Goal: Feedback & Contribution: Contribute content

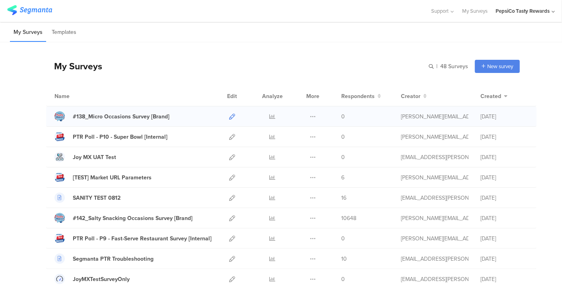
click at [229, 117] on icon at bounding box center [232, 116] width 6 height 6
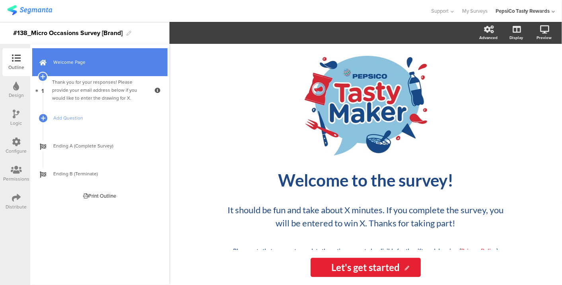
click at [81, 65] on span "Welcome Page" at bounding box center [104, 62] width 102 height 8
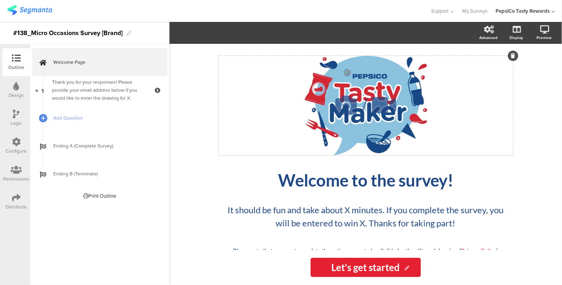
scroll to position [25, 0]
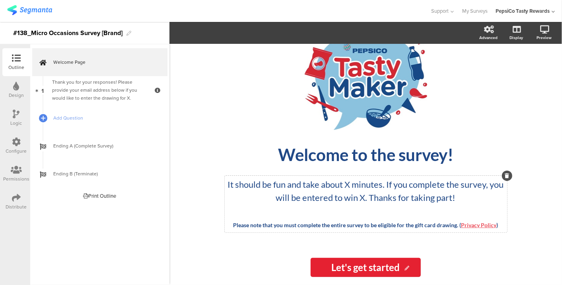
click at [353, 183] on div "/ Welcome to the survey! Welcome to the survey! It should be fun and take about…" at bounding box center [366, 134] width 294 height 208
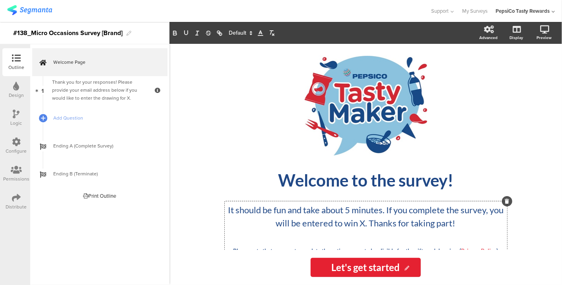
click at [369, 223] on p "It should be fun and take about 5 minutes. If you complete the survey, you will…" at bounding box center [366, 216] width 279 height 26
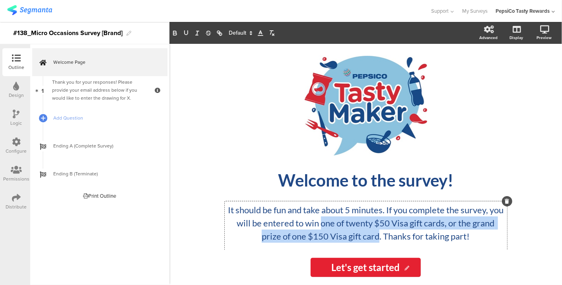
drag, startPoint x: 337, startPoint y: 223, endPoint x: 388, endPoint y: 239, distance: 53.4
click at [388, 239] on p "It should be fun and take about 5 minutes. If you complete the survey, you will…" at bounding box center [366, 222] width 279 height 39
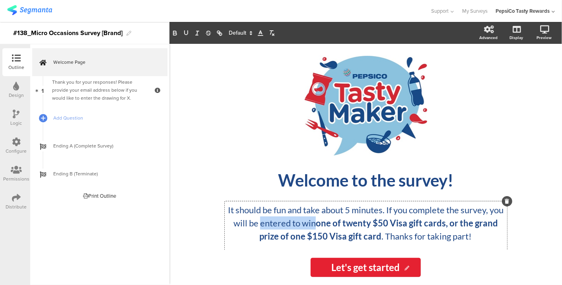
drag, startPoint x: 278, startPoint y: 221, endPoint x: 332, endPoint y: 222, distance: 54.5
click at [332, 222] on p "It should be fun and take about 5 minutes. If you complete the survey, you will…" at bounding box center [366, 222] width 279 height 39
click at [316, 222] on strong "entered to win" at bounding box center [286, 222] width 58 height 11
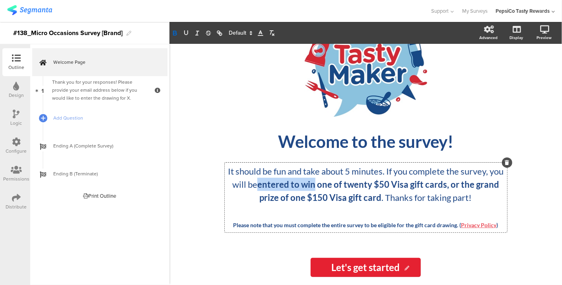
drag, startPoint x: 333, startPoint y: 183, endPoint x: 277, endPoint y: 182, distance: 55.7
click at [277, 182] on strong "entered to win" at bounding box center [286, 184] width 58 height 11
click at [265, 245] on div "/ Welcome to the survey! Welcome to the survey! It should be fun and take about…" at bounding box center [366, 147] width 318 height 206
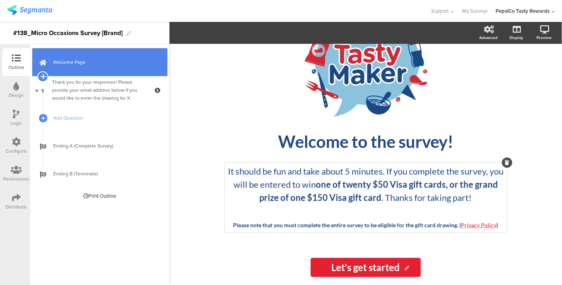
click at [43, 76] on icon at bounding box center [42, 76] width 5 height 7
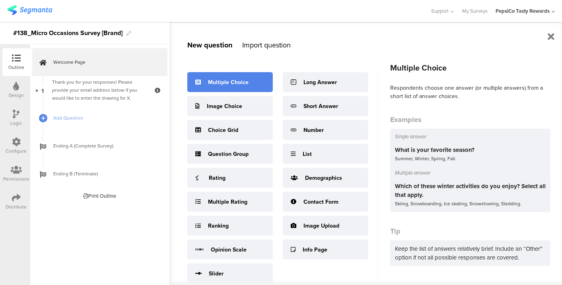
click at [226, 81] on div "Multiple Choice" at bounding box center [228, 82] width 41 height 8
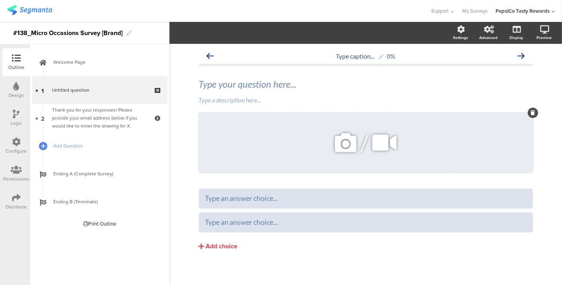
click at [528, 115] on div at bounding box center [533, 112] width 10 height 10
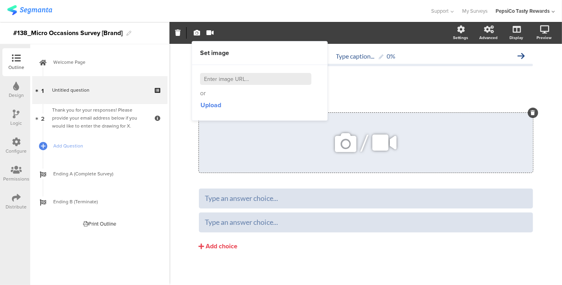
click at [528, 110] on div at bounding box center [533, 112] width 10 height 10
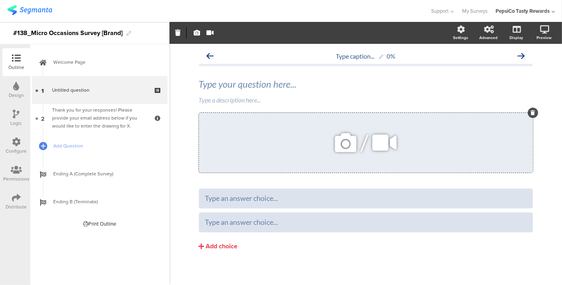
click at [528, 110] on div at bounding box center [533, 112] width 10 height 10
click at [529, 108] on div at bounding box center [533, 112] width 10 height 10
click at [528, 110] on div at bounding box center [533, 112] width 10 height 10
click at [531, 112] on icon at bounding box center [533, 112] width 4 height 5
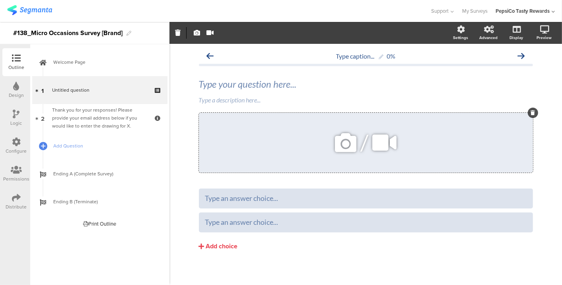
click at [528, 112] on div "Type your question here... Type a description here... /" at bounding box center [366, 125] width 334 height 110
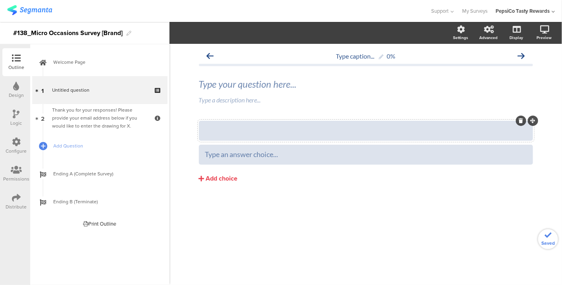
click at [529, 120] on div "Type caption... 0% Type your question here... Type a description here..." at bounding box center [366, 132] width 334 height 168
click at [303, 99] on div "Type a description here..." at bounding box center [366, 100] width 338 height 13
click at [308, 132] on div at bounding box center [366, 130] width 322 height 9
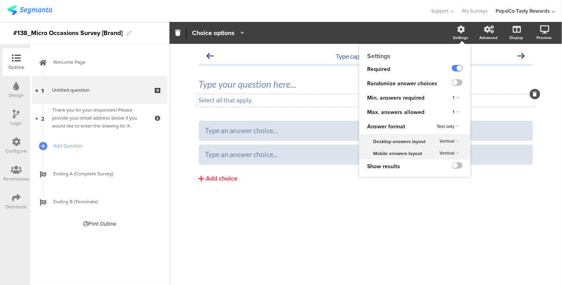
click at [458, 32] on icon at bounding box center [462, 29] width 8 height 8
click at [456, 106] on div "1" at bounding box center [455, 112] width 29 height 14
click at [455, 113] on div "1" at bounding box center [456, 112] width 13 height 10
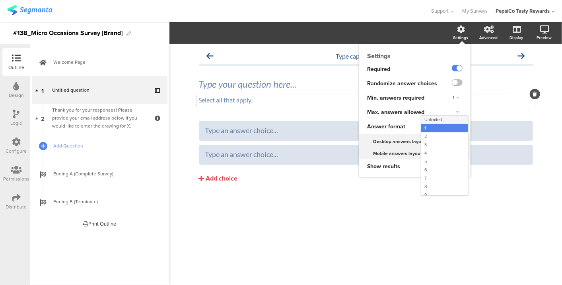
click at [446, 121] on div "Unlimited" at bounding box center [444, 119] width 47 height 8
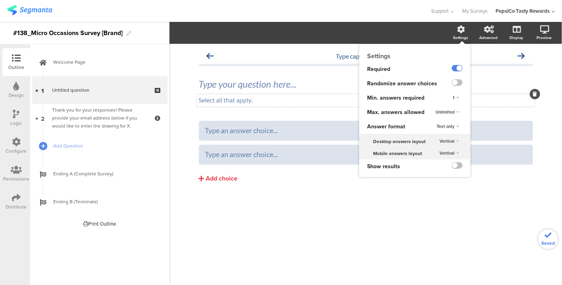
click at [457, 99] on div "1" at bounding box center [456, 98] width 13 height 10
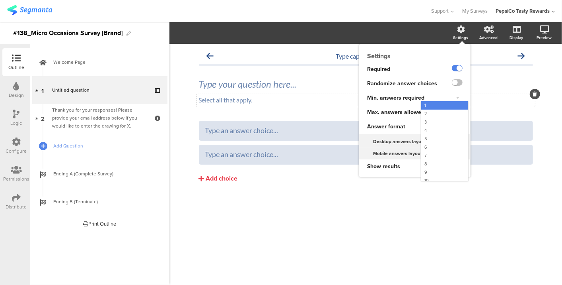
click at [457, 99] on div "1" at bounding box center [457, 97] width 11 height 5
click at [458, 80] on label at bounding box center [457, 82] width 11 height 6
click at [0, 0] on input "checkbox" at bounding box center [0, 0] width 0 height 0
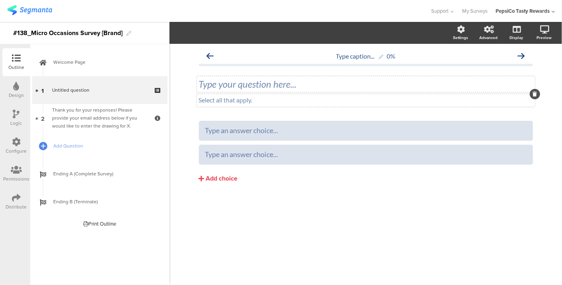
click at [228, 87] on div "Type your question here..." at bounding box center [366, 84] width 338 height 16
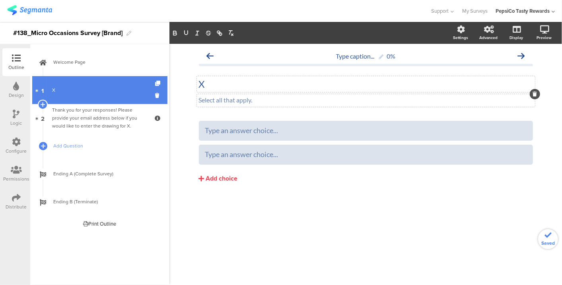
click at [108, 92] on div "X" at bounding box center [99, 90] width 95 height 8
click at [44, 103] on icon at bounding box center [42, 104] width 5 height 7
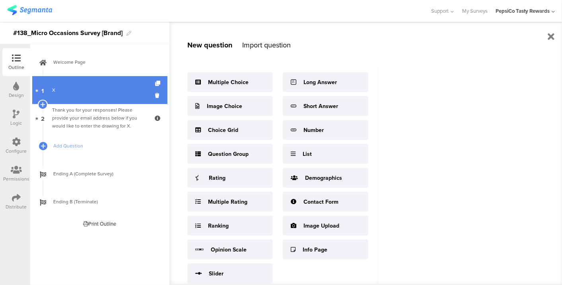
click at [80, 96] on link "1 X" at bounding box center [99, 90] width 135 height 28
click at [77, 94] on div "X" at bounding box center [99, 90] width 95 height 8
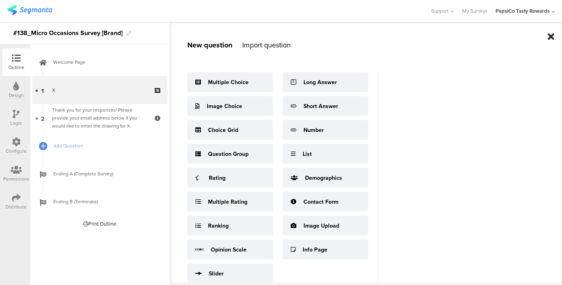
click at [552, 31] on div at bounding box center [551, 37] width 7 height 14
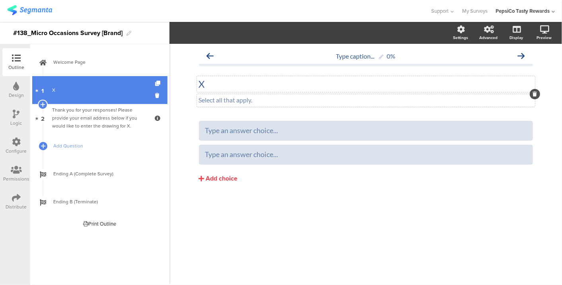
click at [86, 92] on div "X" at bounding box center [99, 90] width 95 height 8
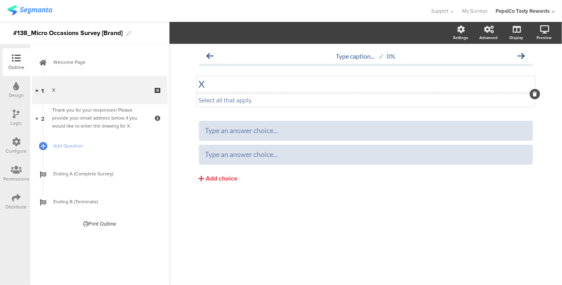
click at [224, 86] on div "X X" at bounding box center [366, 84] width 338 height 16
click at [224, 86] on p "X" at bounding box center [366, 84] width 334 height 12
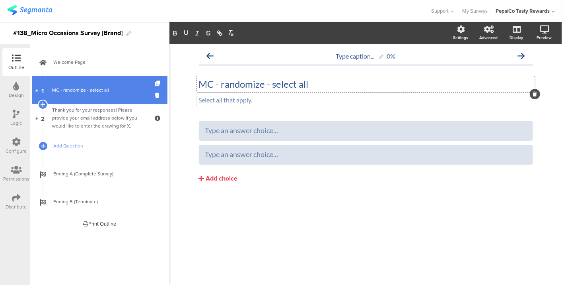
click at [51, 91] on link "1 MC - randomize - select all" at bounding box center [99, 90] width 135 height 28
click at [158, 83] on icon at bounding box center [158, 83] width 7 height 5
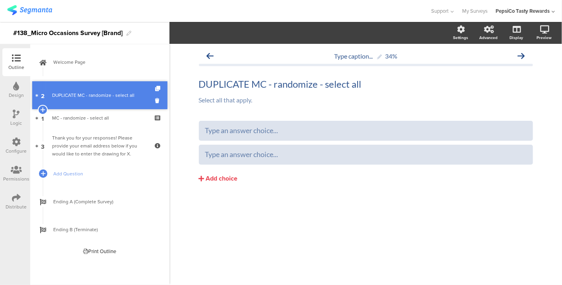
drag, startPoint x: 89, startPoint y: 113, endPoint x: 90, endPoint y: 91, distance: 22.7
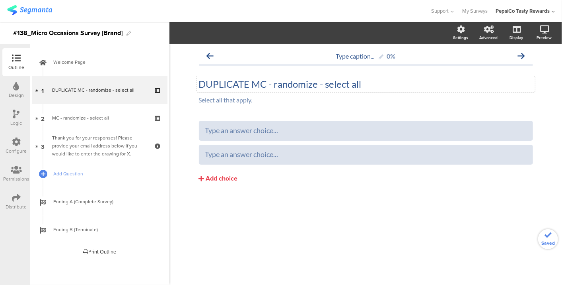
click at [271, 83] on div "DUPLICATE MC - randomize - select all DUPLICATE MC - randomize - select all" at bounding box center [366, 84] width 338 height 16
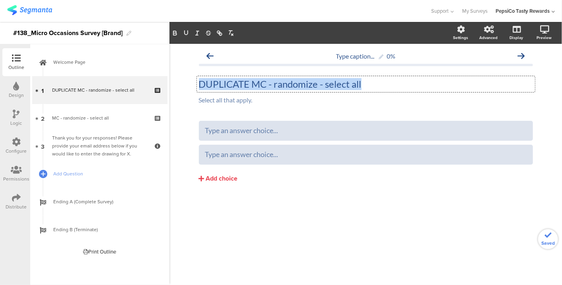
click at [271, 83] on p "DUPLICATE MC - randomize - select all" at bounding box center [366, 84] width 334 height 12
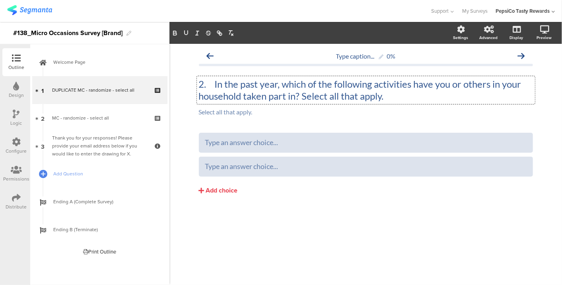
click at [215, 83] on p "2. In the past year, which of the following activities have you or others in yo…" at bounding box center [366, 90] width 334 height 24
click at [214, 83] on p "2. In the past year, which of the following activities have you or others in yo…" at bounding box center [366, 90] width 334 height 24
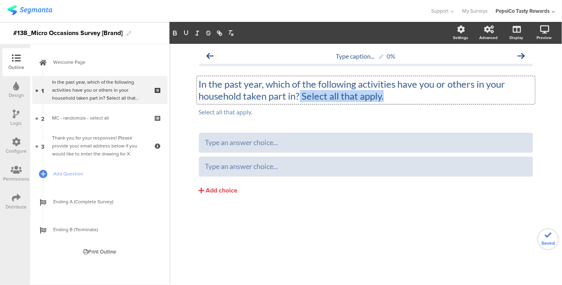
drag, startPoint x: 374, startPoint y: 99, endPoint x: 301, endPoint y: 90, distance: 73.7
click at [301, 90] on p "In the past year, which of the following activities have you or others in your …" at bounding box center [366, 90] width 334 height 24
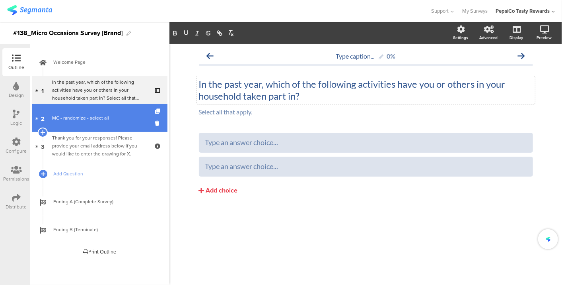
click at [116, 115] on div "MC - randomize - select all" at bounding box center [99, 118] width 95 height 8
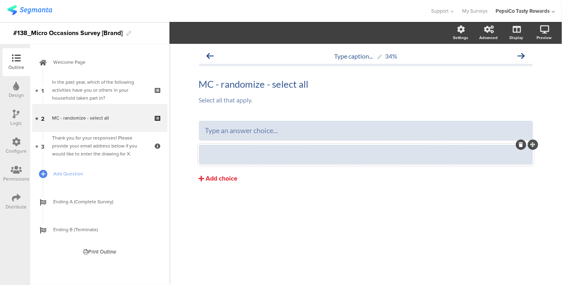
click at [228, 176] on div "Add choice" at bounding box center [222, 178] width 32 height 8
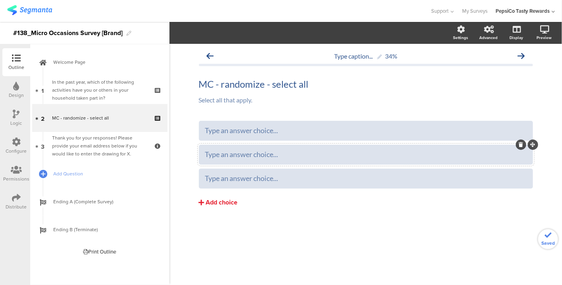
click at [212, 198] on div "Add choice" at bounding box center [222, 202] width 32 height 8
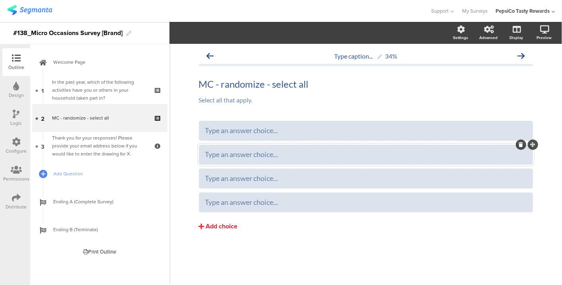
click at [221, 225] on div "Add choice" at bounding box center [222, 226] width 32 height 8
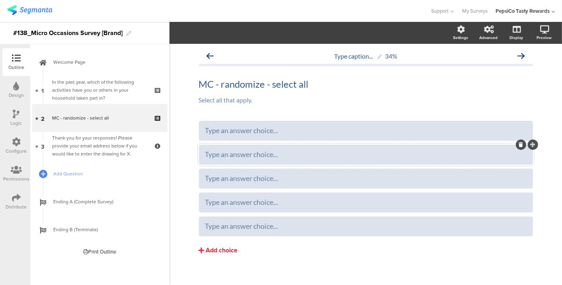
click at [214, 248] on div "Add choice" at bounding box center [222, 250] width 32 height 8
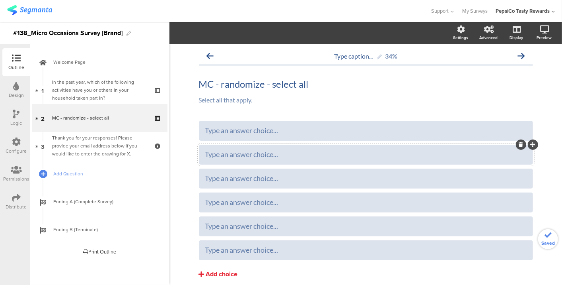
scroll to position [31, 0]
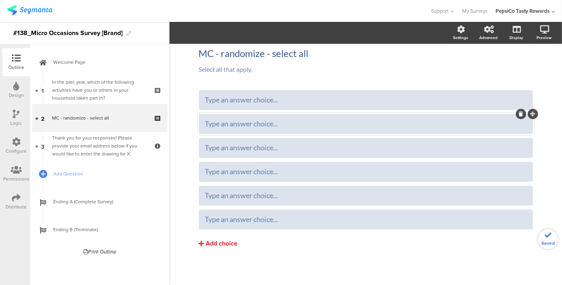
click at [216, 241] on div "Add choice" at bounding box center [222, 243] width 32 height 8
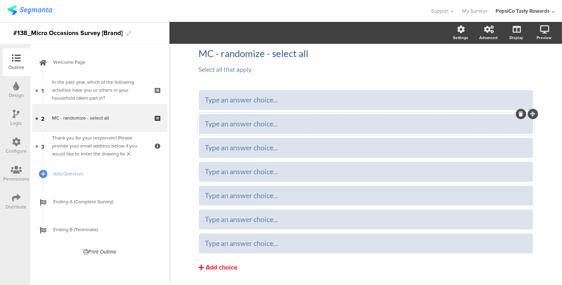
click at [212, 269] on div "Add choice" at bounding box center [222, 267] width 32 height 8
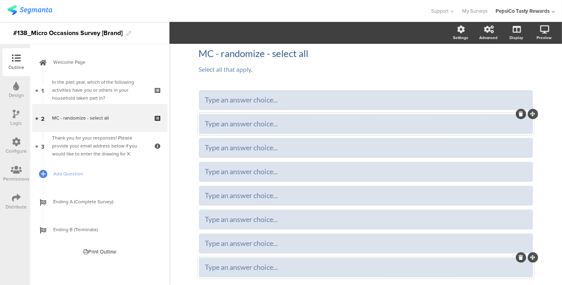
click at [519, 256] on icon at bounding box center [521, 257] width 4 height 5
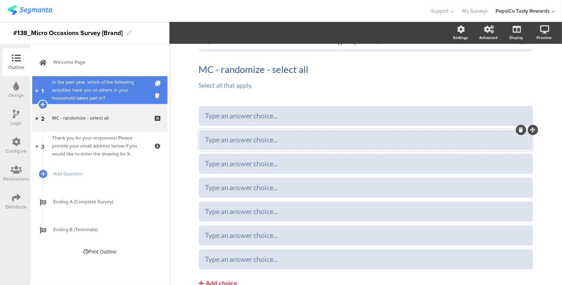
scroll to position [0, 0]
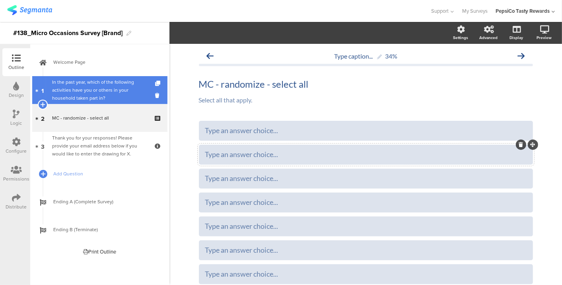
click at [102, 86] on div "In the past year, which of the following activities have you or others in your …" at bounding box center [99, 90] width 95 height 24
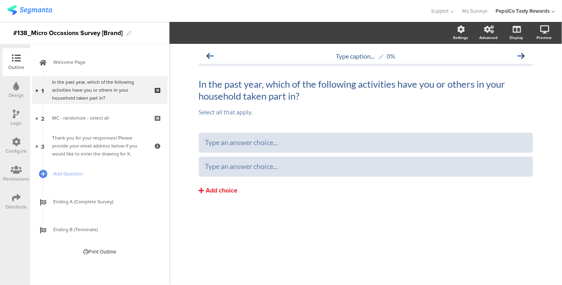
click at [215, 190] on div "Add choice" at bounding box center [222, 190] width 32 height 8
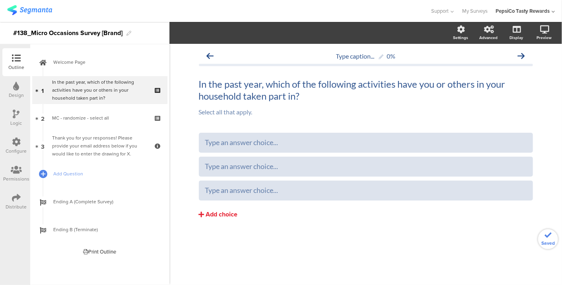
click at [214, 214] on div "Add choice" at bounding box center [222, 214] width 32 height 8
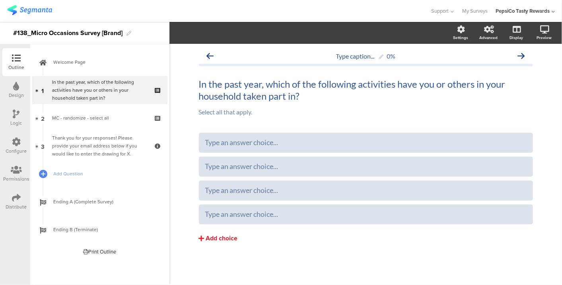
click at [213, 240] on div "Add choice" at bounding box center [222, 238] width 32 height 8
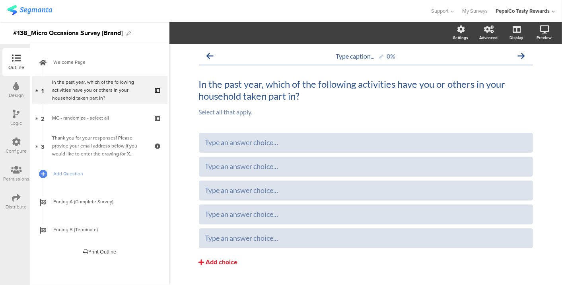
click at [212, 254] on button "Add choice" at bounding box center [366, 262] width 334 height 20
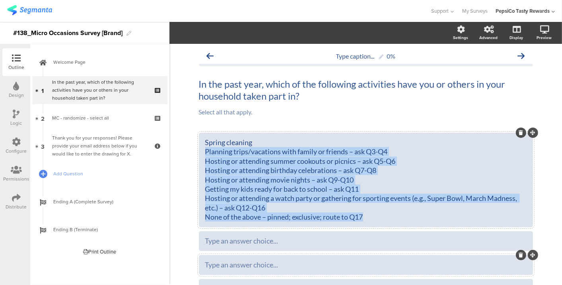
drag, startPoint x: 204, startPoint y: 152, endPoint x: 493, endPoint y: 273, distance: 312.9
click at [493, 273] on div "Spring cleaning Planning trips/vacations with family or friends – ask Q3-Q4 Hos…" at bounding box center [366, 240] width 334 height 214
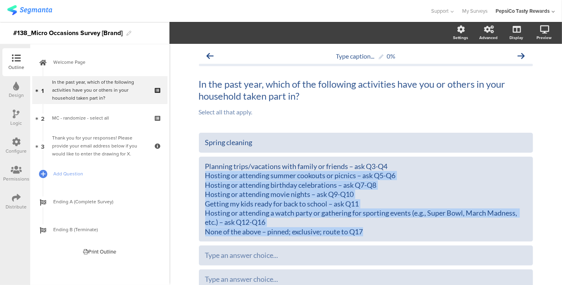
drag, startPoint x: 202, startPoint y: 174, endPoint x: 410, endPoint y: 242, distance: 219.0
click at [410, 242] on div "Spring cleaning Planning trips/vacations with family or friends – ask Q3-Q4 Hos…" at bounding box center [366, 235] width 334 height 204
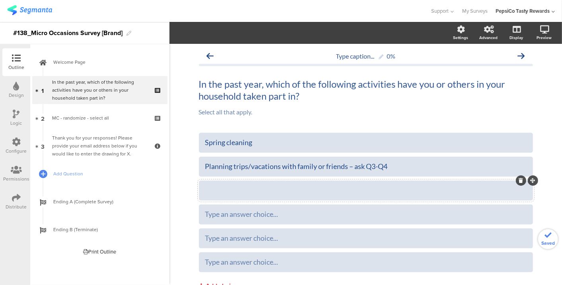
click at [354, 187] on div at bounding box center [366, 189] width 322 height 9
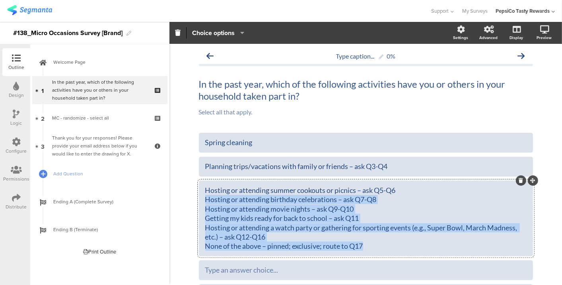
drag, startPoint x: 201, startPoint y: 199, endPoint x: 399, endPoint y: 253, distance: 204.6
click at [399, 253] on div "Hosting or attending summer cookouts or picnics – ask Q5-Q6 Hosting or attendin…" at bounding box center [366, 218] width 334 height 76
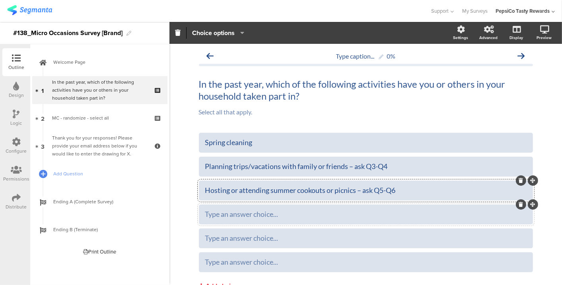
click at [281, 211] on div "Type an answer choice..." at bounding box center [366, 213] width 322 height 9
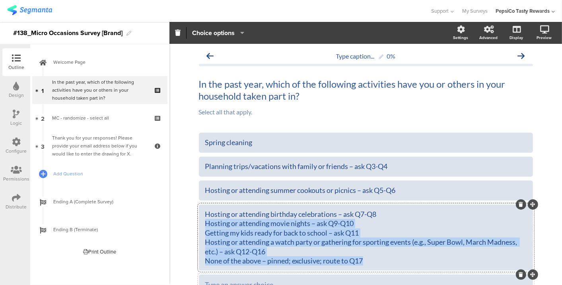
drag, startPoint x: 202, startPoint y: 222, endPoint x: 431, endPoint y: 275, distance: 235.0
click at [431, 275] on div "Spring cleaning Planning trips/vacations with family or friends – ask Q3-Q4 Hos…" at bounding box center [366, 225] width 334 height 185
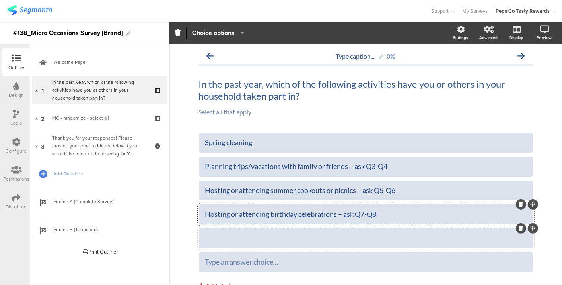
click at [285, 238] on div at bounding box center [366, 237] width 322 height 9
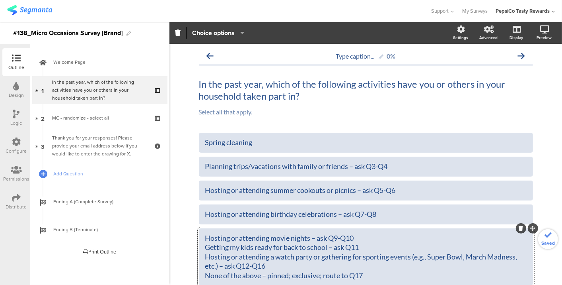
scroll to position [80, 0]
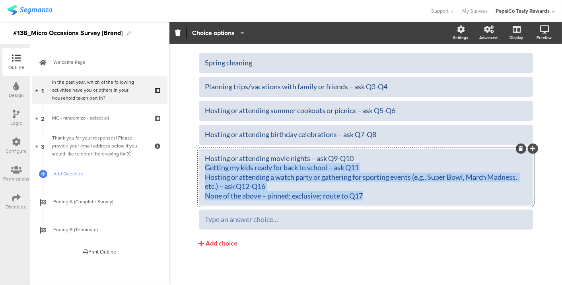
drag, startPoint x: 203, startPoint y: 168, endPoint x: 396, endPoint y: 203, distance: 196.3
click at [396, 203] on div "Hosting or attending movie nights – ask Q9-Q10 Getting my kids ready for back t…" at bounding box center [366, 176] width 334 height 57
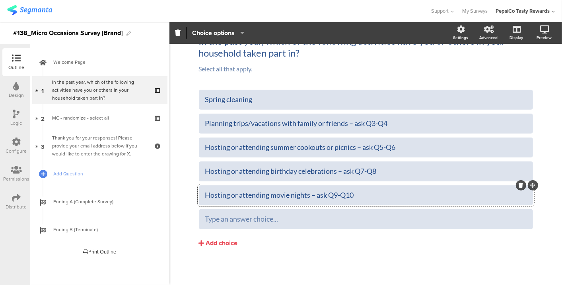
scroll to position [42, 0]
click at [317, 220] on div at bounding box center [366, 219] width 322 height 9
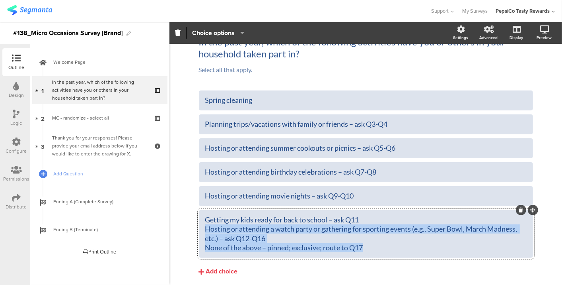
drag, startPoint x: 202, startPoint y: 228, endPoint x: 470, endPoint y: 255, distance: 268.7
click at [470, 255] on div "Getting my kids ready for back to school – ask Q11 Hosting or attending a watch…" at bounding box center [366, 234] width 334 height 48
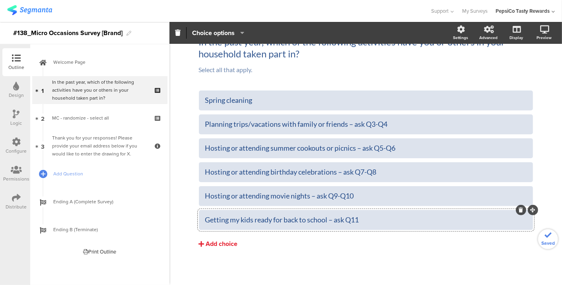
click at [216, 240] on div "Add choice" at bounding box center [222, 244] width 32 height 8
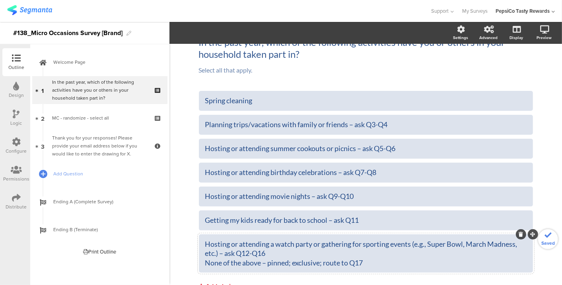
scroll to position [85, 0]
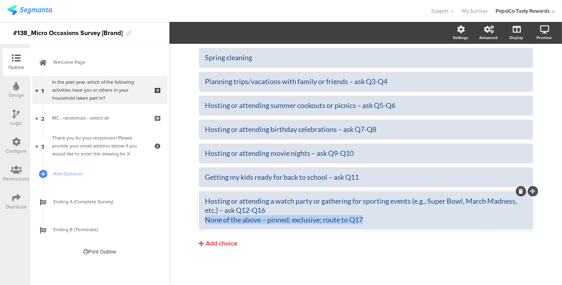
drag, startPoint x: 202, startPoint y: 220, endPoint x: 499, endPoint y: 230, distance: 296.6
click at [499, 230] on div "Spring cleaning Planning trips/vacations with family or friends – ask Q3-Q4 Hos…" at bounding box center [366, 150] width 334 height 205
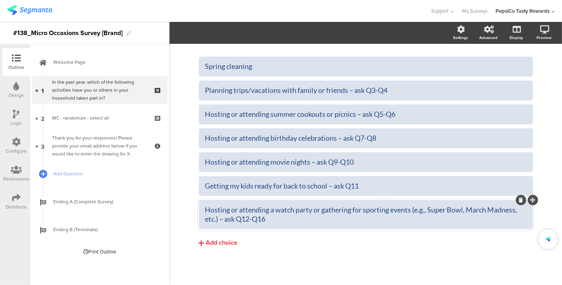
scroll to position [75, 0]
click at [226, 249] on button "Add choice" at bounding box center [366, 244] width 334 height 20
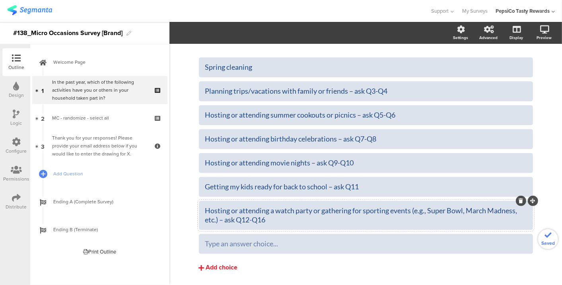
click at [226, 249] on div "Type an answer choice..." at bounding box center [366, 243] width 322 height 13
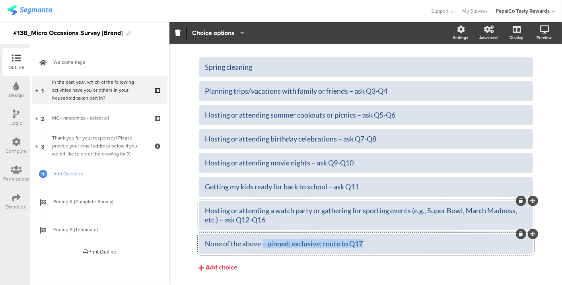
drag, startPoint x: 261, startPoint y: 242, endPoint x: 509, endPoint y: 208, distance: 249.8
click at [509, 208] on div "Spring cleaning Planning trips/vacations with family or friends – ask Q3-Q4 Hos…" at bounding box center [366, 155] width 334 height 196
drag, startPoint x: 275, startPoint y: 222, endPoint x: 219, endPoint y: 232, distance: 56.6
click at [219, 232] on div "Spring cleaning Planning trips/vacations with family or friends – ask Q3-Q4 Hos…" at bounding box center [366, 155] width 334 height 196
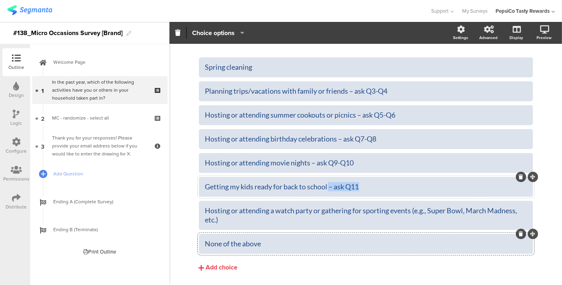
drag, startPoint x: 363, startPoint y: 189, endPoint x: 327, endPoint y: 191, distance: 36.3
click at [327, 191] on div "Getting my kids ready for back to school – ask Q11" at bounding box center [366, 186] width 322 height 13
drag, startPoint x: 356, startPoint y: 159, endPoint x: 307, endPoint y: 166, distance: 49.5
click at [307, 166] on div "Hosting or attending movie nights – ask Q9-Q10" at bounding box center [366, 162] width 322 height 9
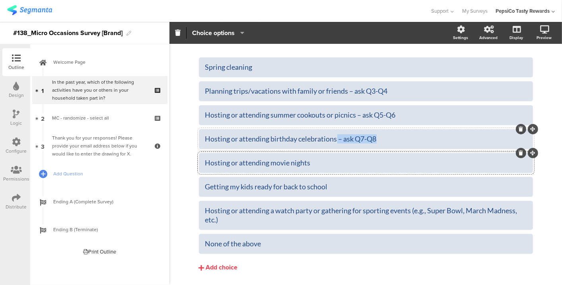
drag, startPoint x: 384, startPoint y: 137, endPoint x: 334, endPoint y: 146, distance: 50.5
click at [334, 146] on div "Hosting or attending birthday celebrations – ask Q7-Q8" at bounding box center [366, 139] width 334 height 20
drag, startPoint x: 400, startPoint y: 114, endPoint x: 355, endPoint y: 123, distance: 45.8
click at [355, 123] on div "Hosting or attending summer cookouts or picnics – ask Q5-Q6" at bounding box center [366, 115] width 334 height 20
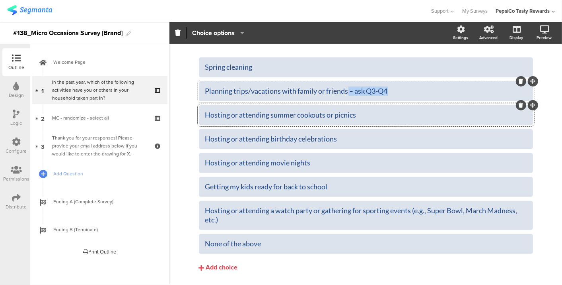
drag, startPoint x: 397, startPoint y: 90, endPoint x: 344, endPoint y: 99, distance: 53.8
click at [344, 99] on div "Planning trips/vacations with family or friends – ask Q3-Q4" at bounding box center [366, 91] width 334 height 20
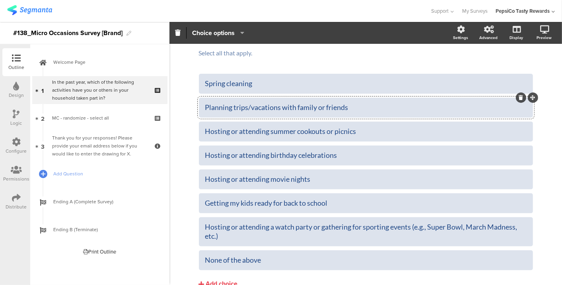
scroll to position [66, 0]
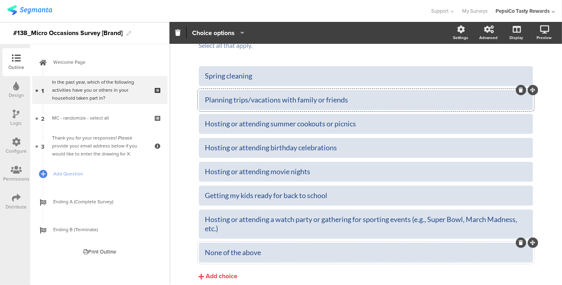
click at [261, 253] on div "None of the above" at bounding box center [366, 252] width 322 height 9
click at [193, 33] on span "Choice options" at bounding box center [213, 32] width 43 height 9
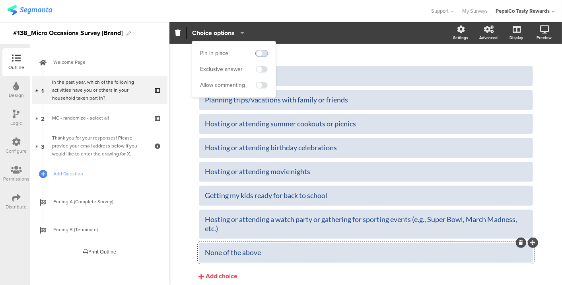
click at [259, 53] on span at bounding box center [262, 53] width 12 height 6
click at [263, 71] on span at bounding box center [262, 69] width 12 height 6
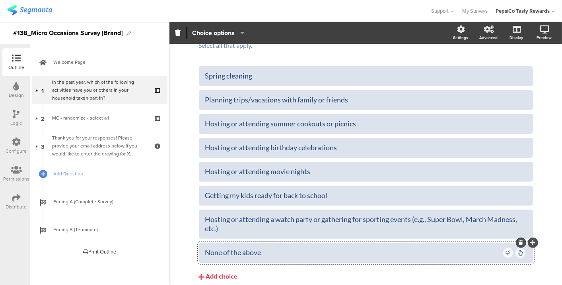
click at [552, 120] on div "Type caption... 0% In the past year, which of the following activities have you…" at bounding box center [366, 147] width 393 height 341
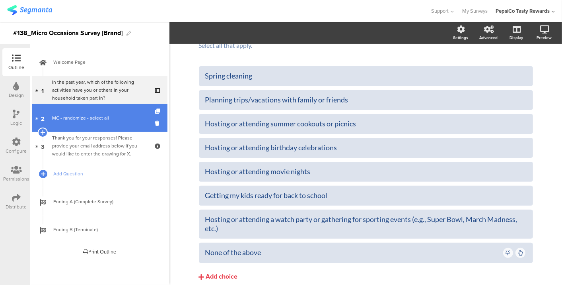
click at [72, 115] on div "MC - randomize - select all" at bounding box center [99, 118] width 95 height 8
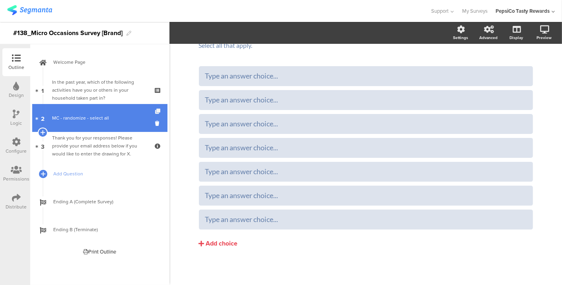
click at [157, 109] on icon at bounding box center [158, 111] width 7 height 5
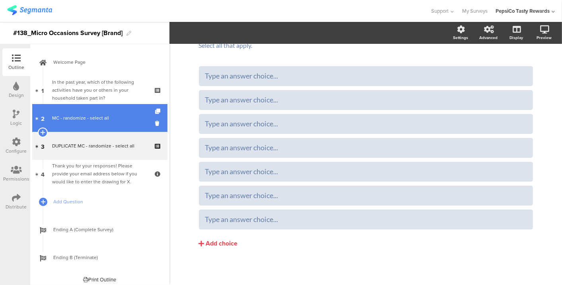
click at [66, 127] on link "2 MC - randomize - select all" at bounding box center [99, 118] width 135 height 28
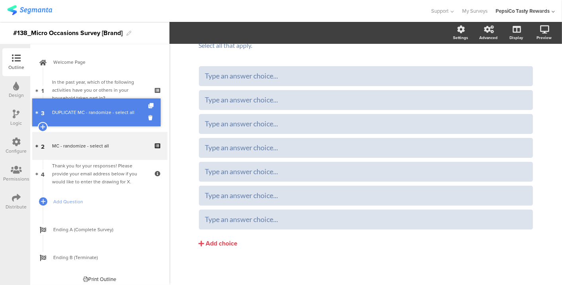
drag, startPoint x: 73, startPoint y: 150, endPoint x: 75, endPoint y: 117, distance: 33.1
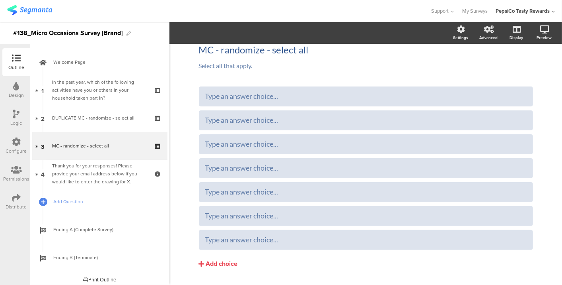
scroll to position [35, 0]
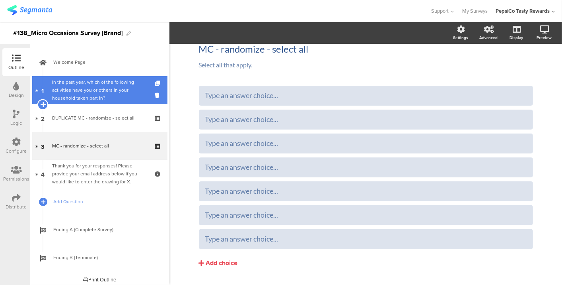
click at [43, 104] on icon at bounding box center [42, 104] width 5 height 7
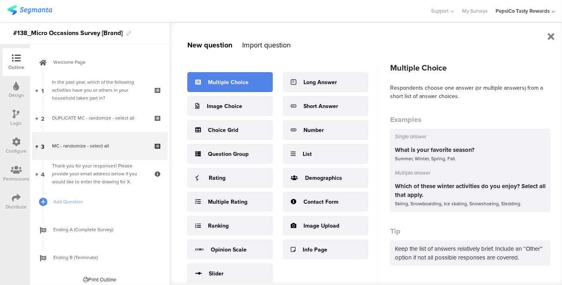
click at [228, 81] on div "Multiple Choice" at bounding box center [228, 82] width 41 height 8
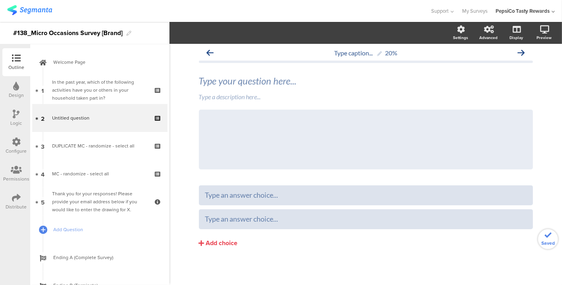
scroll to position [3, 0]
click at [531, 111] on icon at bounding box center [533, 109] width 4 height 5
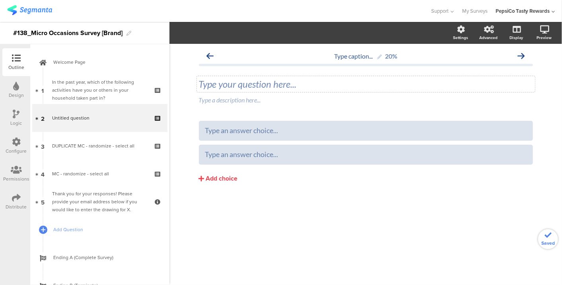
click at [256, 80] on div "Type your question here..." at bounding box center [366, 84] width 338 height 16
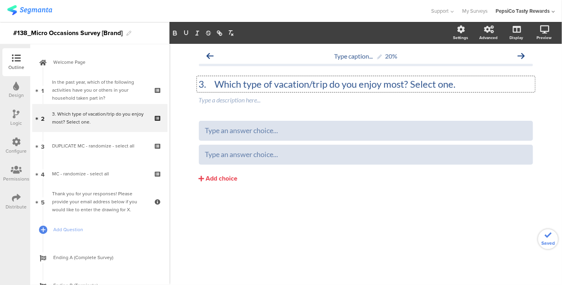
click at [214, 82] on p "3. Which type of vacation/trip do you enjoy most? Select one." at bounding box center [366, 84] width 334 height 12
drag, startPoint x: 446, startPoint y: 82, endPoint x: 393, endPoint y: 86, distance: 52.7
click at [393, 86] on p "Which type of vacation/trip do you enjoy most? Select one." at bounding box center [366, 84] width 334 height 12
click at [345, 110] on div "Which type of vacation/trip do you enjoy most? Which type of vacation/trip do y…" at bounding box center [366, 91] width 334 height 43
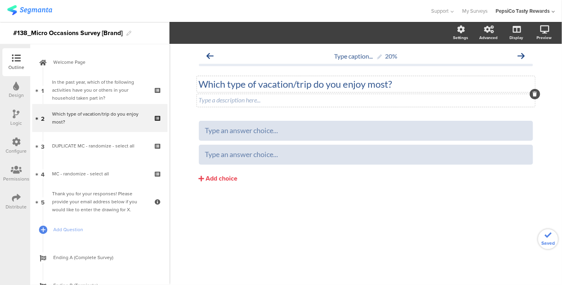
click at [343, 104] on div "Type a description here..." at bounding box center [366, 100] width 338 height 13
click at [373, 84] on div "Which type of vacation/trip do you enjoy most? Which type of vacation/trip do y…" at bounding box center [366, 84] width 338 height 16
click at [373, 84] on p "Which type of vacation/trip do you enjoy most?" at bounding box center [366, 84] width 334 height 12
click at [373, 84] on p "Which type of vacation/trip do you enjoy m ﻿ ost?" at bounding box center [366, 84] width 334 height 12
click at [359, 99] on div "Select one. Select one." at bounding box center [366, 100] width 338 height 13
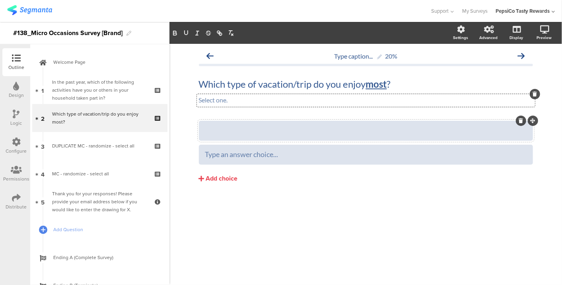
click at [289, 128] on div at bounding box center [366, 130] width 322 height 9
click at [244, 129] on div "Type an answer choice..." at bounding box center [366, 130] width 322 height 9
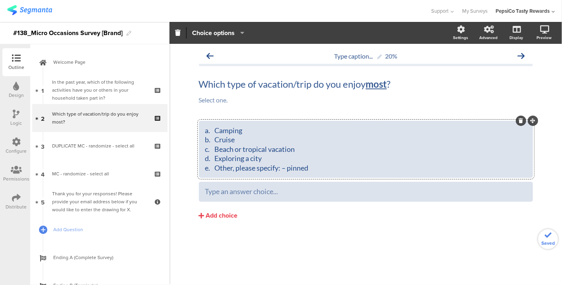
click at [216, 129] on div "a. Camping b. Cruise c. Beach or tropical vacation d. Exploring a city e. Other…" at bounding box center [366, 149] width 322 height 47
click at [217, 139] on div "Camping b. Cruise c. Beach or tropical vacation d. Exploring a city e. Other, p…" at bounding box center [366, 149] width 322 height 47
click at [218, 146] on div "Camping Cruise c. Beach or tropical vacation d. Exploring a city e. Other, plea…" at bounding box center [366, 149] width 322 height 47
click at [218, 155] on div "Camping Cruise Beach or tropical vacation d. Exploring a city e. Other, please …" at bounding box center [366, 149] width 322 height 47
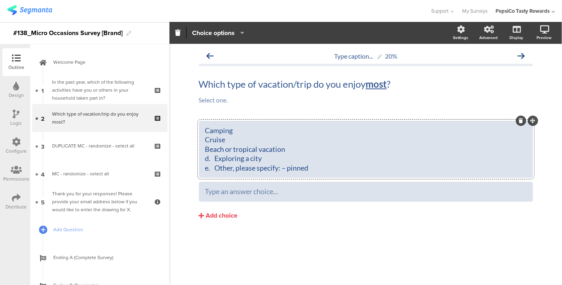
click at [217, 156] on div "Camping Cruise Beach or tropical vacation d. Exploring a city e. Other, please …" at bounding box center [366, 149] width 322 height 47
click at [215, 168] on div "Camping Cruise Beach or tropical vacation Exploring a city e. Other, please spe…" at bounding box center [366, 149] width 322 height 47
drag, startPoint x: 316, startPoint y: 166, endPoint x: 271, endPoint y: 167, distance: 44.6
click at [271, 167] on div "Camping Cruise Beach or tropical vacation Exploring a city Other, please specif…" at bounding box center [366, 149] width 322 height 47
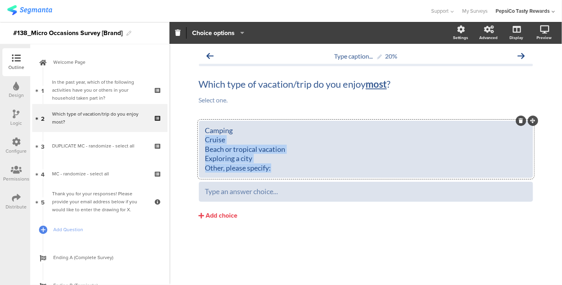
drag, startPoint x: 206, startPoint y: 141, endPoint x: 301, endPoint y: 181, distance: 103.5
click at [301, 181] on div "Camping Cruise Beach or tropical vacation Exploring a city Other, please specif…" at bounding box center [366, 161] width 334 height 81
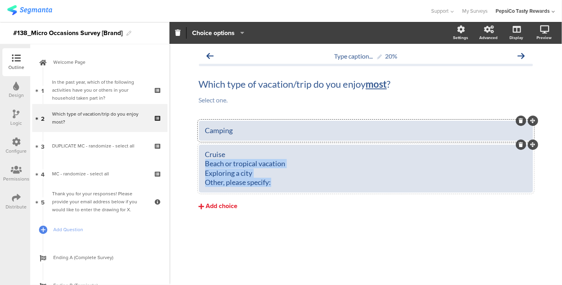
drag, startPoint x: 206, startPoint y: 166, endPoint x: 382, endPoint y: 197, distance: 179.0
click at [382, 197] on div "Camping Cruise Beach or tropical vacation Exploring a city Other, please specif…" at bounding box center [366, 169] width 334 height 96
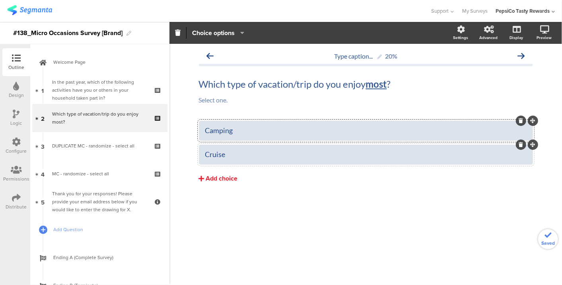
click at [226, 178] on div "Add choice" at bounding box center [222, 178] width 32 height 8
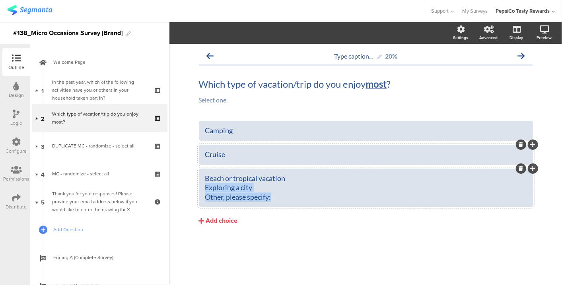
drag, startPoint x: 206, startPoint y: 187, endPoint x: 355, endPoint y: 195, distance: 149.1
click at [355, 195] on div "Beach or tropical vacation Exploring a city Other, please specify:" at bounding box center [366, 188] width 322 height 28
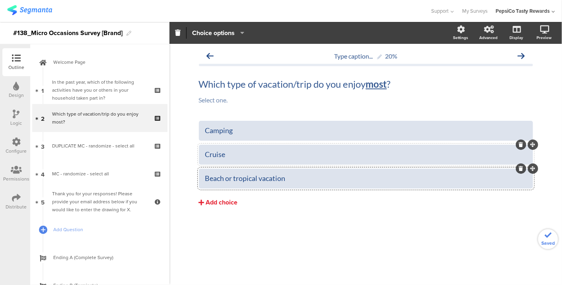
click at [213, 201] on div "Add choice" at bounding box center [222, 202] width 32 height 8
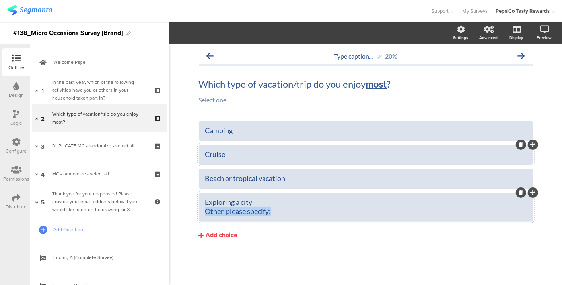
drag, startPoint x: 205, startPoint y: 207, endPoint x: 356, endPoint y: 207, distance: 150.8
click at [356, 207] on div "Exploring a city Other, please specify:" at bounding box center [366, 206] width 322 height 19
drag, startPoint x: 305, startPoint y: 212, endPoint x: 186, endPoint y: 221, distance: 119.3
click at [186, 221] on div "Type caption... 20% Which type of vacation/trip do you enjoy m ﻿ ost ? Which ty…" at bounding box center [366, 164] width 393 height 241
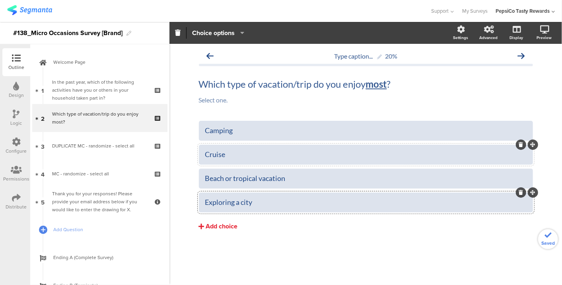
click at [214, 223] on div "Add choice" at bounding box center [222, 226] width 32 height 8
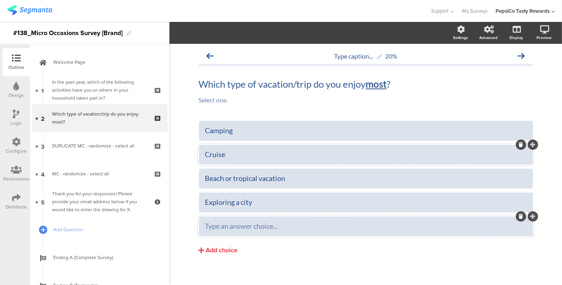
click at [218, 216] on div at bounding box center [366, 226] width 334 height 20
click at [234, 227] on div "Other, please specify:" at bounding box center [366, 225] width 322 height 9
click at [211, 26] on section "Pin in place Exclusive answer Allow commenting Choice options Settings Advanced…" at bounding box center [366, 33] width 393 height 22
click at [238, 227] on div "Other, please specify:" at bounding box center [366, 225] width 322 height 9
click at [214, 35] on span "Choice options" at bounding box center [213, 32] width 43 height 9
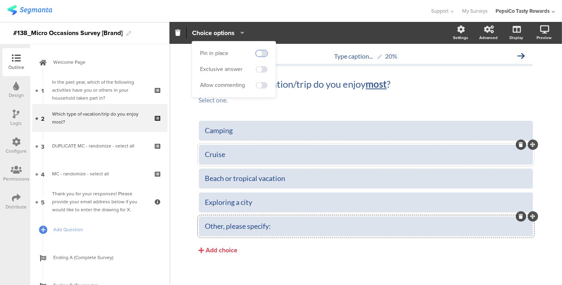
click at [258, 51] on span at bounding box center [262, 53] width 12 height 6
click at [260, 85] on span at bounding box center [262, 85] width 12 height 6
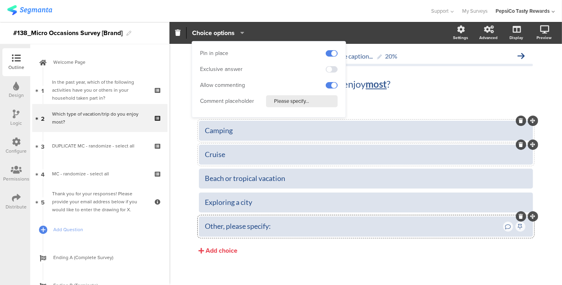
click at [261, 129] on div "Camping" at bounding box center [366, 130] width 322 height 9
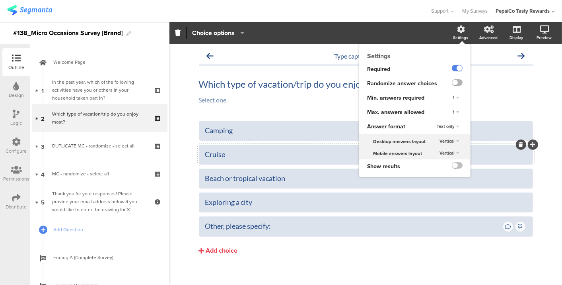
click at [452, 83] on label at bounding box center [457, 82] width 11 height 6
click at [0, 0] on input "checkbox" at bounding box center [0, 0] width 0 height 0
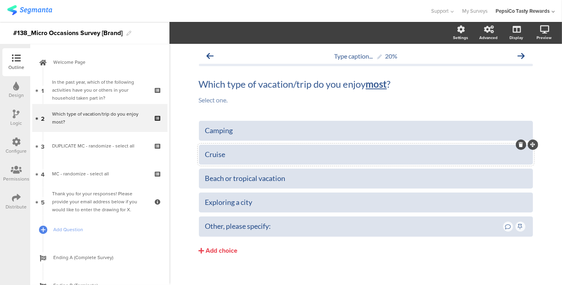
click at [290, 276] on div "Camping Cruise Beach or tropical vacation" at bounding box center [366, 205] width 334 height 168
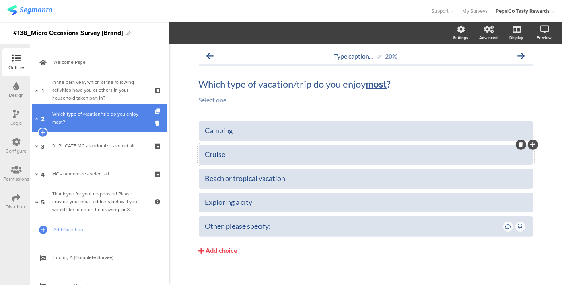
click at [89, 111] on div "Which type of vacation/trip do you enjoy m﻿ost?" at bounding box center [99, 118] width 95 height 16
click at [41, 130] on icon at bounding box center [42, 132] width 5 height 7
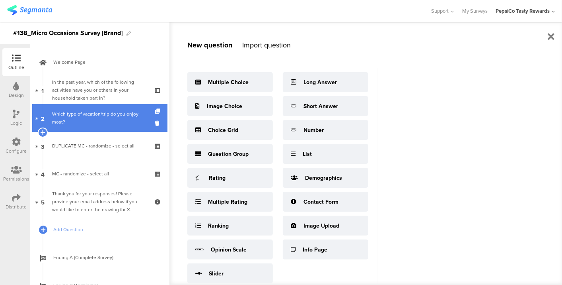
click at [99, 119] on div "Which type of vacation/trip do you enjoy m﻿ost?" at bounding box center [99, 118] width 95 height 16
click at [155, 110] on icon at bounding box center [158, 111] width 7 height 5
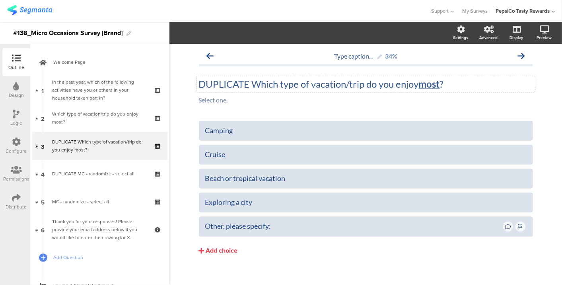
click at [414, 79] on div "DUPLICATE Which type of vacation/trip do you enjoy m ﻿ ost ? DUPLICATE Which ty…" at bounding box center [366, 84] width 338 height 16
click at [414, 79] on p "DUPLICATE Which type of vacation/trip do you enjoy m﻿ost ?" at bounding box center [366, 84] width 334 height 12
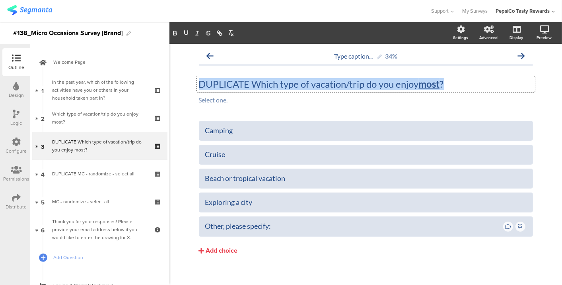
click at [414, 79] on p "DUPLICATE Which type of vacation/trip do you enjoy m﻿ost ?" at bounding box center [366, 84] width 334 height 12
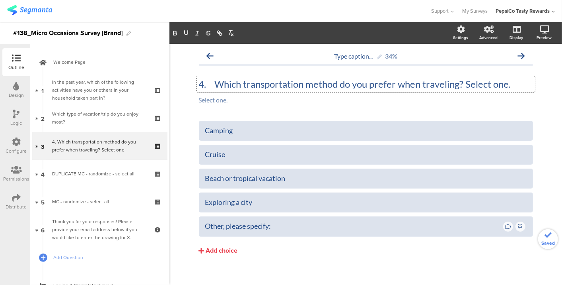
click at [209, 84] on p "4. Which transportation method do you prefer when traveling? Select one." at bounding box center [366, 84] width 334 height 12
drag, startPoint x: 495, startPoint y: 84, endPoint x: 445, endPoint y: 80, distance: 49.5
click at [445, 80] on p "Which transportation method do you prefer when traveling? Select one." at bounding box center [366, 84] width 334 height 12
click at [246, 134] on div "Camping" at bounding box center [366, 130] width 322 height 9
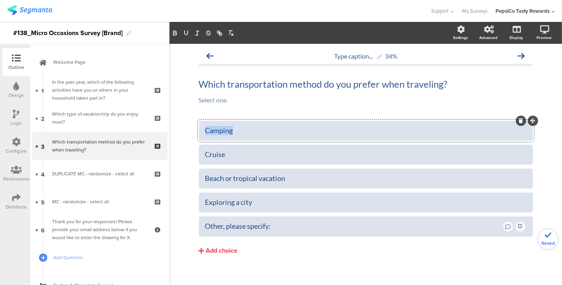
click at [246, 134] on div "Camping" at bounding box center [366, 130] width 322 height 9
click at [215, 150] on div "Cruise" at bounding box center [366, 154] width 322 height 9
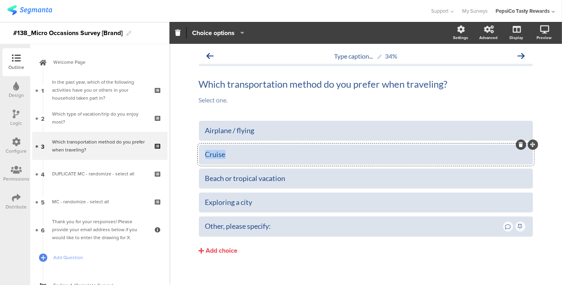
click at [215, 150] on div "Cruise" at bounding box center [366, 154] width 322 height 9
click at [211, 176] on div "Beach or tropical vacation" at bounding box center [366, 178] width 322 height 9
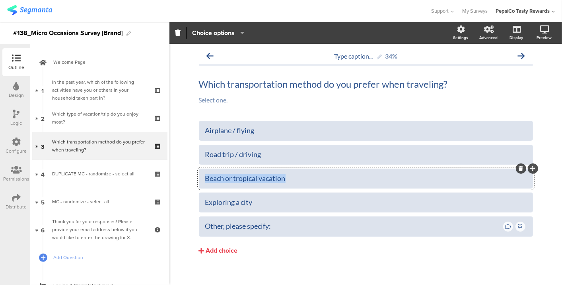
click at [211, 176] on div "Beach or tropical vacation" at bounding box center [366, 178] width 322 height 9
click at [206, 179] on div "Train or bus" at bounding box center [366, 178] width 322 height 9
click at [519, 192] on icon at bounding box center [521, 192] width 4 height 5
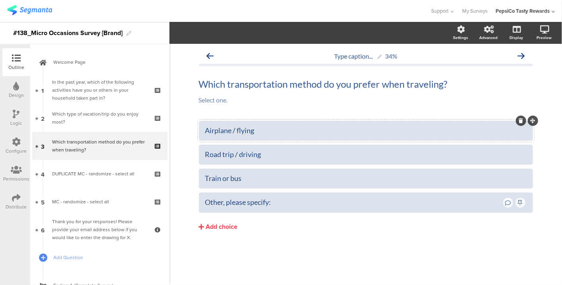
click at [334, 139] on div at bounding box center [366, 131] width 334 height 20
click at [335, 135] on div "Airplane / flying" at bounding box center [366, 130] width 322 height 9
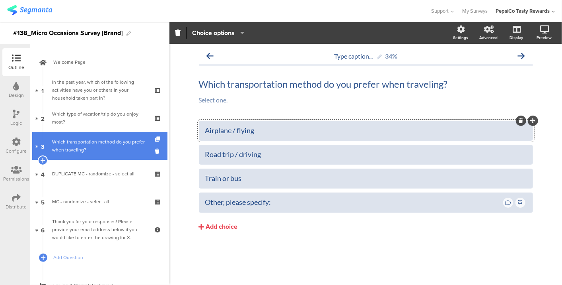
click at [108, 142] on div "Which transportation method do you prefer when traveling?" at bounding box center [99, 146] width 95 height 16
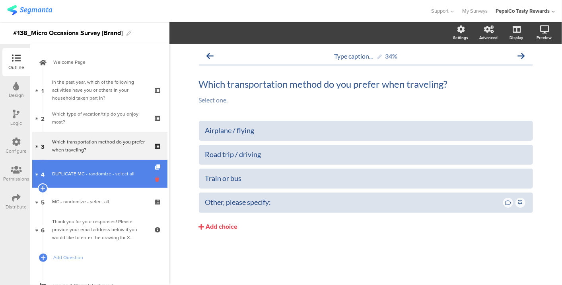
click at [155, 178] on icon at bounding box center [158, 179] width 7 height 8
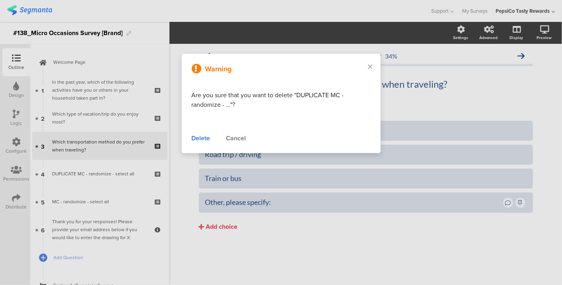
click at [203, 139] on div "Delete" at bounding box center [201, 138] width 19 height 10
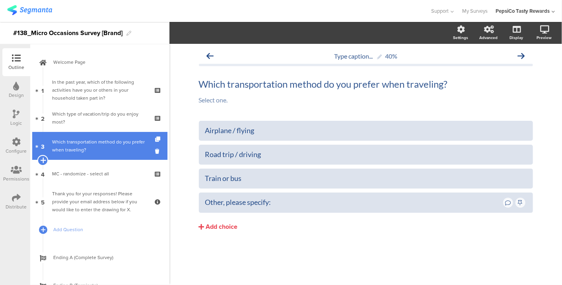
click at [45, 159] on icon at bounding box center [42, 159] width 5 height 7
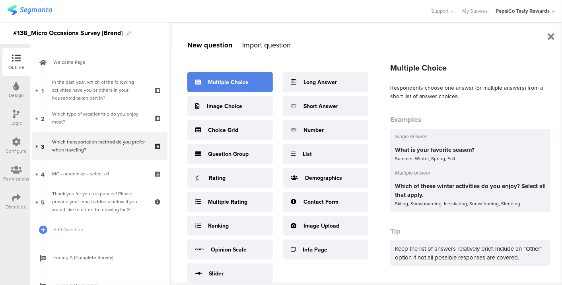
click at [216, 88] on div "Multiple Choice" at bounding box center [230, 82] width 86 height 20
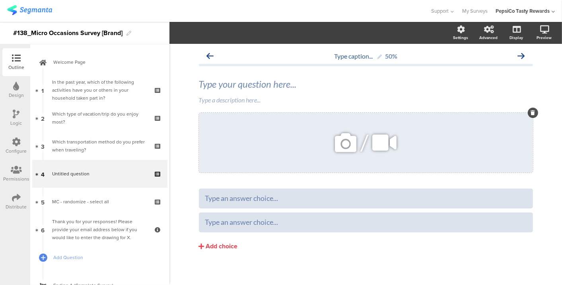
click at [531, 113] on icon at bounding box center [533, 112] width 4 height 5
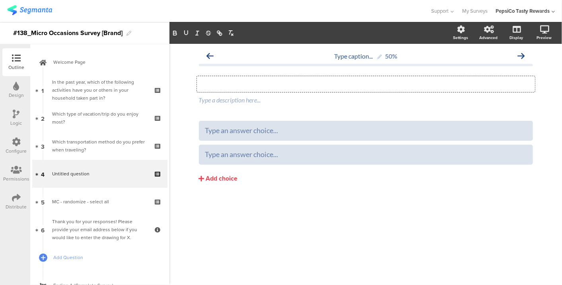
click at [373, 90] on div "Type your question here..." at bounding box center [366, 84] width 338 height 16
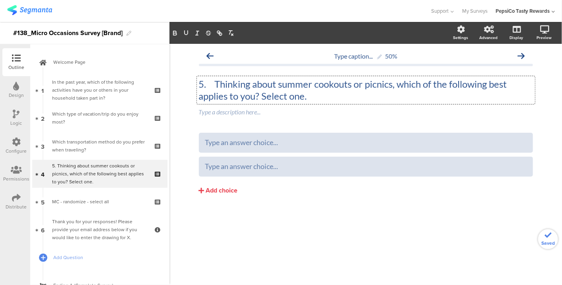
click at [216, 82] on p "5. Thinking about summer cookouts or picnics, which of the following best appli…" at bounding box center [366, 90] width 334 height 24
click at [213, 84] on p "5. Thinking about summer cookouts or picnics, which of the following best appli…" at bounding box center [366, 90] width 334 height 24
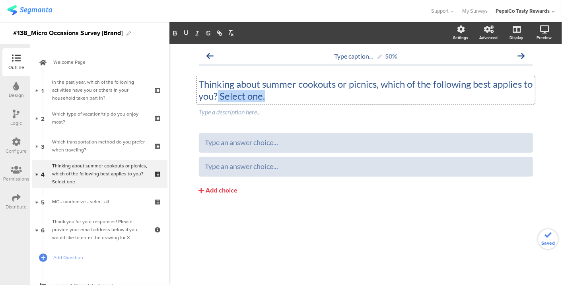
drag, startPoint x: 287, startPoint y: 94, endPoint x: 230, endPoint y: 99, distance: 57.9
click at [230, 99] on p "Thinking about summer cookouts or picnics, which of the following best applies …" at bounding box center [366, 90] width 334 height 24
click at [224, 111] on div "Type a description here..." at bounding box center [366, 112] width 338 height 13
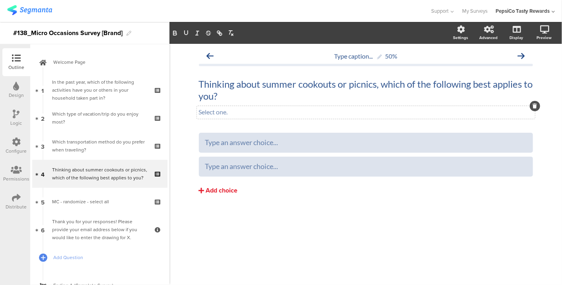
click at [220, 190] on div "Add choice" at bounding box center [222, 190] width 32 height 8
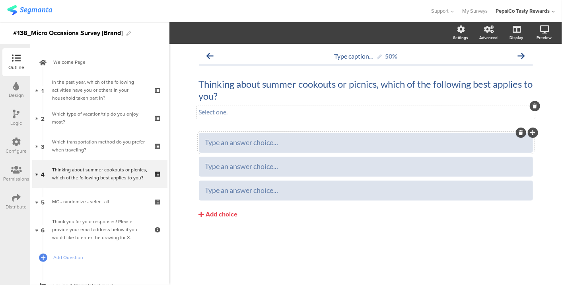
click at [224, 150] on div at bounding box center [366, 143] width 334 height 20
click at [224, 148] on div at bounding box center [366, 142] width 322 height 13
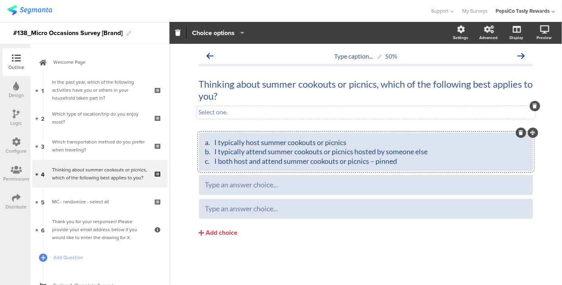
click at [216, 144] on div "a. I typically host summer cookouts or picnics b. I typically attend summer coo…" at bounding box center [366, 152] width 322 height 28
click at [216, 151] on div "I typically host summer cookouts or picnics b. I typically attend summer cookou…" at bounding box center [366, 152] width 322 height 28
click at [217, 161] on div "I typically host summer cookouts or picnics I typically attend summer cookouts …" at bounding box center [366, 152] width 322 height 28
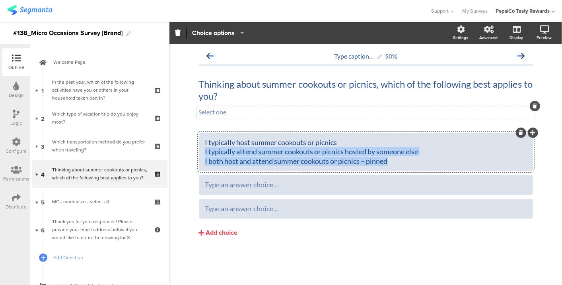
drag, startPoint x: 404, startPoint y: 162, endPoint x: 197, endPoint y: 150, distance: 208.1
click at [197, 150] on div "Type caption... 50% Thinking about summer cookouts or picnics, which of the fol…" at bounding box center [366, 159] width 350 height 230
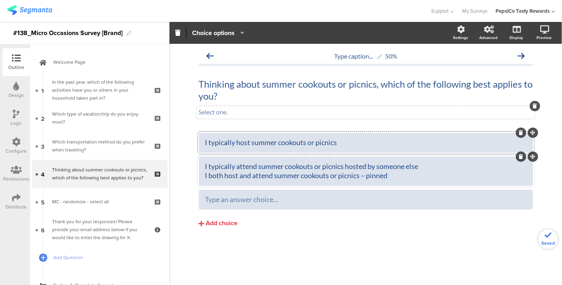
click at [207, 174] on div "I typically attend summer cookouts or picnics hosted by someone else I both hos…" at bounding box center [366, 171] width 322 height 19
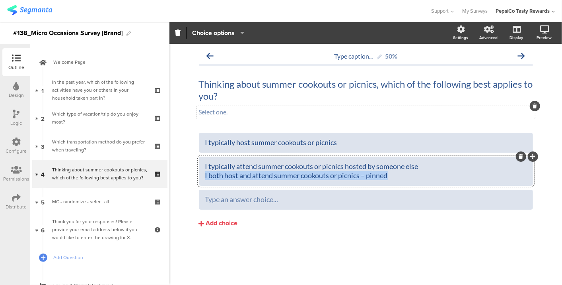
click at [207, 174] on div "I typically attend summer cookouts or picnics hosted by someone else I both hos…" at bounding box center [366, 171] width 322 height 19
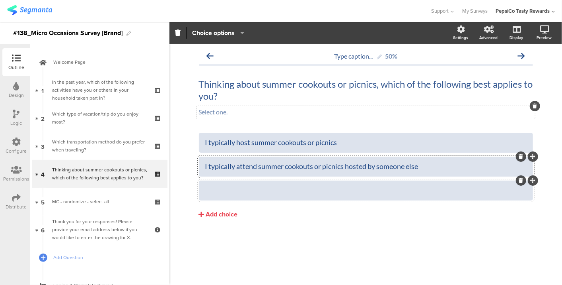
click at [222, 187] on div at bounding box center [366, 189] width 322 height 9
drag, startPoint x: 432, startPoint y: 189, endPoint x: 379, endPoint y: 187, distance: 52.5
click at [379, 187] on div "I both host and attend summer cookouts or picnics" at bounding box center [366, 189] width 322 height 9
click at [204, 31] on span "Choice options" at bounding box center [213, 32] width 43 height 9
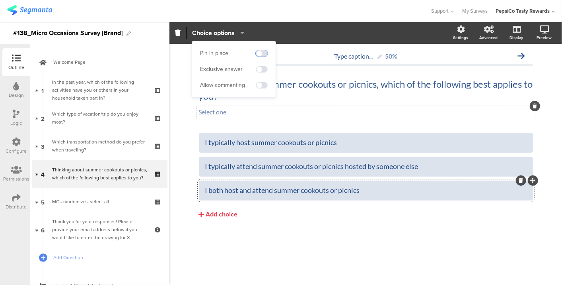
click at [258, 54] on span at bounding box center [262, 53] width 12 height 6
click at [333, 145] on div "I typically host summer cookouts or picnics" at bounding box center [366, 142] width 322 height 9
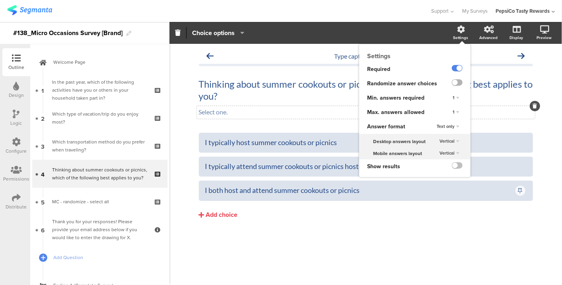
click at [457, 82] on label at bounding box center [457, 82] width 11 height 6
click at [0, 0] on input "checkbox" at bounding box center [0, 0] width 0 height 0
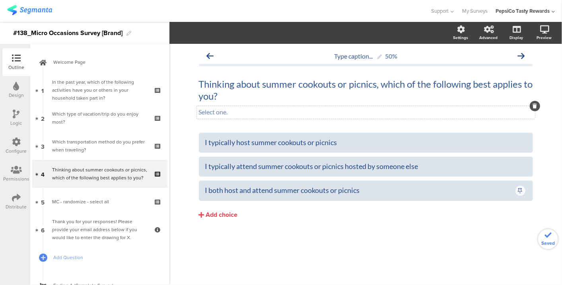
click at [330, 232] on div "I typically host summer cookouts or picnics I typically attend summer cookouts …" at bounding box center [366, 193] width 334 height 120
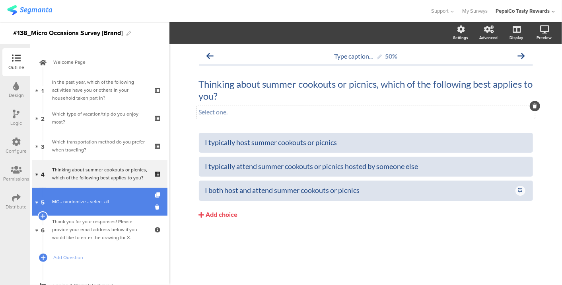
click at [94, 201] on div "MC - randomize - select all" at bounding box center [99, 201] width 95 height 8
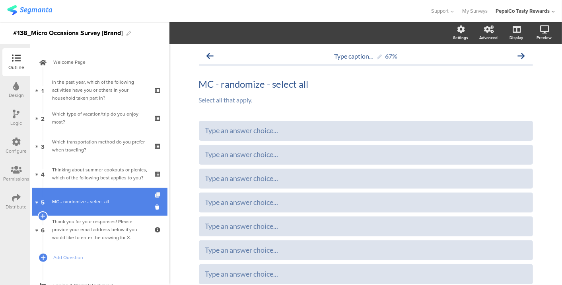
click at [155, 193] on icon at bounding box center [158, 194] width 7 height 5
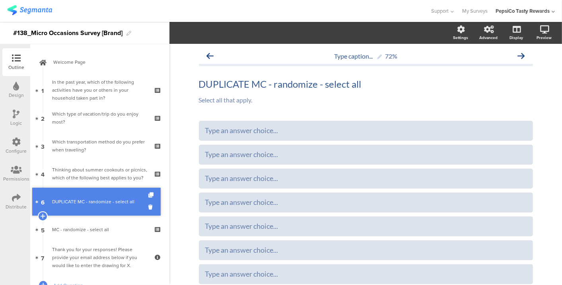
drag, startPoint x: 90, startPoint y: 216, endPoint x: 88, endPoint y: 188, distance: 28.0
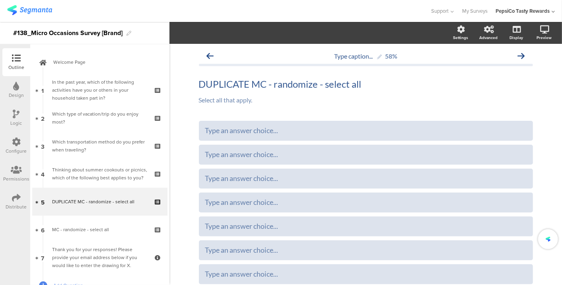
click at [88, 188] on link "5 DUPLICATE MC - randomize - select all" at bounding box center [99, 201] width 135 height 28
click at [244, 82] on div "DUPLICATE MC - randomize - select all DUPLICATE MC - randomize - select all DUP…" at bounding box center [366, 84] width 338 height 16
click at [244, 82] on p "DUPLICATE MC - randomize - select all" at bounding box center [366, 84] width 334 height 12
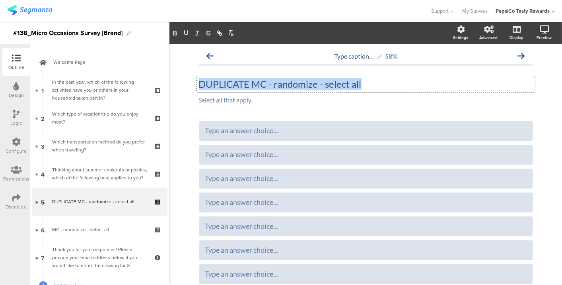
click at [244, 82] on p "DUPLICATE MC - randomize - select all" at bounding box center [366, 84] width 334 height 12
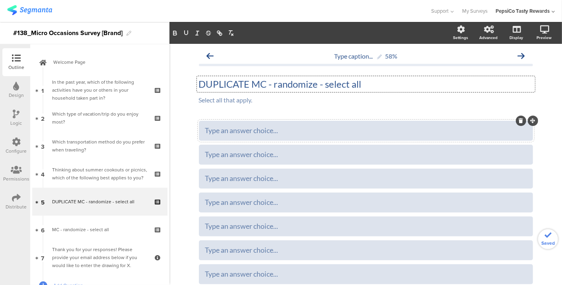
click at [230, 136] on div "Type an answer choice..." at bounding box center [366, 130] width 322 height 13
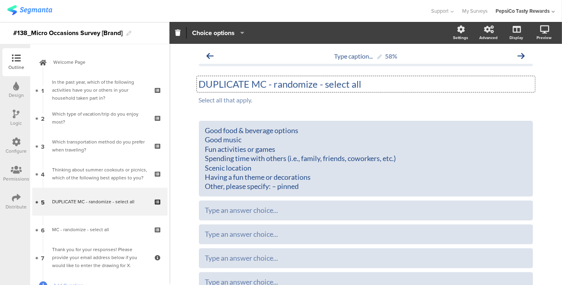
click at [243, 81] on div "DUPLICATE MC - randomize - select all DUPLICATE MC - randomize - select all DUP…" at bounding box center [366, 84] width 338 height 16
click at [243, 81] on p "DUPLICATE MC - randomize - select all" at bounding box center [366, 84] width 334 height 12
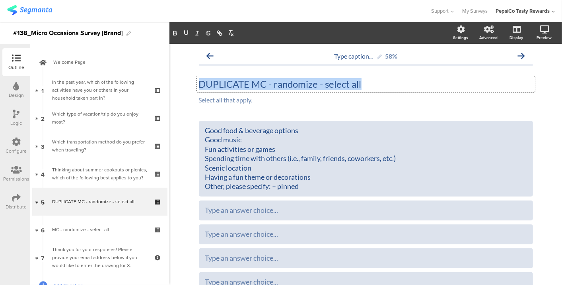
click at [243, 81] on p "DUPLICATE MC - randomize - select all" at bounding box center [366, 84] width 334 height 12
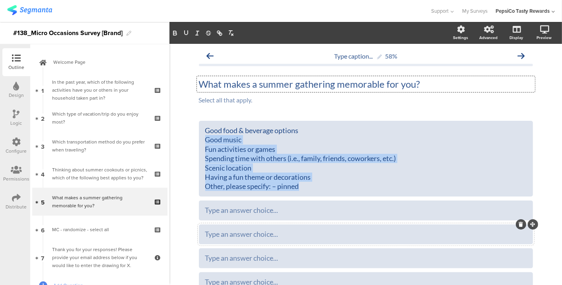
drag, startPoint x: 203, startPoint y: 140, endPoint x: 298, endPoint y: 227, distance: 128.7
click at [298, 227] on div "Good food & beverage options Good music Fun activities or games Spending time w…" at bounding box center [366, 230] width 334 height 219
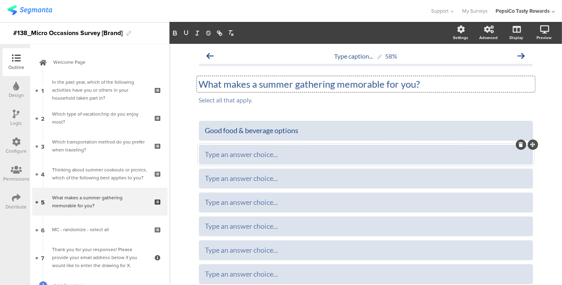
click at [268, 144] on div at bounding box center [366, 154] width 334 height 20
click at [267, 148] on div "Type an answer choice..." at bounding box center [366, 154] width 322 height 13
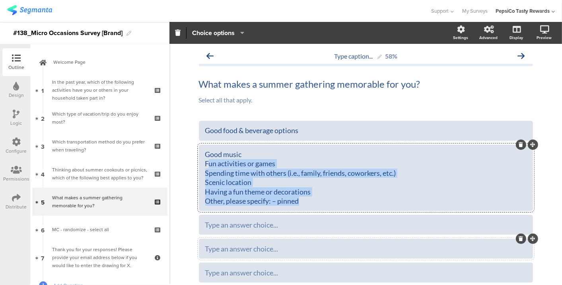
drag, startPoint x: 204, startPoint y: 162, endPoint x: 433, endPoint y: 242, distance: 241.9
click at [433, 242] on div "Good food & beverage options Good music Fun activities or games Spending time w…" at bounding box center [366, 225] width 334 height 209
drag, startPoint x: 201, startPoint y: 163, endPoint x: 318, endPoint y: 236, distance: 138.0
click at [318, 236] on div "Good food & beverage options Good music Fun activities or games Spending time w…" at bounding box center [366, 225] width 334 height 209
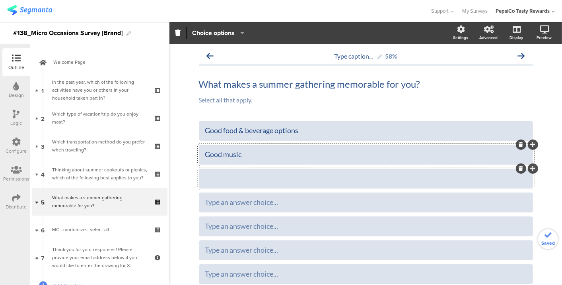
click at [277, 181] on div at bounding box center [366, 178] width 322 height 9
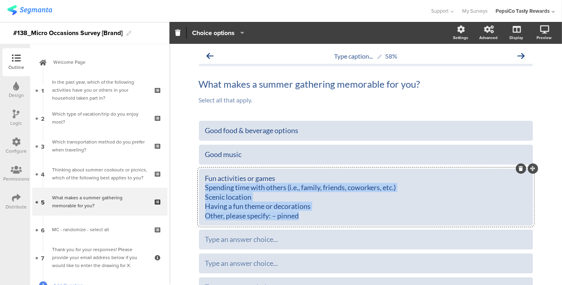
drag, startPoint x: 303, startPoint y: 219, endPoint x: 185, endPoint y: 187, distance: 122.0
click at [185, 187] on div "Type caption... 58% What makes a summer gathering memorable for you? What makes…" at bounding box center [366, 210] width 393 height 333
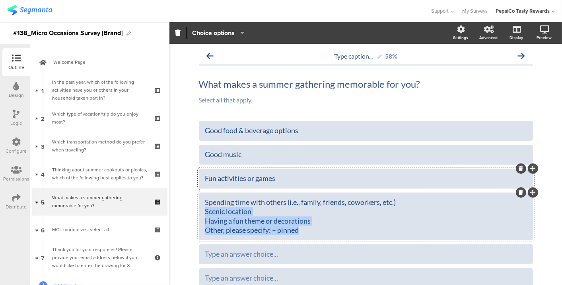
drag, startPoint x: 202, startPoint y: 212, endPoint x: 320, endPoint y: 236, distance: 120.7
click at [320, 236] on div "Spending time with others (i.e., family, friends, coworkers, etc.) Scenic locat…" at bounding box center [366, 216] width 334 height 48
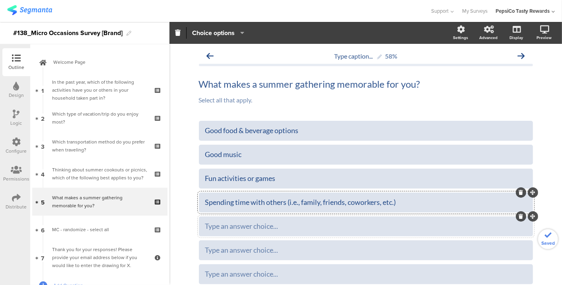
click at [283, 225] on div "Type an answer choice..." at bounding box center [366, 225] width 322 height 9
click at [273, 226] on div at bounding box center [366, 225] width 322 height 9
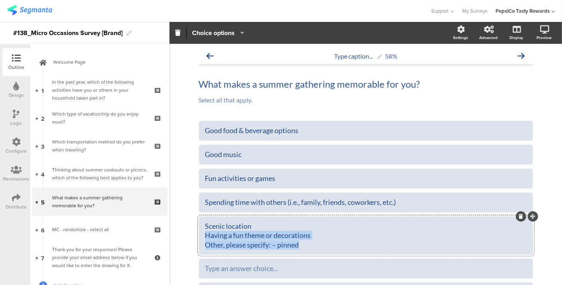
drag, startPoint x: 202, startPoint y: 234, endPoint x: 401, endPoint y: 251, distance: 199.8
click at [401, 251] on div "Scenic location Having a fun theme or decorations Other, please specify: – pinn…" at bounding box center [366, 235] width 334 height 38
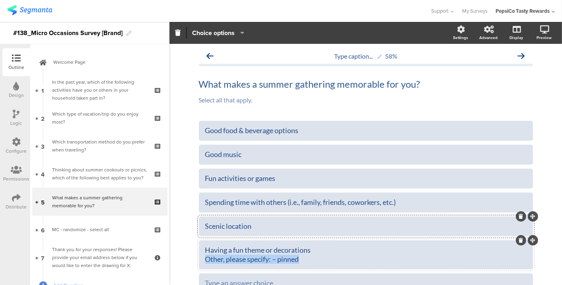
drag, startPoint x: 302, startPoint y: 257, endPoint x: 197, endPoint y: 261, distance: 106.0
click at [199, 261] on div "Having a fun theme or decorations Other, please specify: – pinned" at bounding box center [366, 254] width 334 height 29
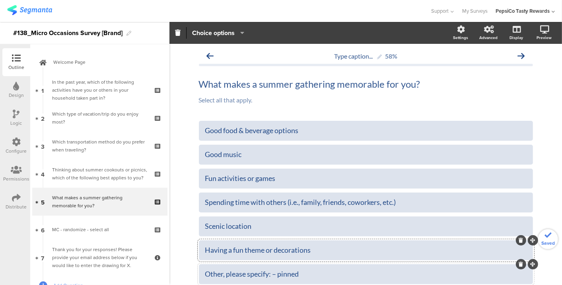
scroll to position [55, 0]
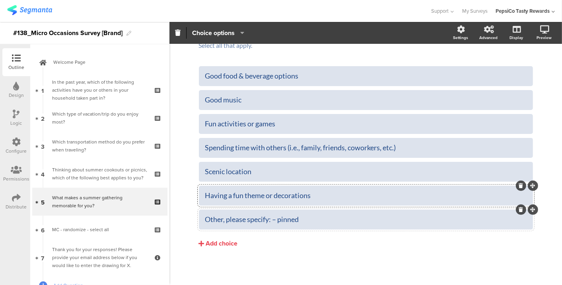
click at [290, 222] on div "Other, please specify: – pinned" at bounding box center [366, 219] width 322 height 9
click at [213, 25] on section "Pin in place Exclusive answer Allow commenting Choice options Settings Advanced…" at bounding box center [366, 33] width 393 height 22
click at [251, 219] on div "Other, please specify:" at bounding box center [366, 219] width 322 height 9
click at [213, 35] on span "Choice options" at bounding box center [213, 32] width 43 height 9
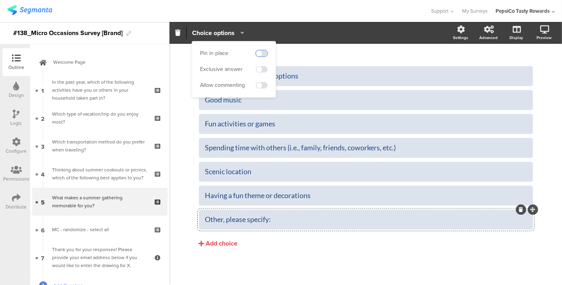
click at [257, 53] on span at bounding box center [262, 53] width 12 height 6
click at [260, 84] on span at bounding box center [262, 85] width 12 height 6
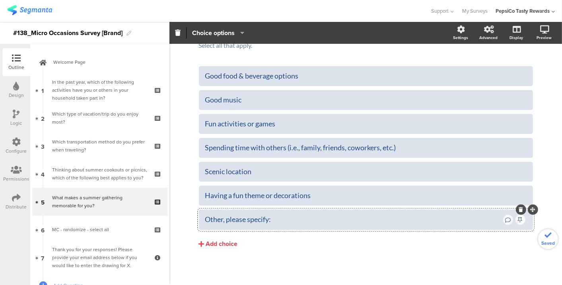
click at [374, 262] on div "Good food & beverage options Good music Fun activities or games" at bounding box center [366, 173] width 334 height 215
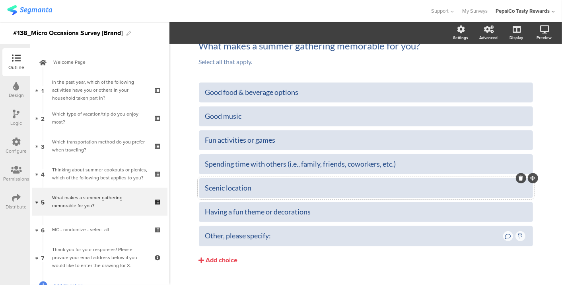
scroll to position [37, 0]
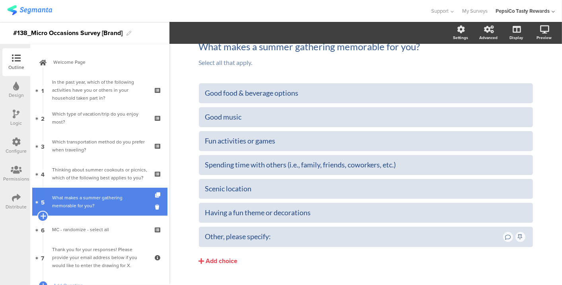
click at [44, 215] on icon at bounding box center [42, 215] width 5 height 7
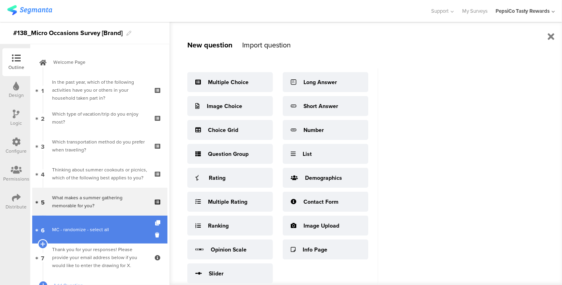
click at [55, 228] on div "MC - randomize - select all" at bounding box center [99, 229] width 95 height 8
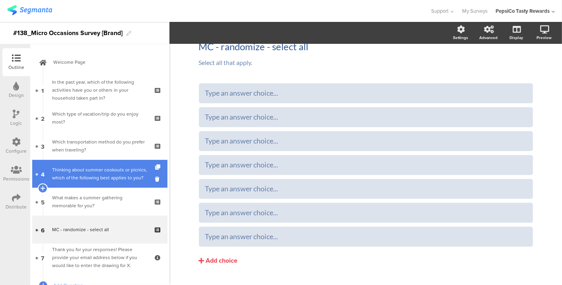
click at [105, 179] on div "Thinking about summer cookouts or picnics, which of the following best applies …" at bounding box center [99, 174] width 95 height 16
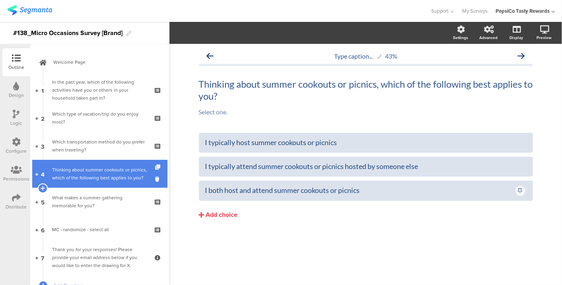
click at [155, 165] on icon at bounding box center [158, 166] width 7 height 5
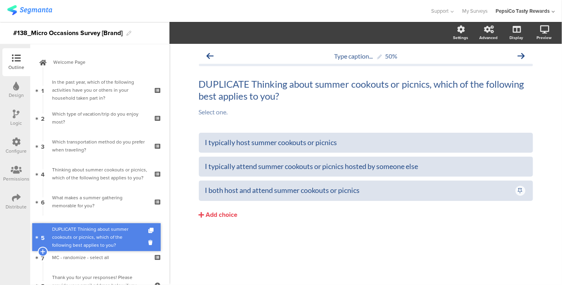
drag, startPoint x: 115, startPoint y: 201, endPoint x: 119, endPoint y: 236, distance: 34.9
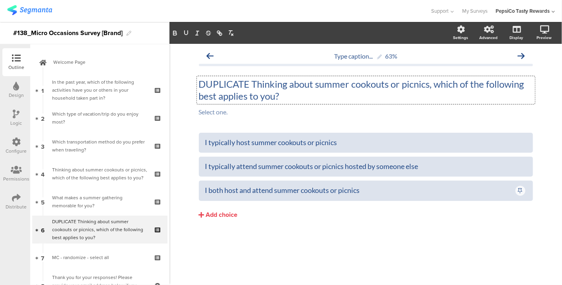
click at [249, 88] on div "DUPLICATE Thinking about summer cookouts or picnics, which of the following bes…" at bounding box center [366, 90] width 338 height 28
click at [249, 88] on p "DUPLICATE Thinking about summer cookouts or picnics, which of the following bes…" at bounding box center [366, 90] width 334 height 24
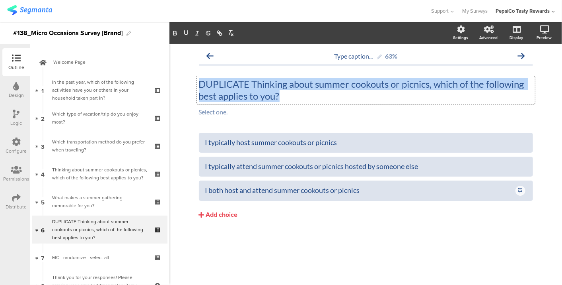
click at [249, 88] on p "DUPLICATE Thinking about summer cookouts or picnics, which of the following bes…" at bounding box center [366, 90] width 334 height 24
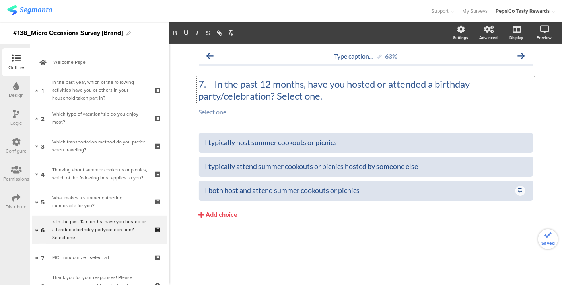
click at [213, 82] on p "7. In the past 12 months, have you hosted or attended a birthday party/celebrat…" at bounding box center [366, 90] width 334 height 24
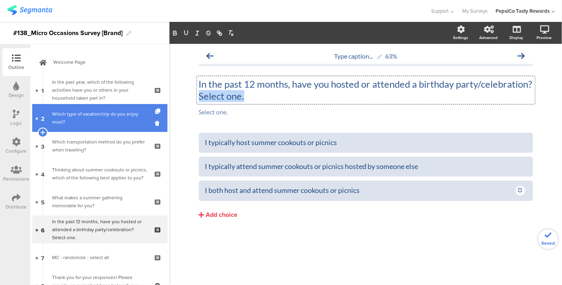
drag, startPoint x: 288, startPoint y: 98, endPoint x: 145, endPoint y: 104, distance: 143.4
click at [145, 104] on div "Outline Design Logic Configure Permissions Distribute New question Import quest…" at bounding box center [281, 153] width 562 height 263
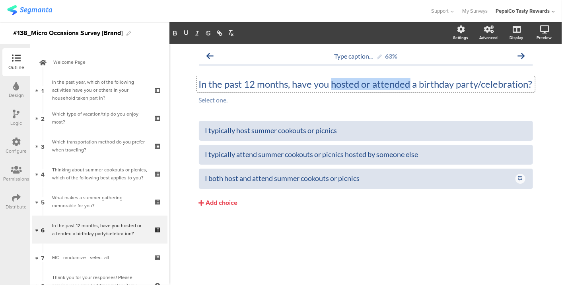
drag, startPoint x: 332, startPoint y: 83, endPoint x: 410, endPoint y: 81, distance: 78.8
click at [410, 81] on p "In the past 12 months, have you hosted or attended a birthday party/celebration?" at bounding box center [366, 84] width 334 height 12
click at [259, 135] on div "I typically host summer cookouts or picnics" at bounding box center [366, 130] width 322 height 9
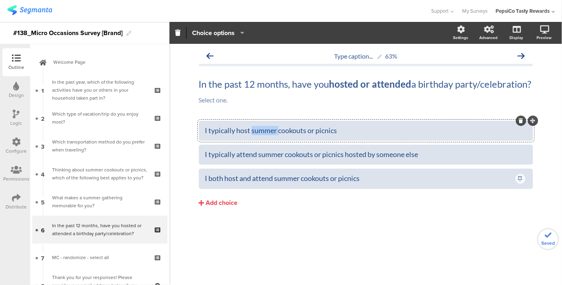
click at [259, 135] on div "I typically host summer cookouts or picnics" at bounding box center [366, 130] width 322 height 9
copy div "I have only hosted a birthday party/celebration"
click at [277, 159] on div "I typically attend summer cookouts or picnics hosted by someone else" at bounding box center [366, 154] width 322 height 9
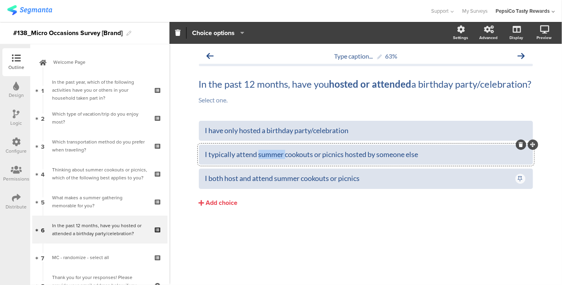
click at [277, 159] on div "I typically attend summer cookouts or picnics hosted by someone else" at bounding box center [366, 154] width 322 height 9
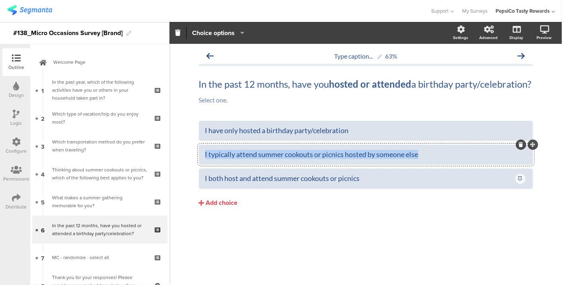
click at [277, 159] on div "I typically attend summer cookouts or picnics hosted by someone else" at bounding box center [366, 154] width 322 height 9
paste div
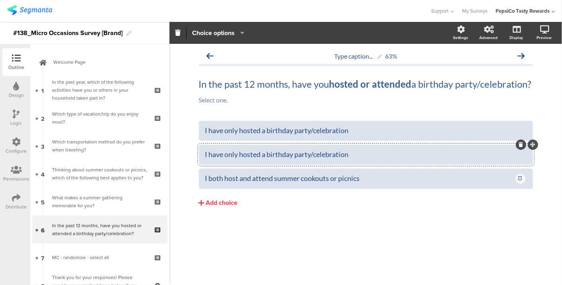
click at [243, 159] on div "I have only hosted a birthday party/celebration" at bounding box center [366, 154] width 322 height 9
click at [210, 183] on div "I both host and attend summer cookouts or picnics" at bounding box center [359, 178] width 309 height 9
click at [255, 183] on div "I have both host and attend summer cookouts or picnics" at bounding box center [359, 178] width 309 height 9
drag, startPoint x: 269, startPoint y: 166, endPoint x: 406, endPoint y: 164, distance: 136.5
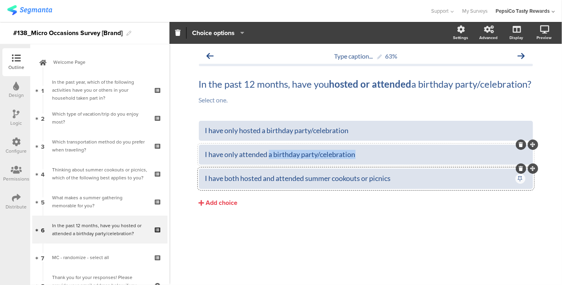
click at [406, 159] on div "I have only attended a birthday party/celebration" at bounding box center [366, 154] width 322 height 9
copy div "a birthday party/celebration"
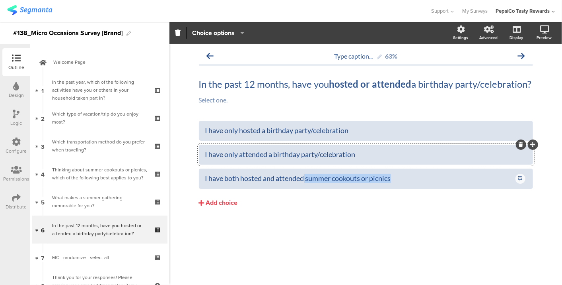
drag, startPoint x: 395, startPoint y: 189, endPoint x: 306, endPoint y: 203, distance: 90.6
click at [306, 203] on div "I have only hosted a birthday party/celebration I have only attended a birthday…" at bounding box center [366, 167] width 334 height 92
click at [251, 135] on div "I have only hosted a birthday party/celebration" at bounding box center [366, 130] width 322 height 9
click at [255, 159] on div "I have only attended a birthday party/celebration" at bounding box center [366, 154] width 322 height 9
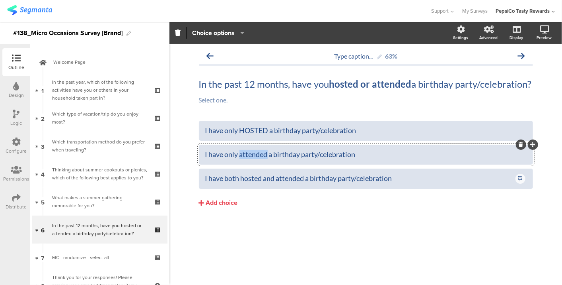
click at [255, 159] on div "I have only attended a birthday party/celebration" at bounding box center [366, 154] width 322 height 9
click at [255, 135] on div "I have only HOSTED a birthday party/celebration" at bounding box center [366, 130] width 322 height 9
drag, startPoint x: 266, startPoint y: 159, endPoint x: 264, endPoint y: 165, distance: 5.8
click at [264, 161] on div "I have only ATTENDED a birthday party/celebration" at bounding box center [366, 154] width 322 height 13
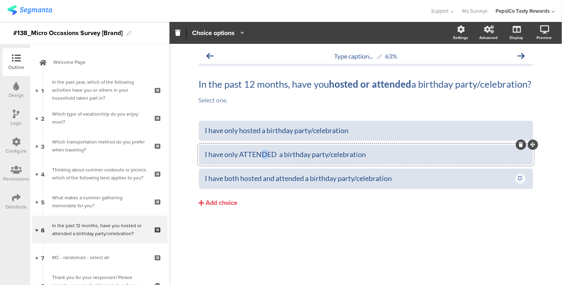
click at [264, 159] on div "I have only ATTENDED a birthday party/celebration" at bounding box center [366, 154] width 322 height 9
click at [263, 159] on div "I have only attended a birthday party/celebration" at bounding box center [366, 154] width 322 height 9
click at [277, 213] on button "Add choice" at bounding box center [366, 203] width 334 height 20
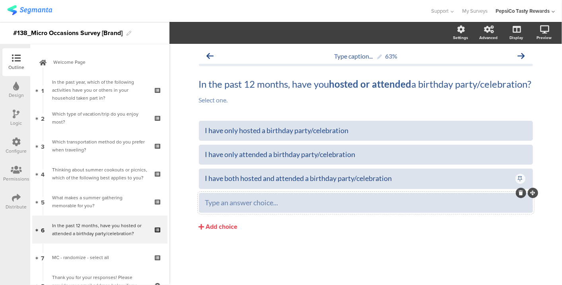
click at [521, 195] on icon at bounding box center [521, 192] width 4 height 5
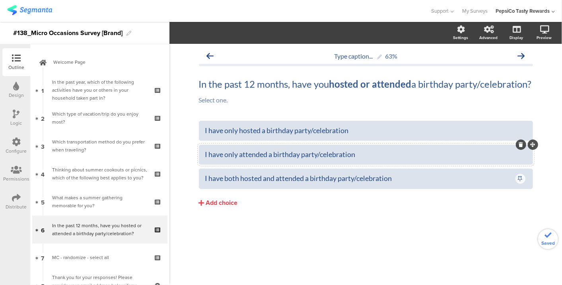
click at [427, 159] on div "I have only attended a birthday party/celebration" at bounding box center [366, 154] width 322 height 9
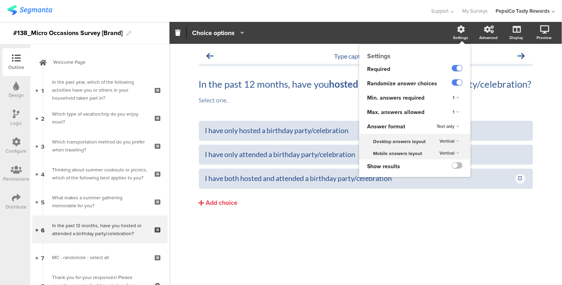
click at [460, 32] on icon at bounding box center [462, 29] width 8 height 8
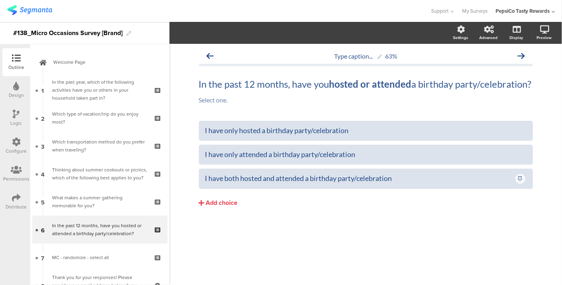
click at [397, 230] on div "I have only hosted a birthday party/celebration I have only attended a birthday…" at bounding box center [366, 181] width 334 height 120
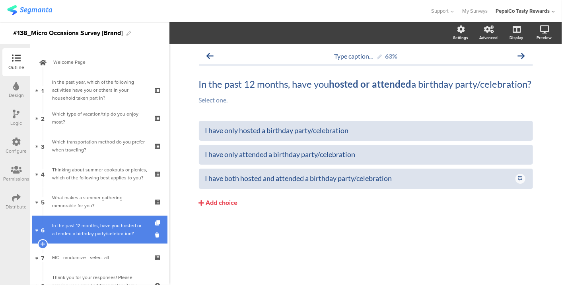
click at [57, 224] on div "In the past 12 months, have you hosted or attended a birthday party/celebration?" at bounding box center [99, 229] width 95 height 16
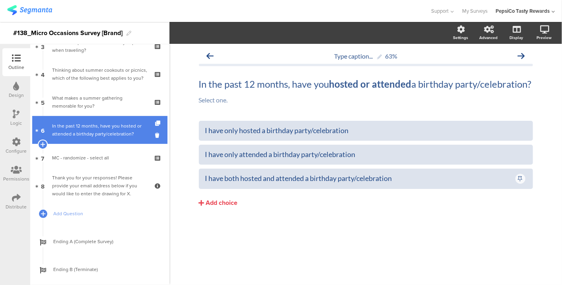
scroll to position [100, 0]
click at [42, 142] on icon at bounding box center [42, 143] width 5 height 7
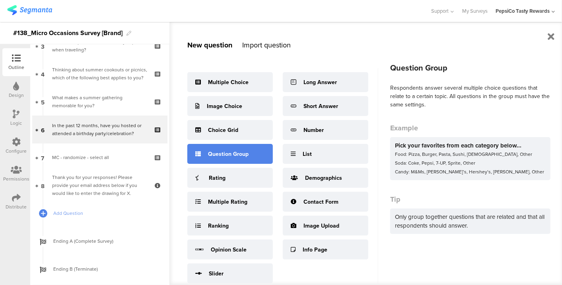
click at [230, 158] on div "Question Group" at bounding box center [230, 154] width 86 height 20
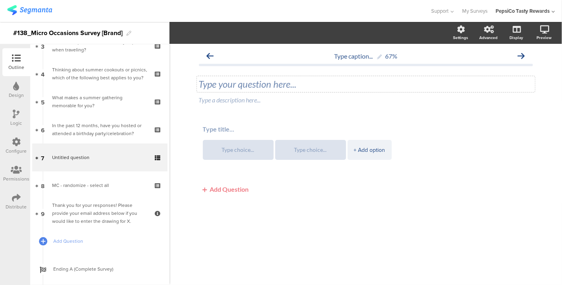
click at [229, 85] on div "Type your question here..." at bounding box center [366, 84] width 338 height 16
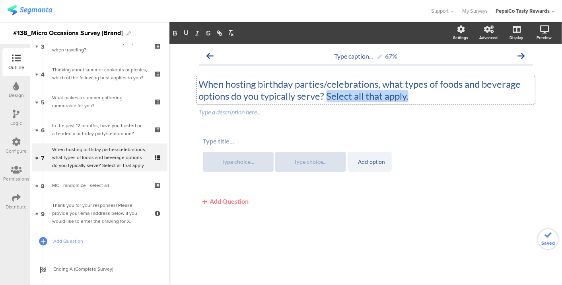
drag, startPoint x: 417, startPoint y: 94, endPoint x: 326, endPoint y: 99, distance: 91.3
click at [326, 99] on p "When hosting birthday parties/celebrations, what types of foods and beverage op…" at bounding box center [366, 90] width 334 height 24
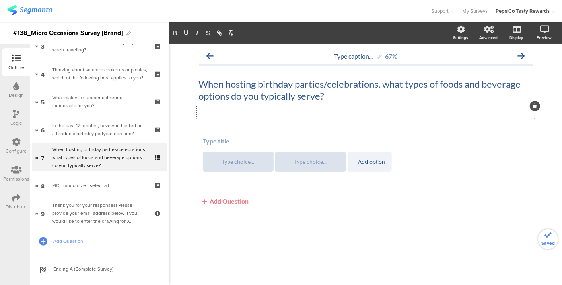
click at [273, 114] on div "Type a description here..." at bounding box center [366, 112] width 338 height 13
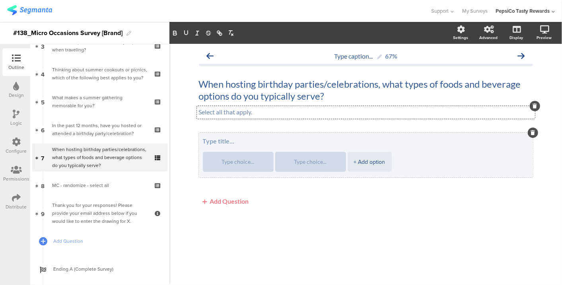
click at [230, 138] on textarea at bounding box center [366, 141] width 326 height 8
type textarea "Food options"
click at [248, 164] on textarea at bounding box center [238, 162] width 58 height 6
type textarea "Cake or cupcakes"
click at [324, 160] on textarea "Savory snacks (chips, dips, etc.)" at bounding box center [311, 162] width 58 height 12
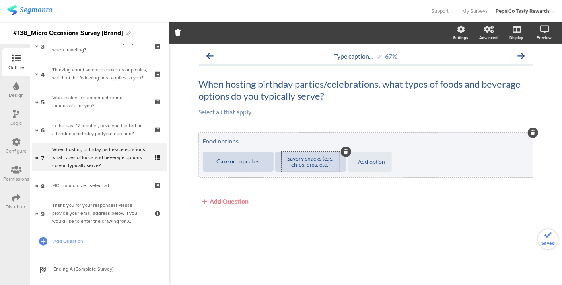
click at [382, 166] on div "+ Add option" at bounding box center [369, 162] width 31 height 20
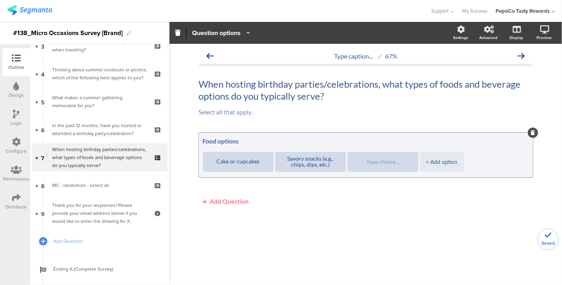
click at [458, 170] on div "+ Add option" at bounding box center [442, 162] width 31 height 20
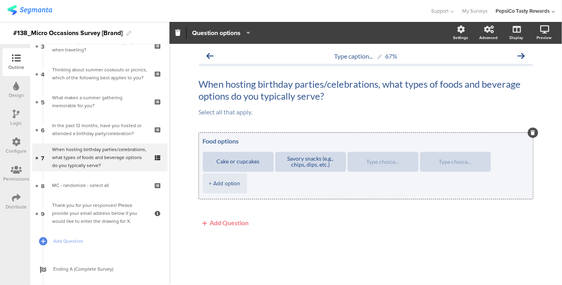
click at [241, 189] on li "+ Add option" at bounding box center [225, 183] width 44 height 20
click at [229, 184] on div "+ Add option" at bounding box center [224, 183] width 31 height 20
click at [386, 165] on div at bounding box center [383, 162] width 58 height 20
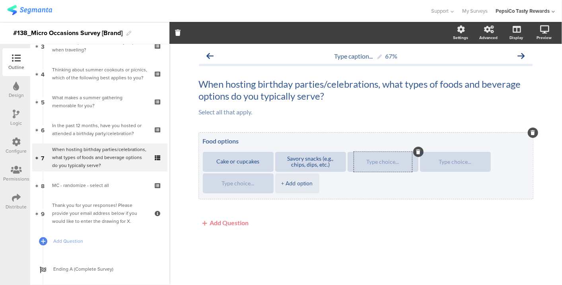
type textarea "Savory snacks (e.g., chips, dips, etc.)"
click at [386, 161] on textarea at bounding box center [383, 162] width 58 height 6
type textarea "Full meals"
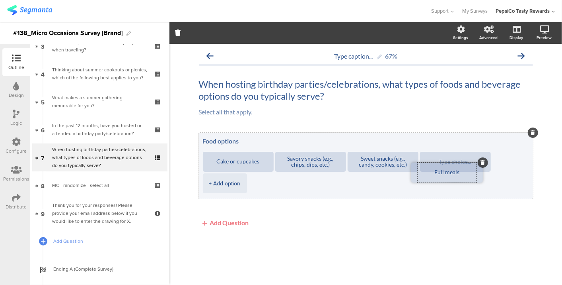
drag, startPoint x: 354, startPoint y: 171, endPoint x: 415, endPoint y: 182, distance: 62.2
type textarea "Sweet snacks (e.g., candy, cookies, etc.)"
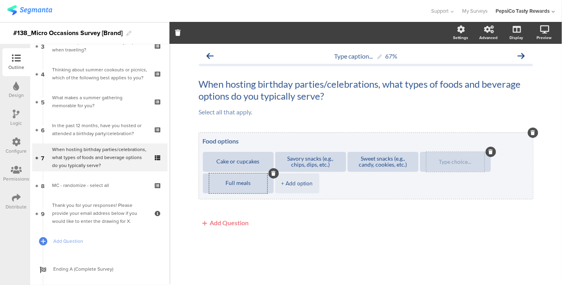
click at [456, 167] on div at bounding box center [456, 162] width 58 height 20
click at [495, 154] on div at bounding box center [491, 151] width 10 height 10
click at [491, 150] on div at bounding box center [491, 151] width 10 height 10
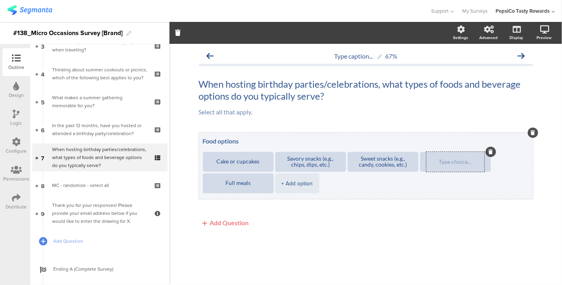
click at [491, 150] on div at bounding box center [491, 151] width 10 height 10
click at [380, 168] on div "Sweet snacks (e.g., candy, cookies, etc.)" at bounding box center [383, 162] width 58 height 20
click at [495, 154] on ul "Cake or cupcakes Savory snacks (e.g., chips, dips, etc.) Sweet snacks (e.g., ca…" at bounding box center [368, 173] width 330 height 43
click at [485, 154] on div at bounding box center [456, 162] width 58 height 20
click at [496, 152] on div at bounding box center [491, 151] width 10 height 10
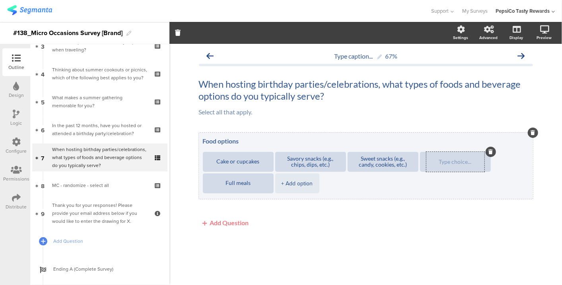
click at [496, 152] on div at bounding box center [491, 151] width 10 height 10
click at [291, 191] on div "+ Add option" at bounding box center [297, 183] width 31 height 20
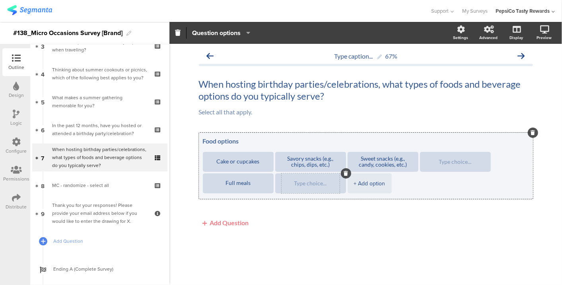
click at [301, 179] on div at bounding box center [311, 183] width 58 height 20
click at [302, 185] on textarea at bounding box center [311, 183] width 58 height 6
click at [453, 166] on div at bounding box center [456, 162] width 58 height 20
click at [491, 153] on div at bounding box center [491, 151] width 10 height 10
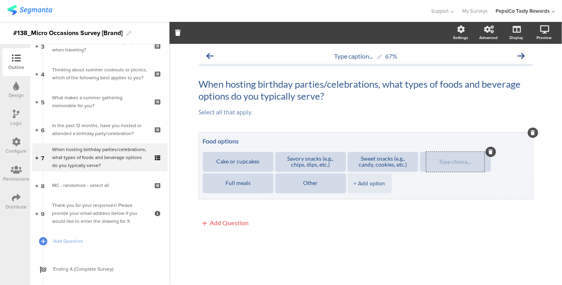
click at [491, 153] on div at bounding box center [491, 151] width 10 height 10
click at [495, 149] on div at bounding box center [491, 151] width 10 height 10
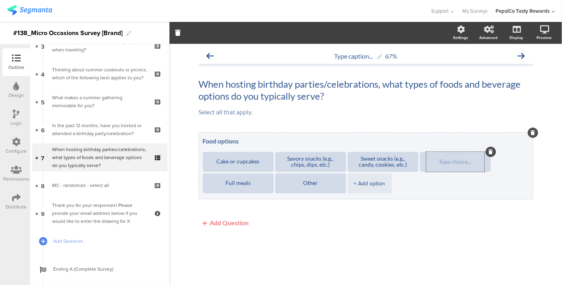
click at [495, 149] on div at bounding box center [491, 151] width 10 height 10
type textarea "Other"
click at [377, 159] on textarea "Sweet snacks (e.g., candy, cookies, etc.)" at bounding box center [383, 162] width 58 height 12
click at [447, 159] on textarea at bounding box center [456, 162] width 58 height 6
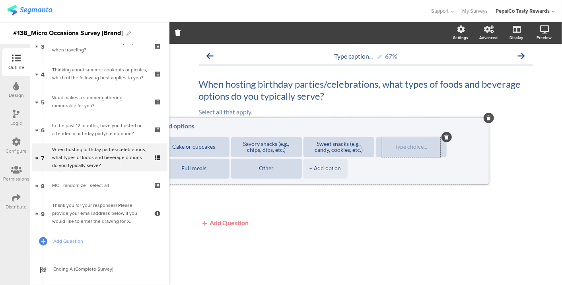
drag, startPoint x: 462, startPoint y: 172, endPoint x: 469, endPoint y: 171, distance: 6.5
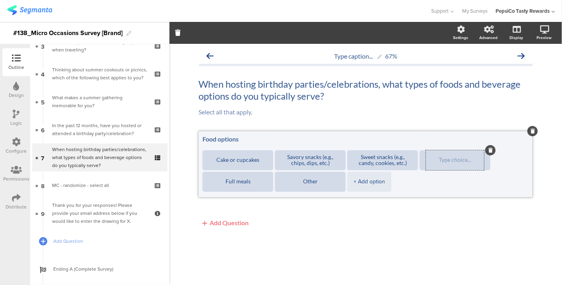
drag, startPoint x: 495, startPoint y: 170, endPoint x: 500, endPoint y: 169, distance: 5.2
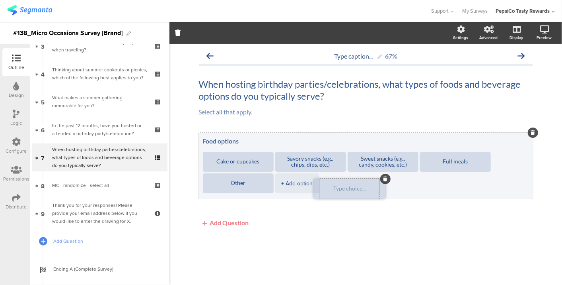
drag, startPoint x: 492, startPoint y: 165, endPoint x: 384, endPoint y: 192, distance: 112.0
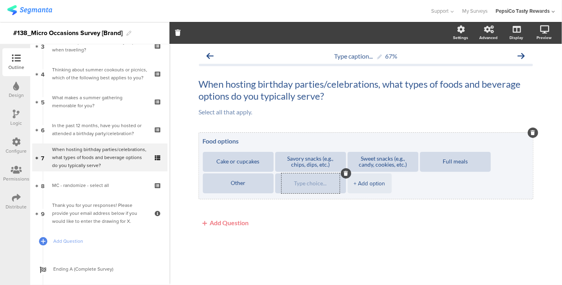
click at [347, 174] on icon at bounding box center [346, 173] width 4 height 5
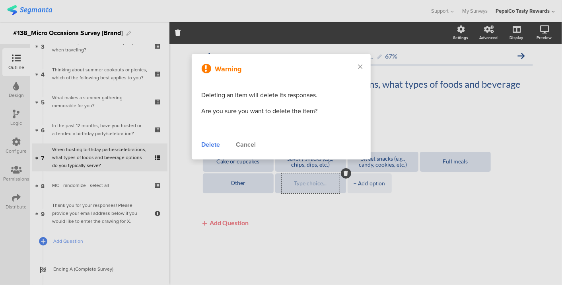
click at [250, 141] on div "Cancel" at bounding box center [246, 145] width 20 height 10
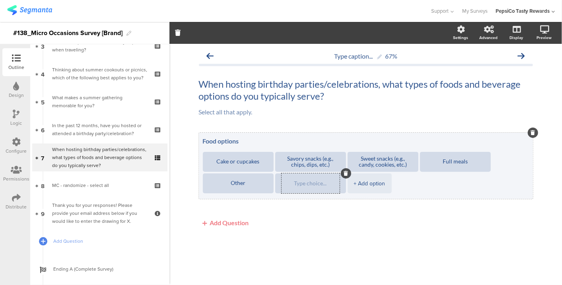
click at [347, 170] on div at bounding box center [346, 173] width 10 height 10
click at [347, 174] on icon at bounding box center [346, 173] width 4 height 5
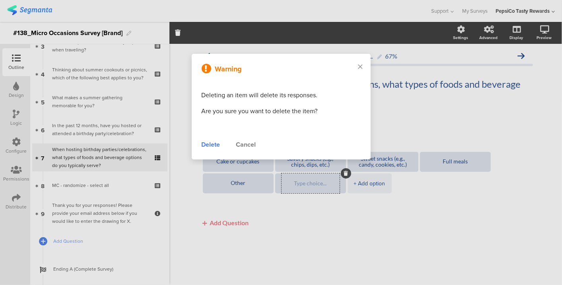
click at [216, 141] on div "Delete" at bounding box center [211, 145] width 19 height 10
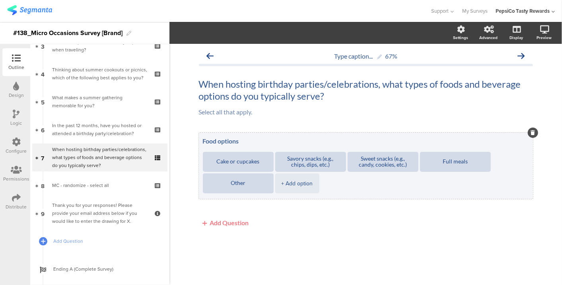
click at [343, 183] on ul "Cake or cupcakes Savory snacks (e.g., chips, dips, etc.) Sweet snacks (e.g., ca…" at bounding box center [368, 173] width 330 height 43
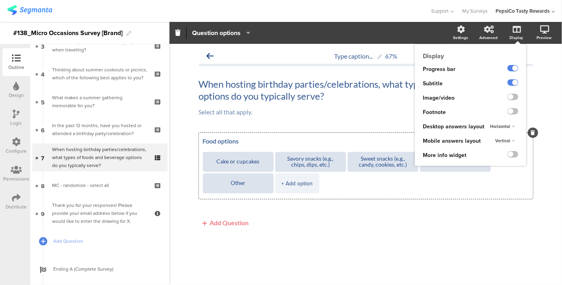
click at [509, 123] on div "Horizontal" at bounding box center [502, 127] width 31 height 10
click at [508, 138] on div "Vertical" at bounding box center [500, 142] width 47 height 8
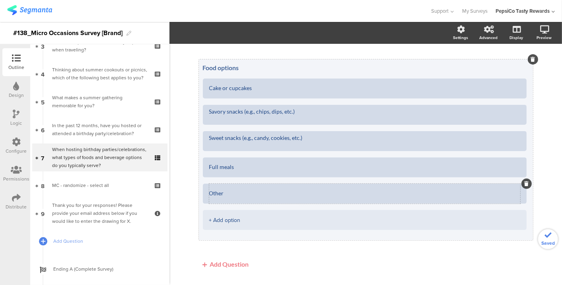
scroll to position [92, 0]
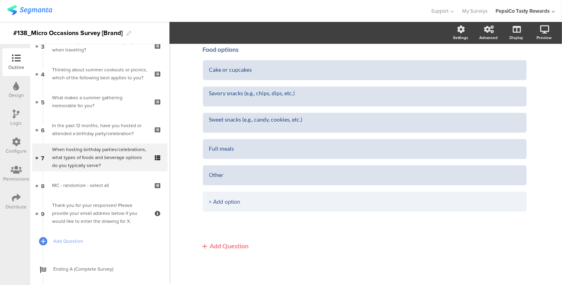
click at [240, 249] on button "Add Question" at bounding box center [226, 246] width 54 height 16
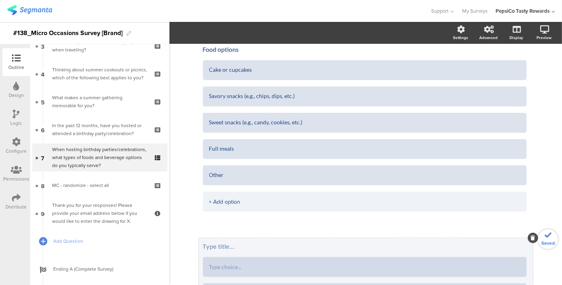
click at [244, 247] on textarea at bounding box center [366, 246] width 326 height 8
type textarea "Beverage options"
type textarea "Soda"
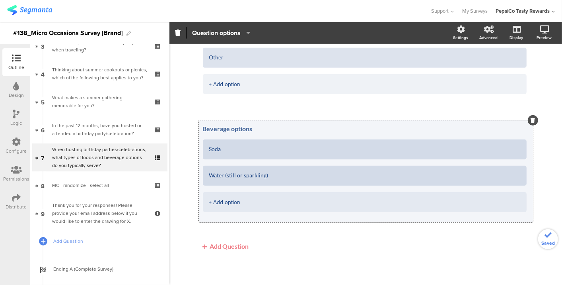
click at [218, 195] on div "+ Add option" at bounding box center [364, 202] width 311 height 20
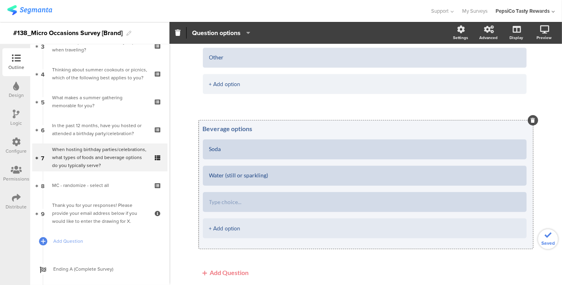
click at [227, 227] on div "+ Add option" at bounding box center [364, 228] width 311 height 20
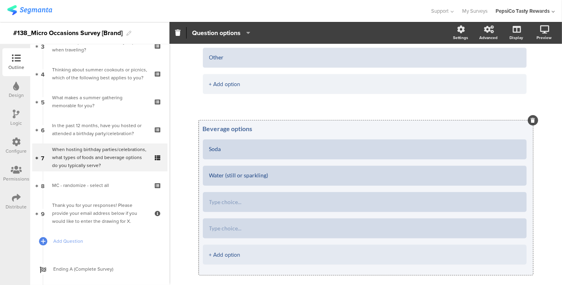
type textarea "Water (still or sparkling)"
drag, startPoint x: 227, startPoint y: 250, endPoint x: 218, endPoint y: 250, distance: 8.8
click at [218, 250] on div "+ Add option" at bounding box center [364, 254] width 311 height 20
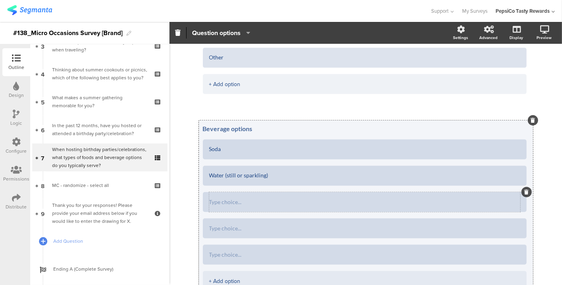
click at [227, 207] on div at bounding box center [364, 202] width 311 height 20
click at [227, 200] on textarea at bounding box center [364, 202] width 311 height 6
type textarea "Energy drinks"
click at [232, 257] on div at bounding box center [364, 254] width 311 height 20
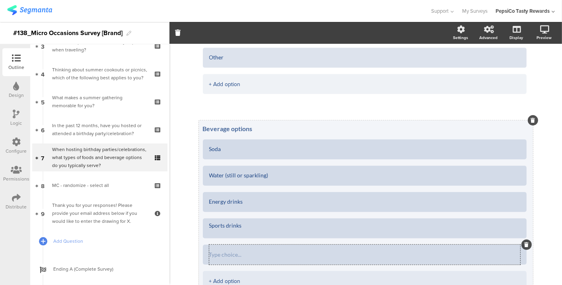
type textarea "Sports drinks"
click at [227, 255] on textarea at bounding box center [364, 255] width 311 height 6
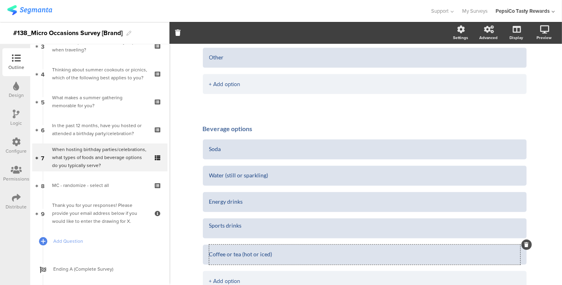
type textarea "Coffee or tea (hot or iced)"
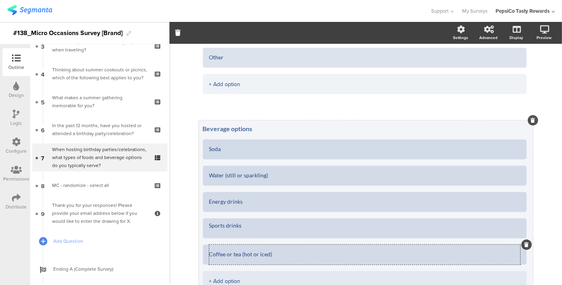
click at [242, 248] on div "Coffee or tea (hot or iced)" at bounding box center [364, 254] width 311 height 20
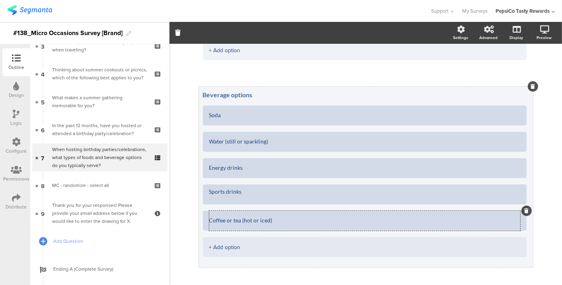
scroll to position [251, 0]
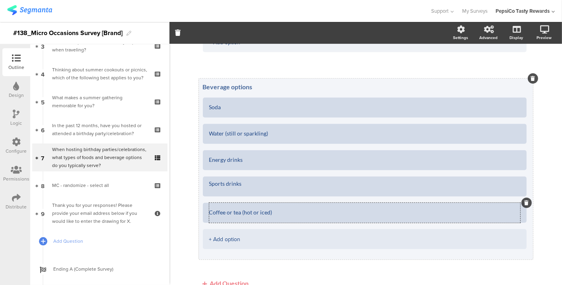
click at [231, 236] on div "+ Add option" at bounding box center [364, 239] width 311 height 20
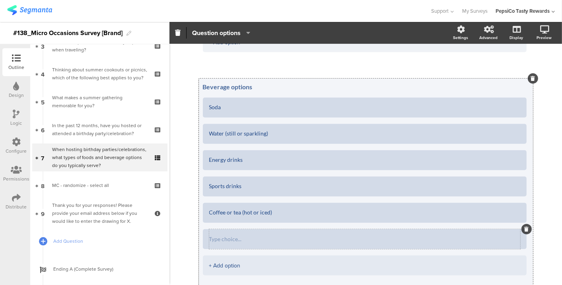
click at [239, 238] on textarea at bounding box center [364, 239] width 311 height 6
click at [230, 262] on div "+ Add option" at bounding box center [364, 265] width 311 height 20
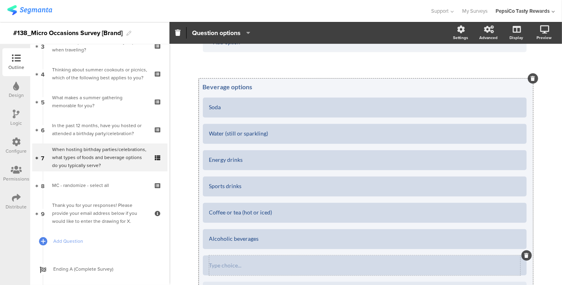
click at [230, 259] on div at bounding box center [364, 265] width 311 height 20
click at [230, 271] on div at bounding box center [364, 265] width 311 height 20
click at [230, 268] on div at bounding box center [364, 265] width 311 height 20
type textarea "Alcoholic beverages"
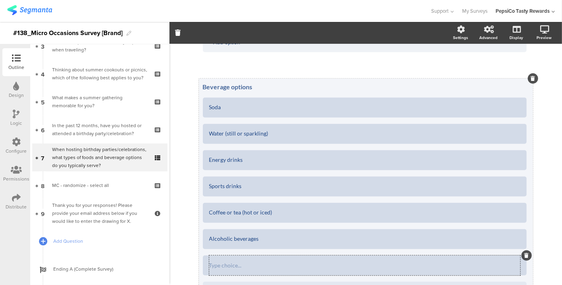
click at [227, 263] on textarea at bounding box center [364, 265] width 311 height 6
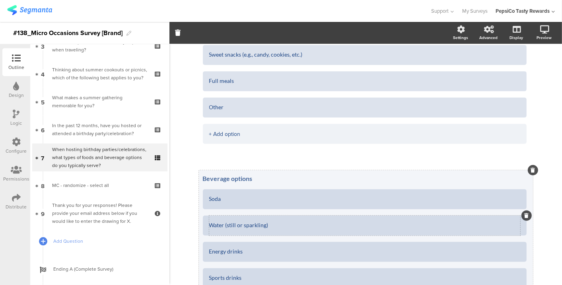
scroll to position [159, 0]
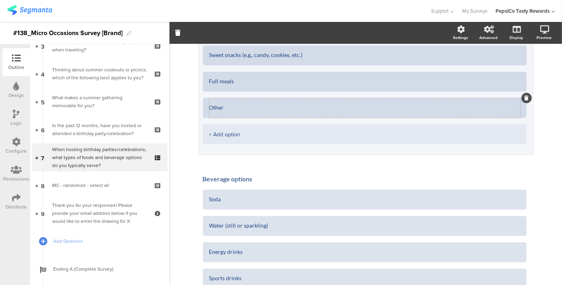
click at [227, 103] on div "Other" at bounding box center [364, 108] width 311 height 20
type textarea "Other beverage options"
click at [227, 110] on textarea "Other" at bounding box center [364, 108] width 311 height 6
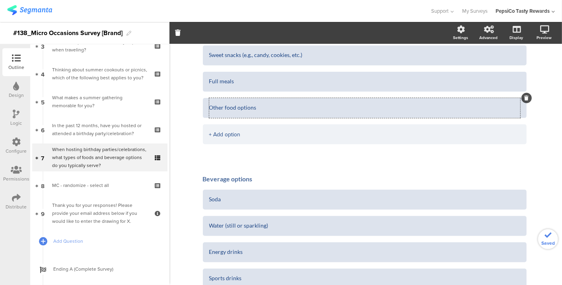
type textarea "Other food options"
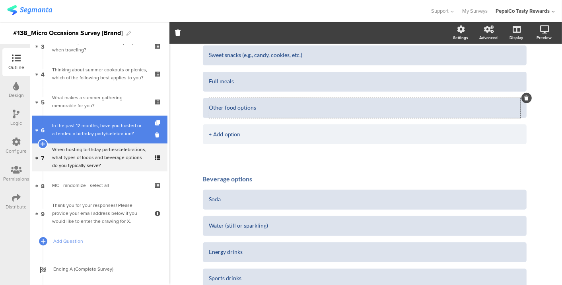
click at [93, 127] on div "In the past 12 months, have you hosted or attended a birthday party/celebration?" at bounding box center [99, 129] width 95 height 16
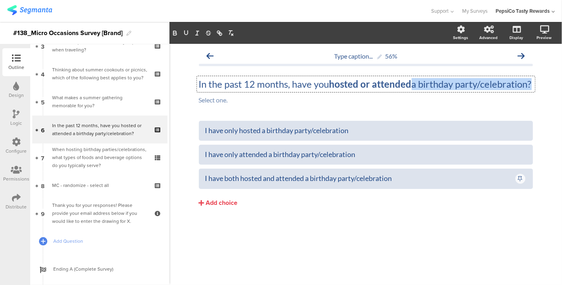
drag, startPoint x: 413, startPoint y: 84, endPoint x: 271, endPoint y: 94, distance: 142.8
click at [271, 92] on div "In the past 12 months, have you hosted or attended a birthday party/celebration…" at bounding box center [366, 84] width 338 height 16
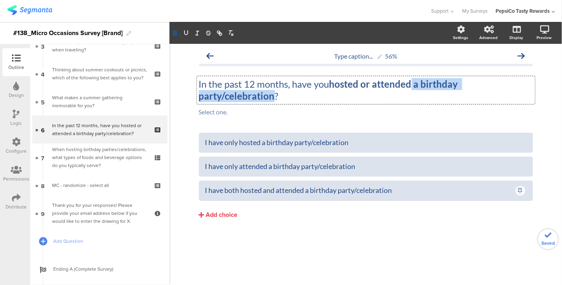
click at [414, 85] on strong "hosted or attended a birthday party/celebration" at bounding box center [329, 89] width 261 height 23
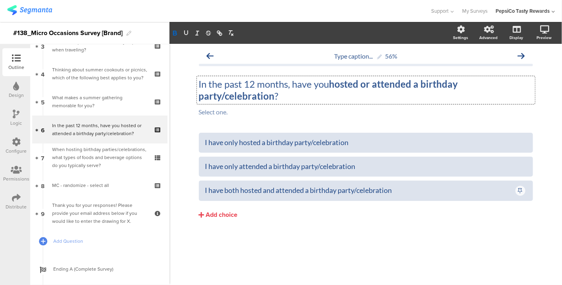
click at [402, 85] on strong "hosted or attended a birthday party/celebration" at bounding box center [329, 89] width 261 height 23
click at [351, 78] on strong "hosted or attended a birthday party/celebration" at bounding box center [327, 89] width 257 height 23
click at [312, 112] on div "Select one. Select one." at bounding box center [366, 112] width 338 height 13
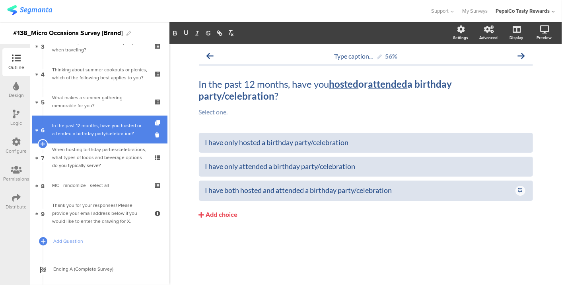
click at [110, 133] on div "In the past 12 months, have you hosted or attended a birthday party/celebration?" at bounding box center [99, 129] width 95 height 16
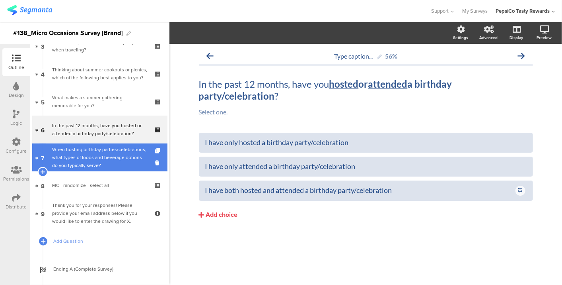
click at [101, 155] on div "When hosting birthday parties/celebrations, what types of foods and beverage op…" at bounding box center [99, 157] width 95 height 24
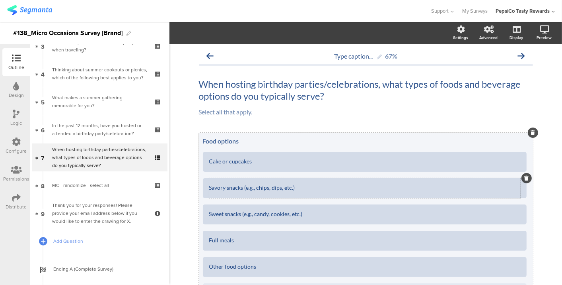
click at [314, 196] on div "Savory snacks (e.g., chips, dips, etc.)" at bounding box center [364, 188] width 311 height 20
click at [304, 158] on div "Cake or cupcakes" at bounding box center [364, 162] width 311 height 20
click at [299, 166] on div "Cake or cupcakes" at bounding box center [364, 162] width 311 height 20
click at [240, 161] on textarea "Cake or cupcakes" at bounding box center [364, 161] width 311 height 6
click at [246, 140] on textarea "Food options" at bounding box center [366, 141] width 326 height 8
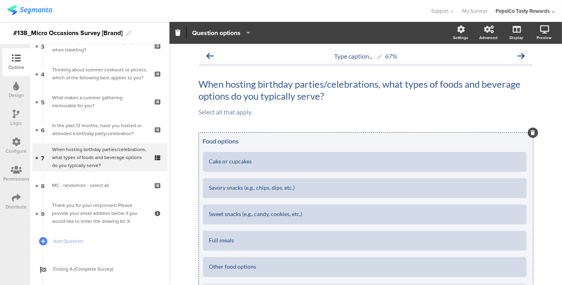
click at [239, 133] on div "Food options Cake or cupcakes Savory snacks (e.g., chips, dips, etc.) Sweet sna…" at bounding box center [366, 223] width 334 height 181
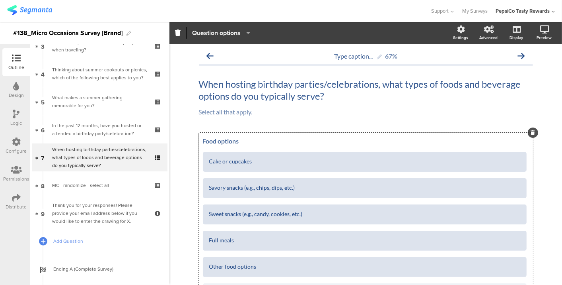
click at [232, 33] on span "Question options" at bounding box center [216, 32] width 49 height 9
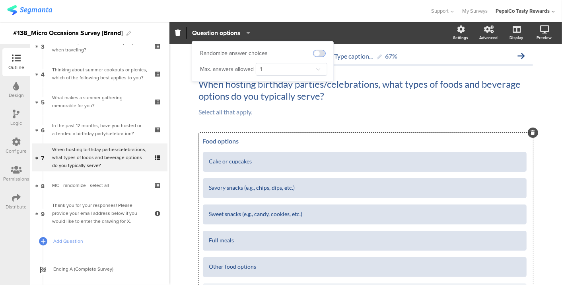
click at [322, 51] on span at bounding box center [320, 53] width 12 height 6
click at [323, 65] on icon at bounding box center [319, 69] width 10 height 16
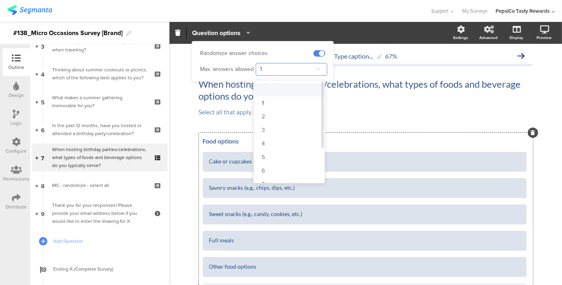
click at [300, 87] on li at bounding box center [293, 90] width 78 height 14
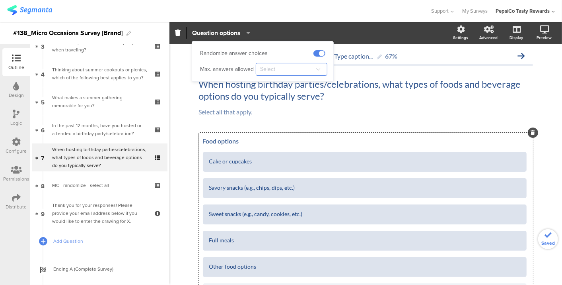
click at [295, 69] on input "text" at bounding box center [292, 69] width 72 height 13
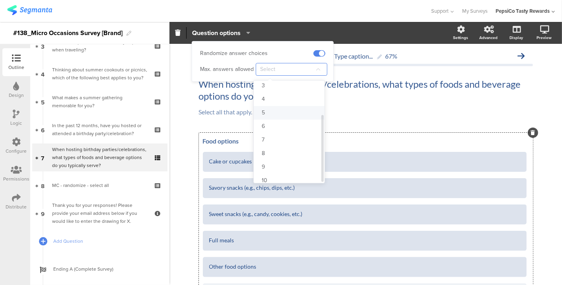
click at [276, 106] on li "5" at bounding box center [293, 113] width 78 height 14
type input "5"
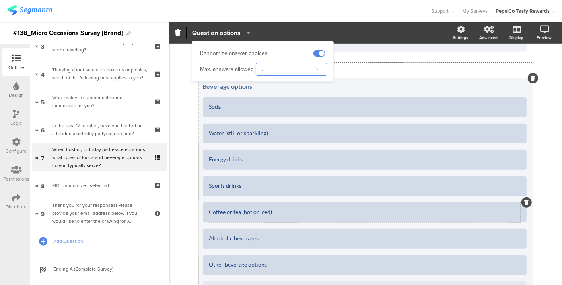
scroll to position [265, 0]
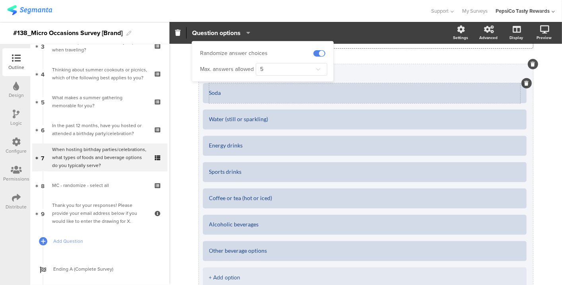
click at [246, 92] on textarea "Soda" at bounding box center [364, 93] width 311 height 6
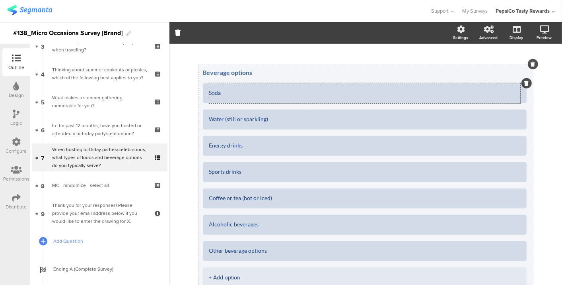
click at [252, 64] on div "Beverage options Soda Water (still or sparkling) Energy drinks Sports drinks Co…" at bounding box center [366, 180] width 334 height 233
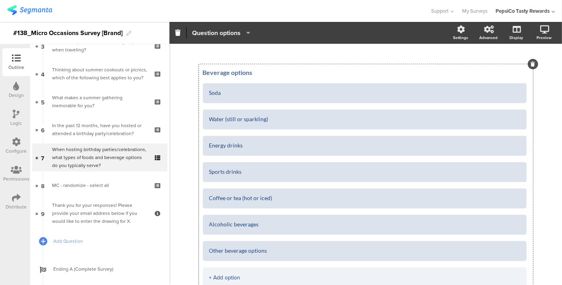
click at [238, 35] on span "Question options" at bounding box center [216, 32] width 49 height 9
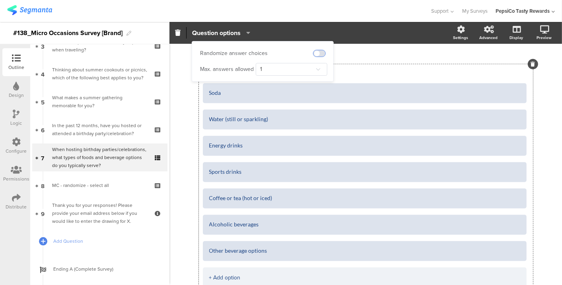
click at [319, 50] on span at bounding box center [320, 53] width 12 height 6
click at [302, 70] on input "1" at bounding box center [292, 69] width 72 height 13
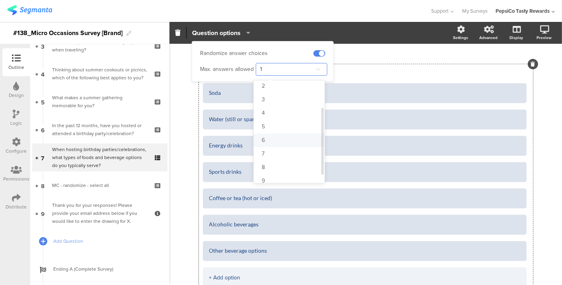
scroll to position [44, 0]
click at [284, 141] on li "7" at bounding box center [293, 140] width 78 height 14
type input "7"
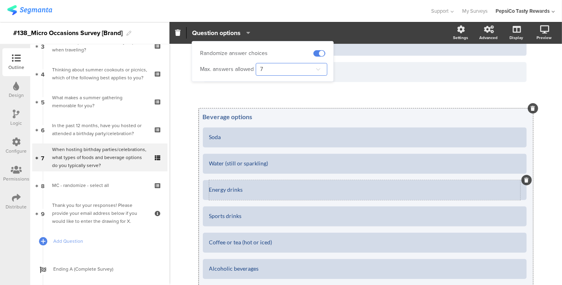
scroll to position [265, 0]
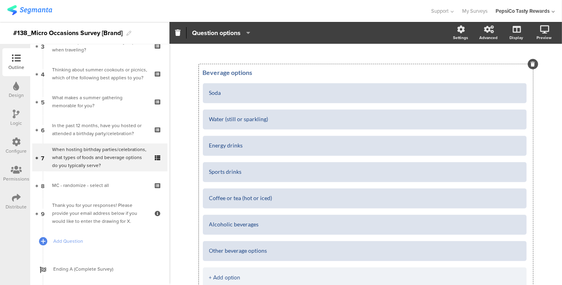
click at [544, 131] on div "Type caption... 67% When hosting birthday parties/celebrations, what types of f…" at bounding box center [366, 70] width 393 height 582
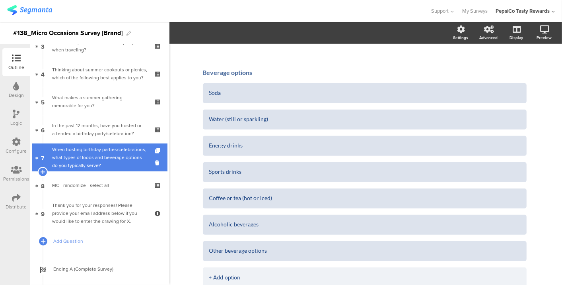
click at [99, 154] on div "When hosting birthday parties/celebrations, what types of foods and beverage op…" at bounding box center [99, 157] width 95 height 24
click at [115, 156] on div "When hosting birthday parties/celebrations, what types of foods and beverage op…" at bounding box center [99, 157] width 95 height 24
click at [45, 169] on icon at bounding box center [42, 171] width 5 height 7
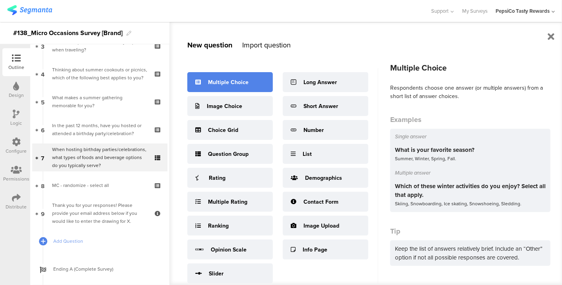
click at [218, 80] on div "Multiple Choice" at bounding box center [228, 82] width 41 height 8
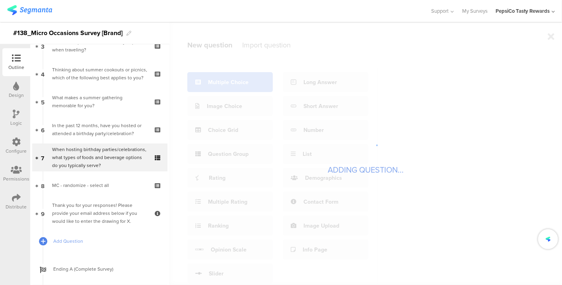
scroll to position [3, 0]
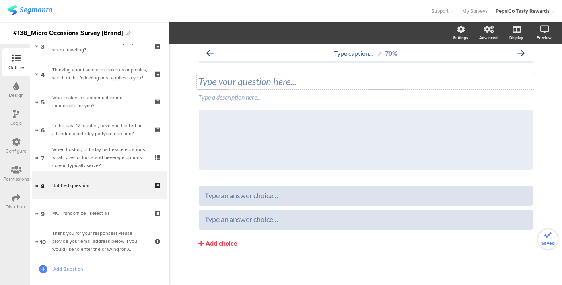
click at [218, 80] on div "Type your question here..." at bounding box center [366, 81] width 338 height 16
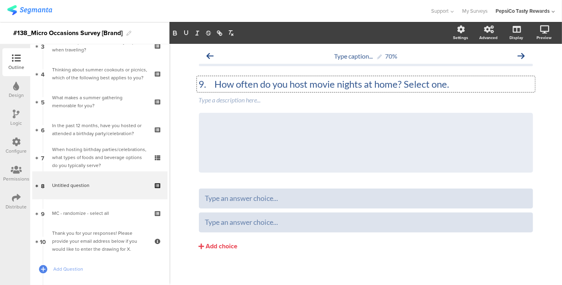
click at [212, 83] on p "9. How often do you host movie nights at home? Select one." at bounding box center [366, 84] width 334 height 12
drag, startPoint x: 441, startPoint y: 88, endPoint x: 386, endPoint y: 89, distance: 55.3
click at [386, 89] on p "How often do you host movie nights at home? Select one." at bounding box center [366, 84] width 334 height 12
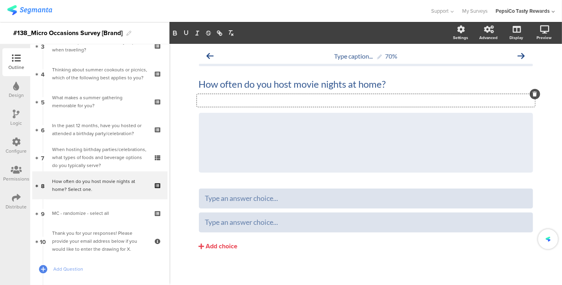
click at [340, 99] on div "Type a description here..." at bounding box center [366, 100] width 338 height 13
click at [531, 114] on icon at bounding box center [533, 112] width 4 height 5
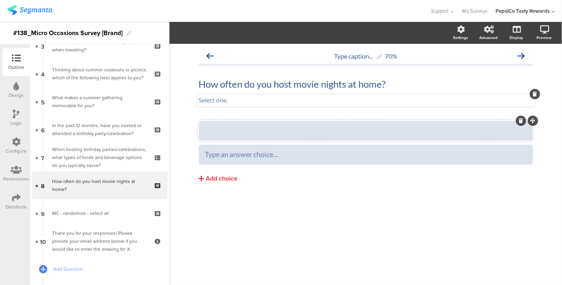
click at [402, 135] on div at bounding box center [366, 130] width 322 height 13
click at [219, 176] on div "Add choice" at bounding box center [222, 178] width 32 height 8
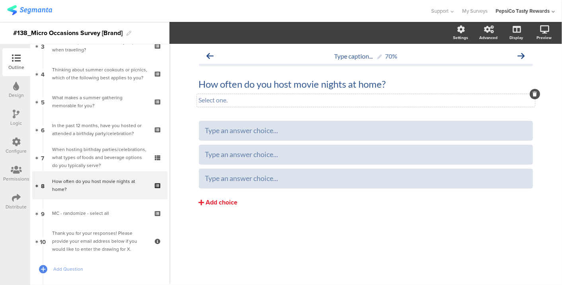
click at [219, 197] on button "Add choice" at bounding box center [366, 202] width 334 height 20
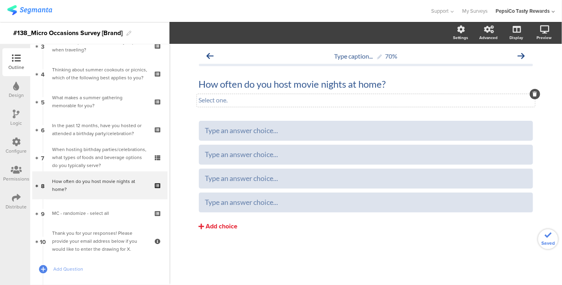
click at [222, 223] on div "Add choice" at bounding box center [222, 226] width 32 height 8
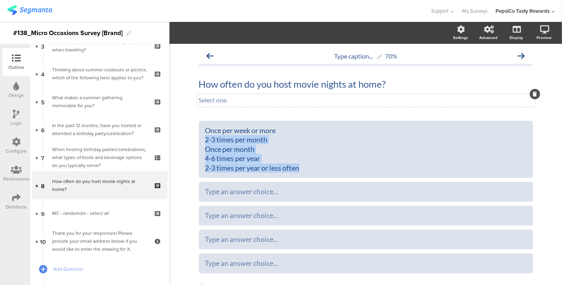
drag, startPoint x: 202, startPoint y: 141, endPoint x: 312, endPoint y: 177, distance: 115.7
click at [312, 177] on div "Once per week or more 2-3 times per month Once per month 4-6 times per year 2-3…" at bounding box center [366, 197] width 334 height 152
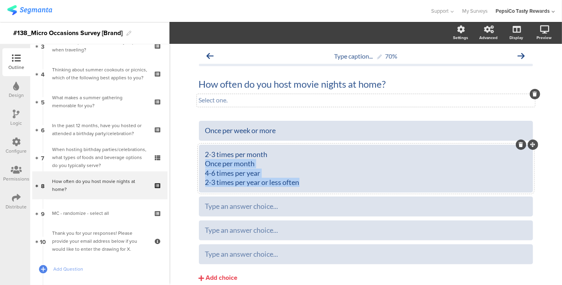
drag, startPoint x: 300, startPoint y: 182, endPoint x: 195, endPoint y: 164, distance: 106.3
click at [199, 164] on div "2-3 times per month Once per month 4-6 times per year 2-3 times per year or les…" at bounding box center [366, 168] width 334 height 48
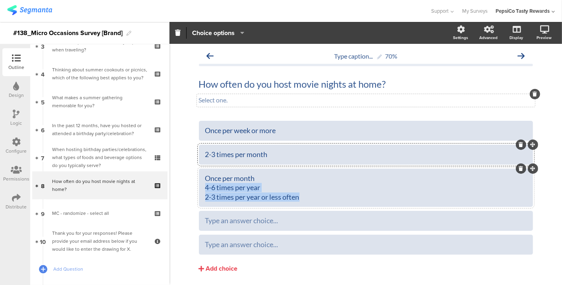
drag, startPoint x: 201, startPoint y: 189, endPoint x: 357, endPoint y: 197, distance: 155.8
click at [357, 197] on div "Once per month 4-6 times per year 2-3 times per year or less often" at bounding box center [366, 188] width 322 height 28
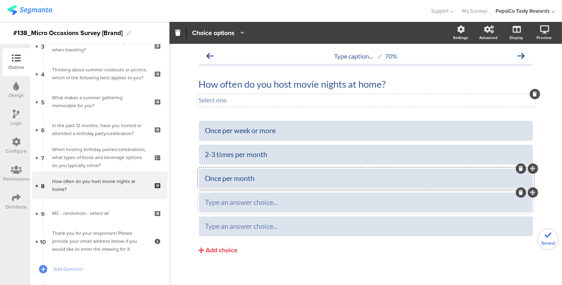
click at [298, 197] on div "Type an answer choice..." at bounding box center [366, 201] width 322 height 9
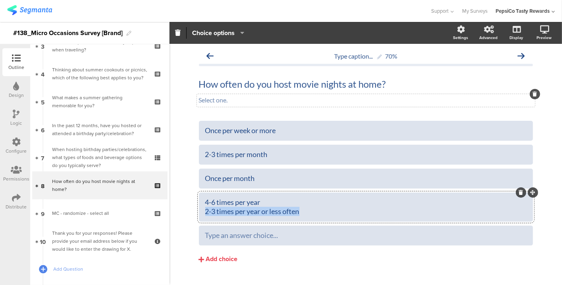
drag, startPoint x: 301, startPoint y: 207, endPoint x: 200, endPoint y: 213, distance: 101.2
click at [200, 213] on div "4-6 times per year 2-3 times per year or less often" at bounding box center [366, 206] width 334 height 29
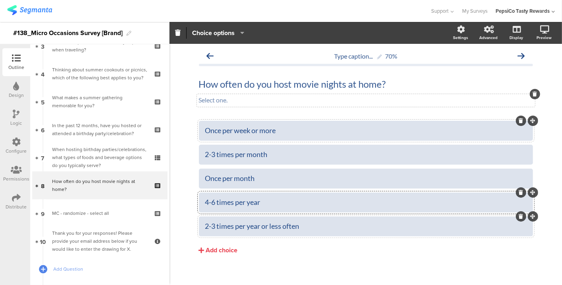
click at [265, 134] on div "Once per week or more" at bounding box center [366, 130] width 322 height 9
click at [227, 37] on button "Choice options" at bounding box center [218, 32] width 53 height 17
click at [363, 265] on div "Once per week or more 2-3 times per month Once per month" at bounding box center [366, 204] width 334 height 167
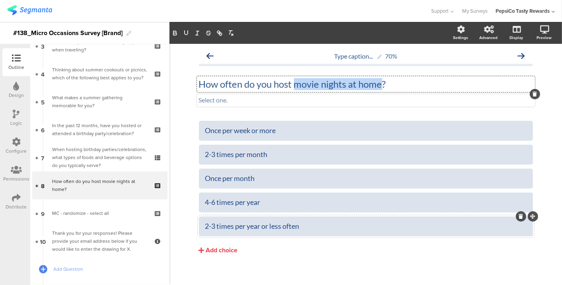
drag, startPoint x: 292, startPoint y: 85, endPoint x: 378, endPoint y: 86, distance: 86.4
click at [378, 86] on div "How often do you host movie nights at home? How often do you host movie nights …" at bounding box center [366, 84] width 338 height 16
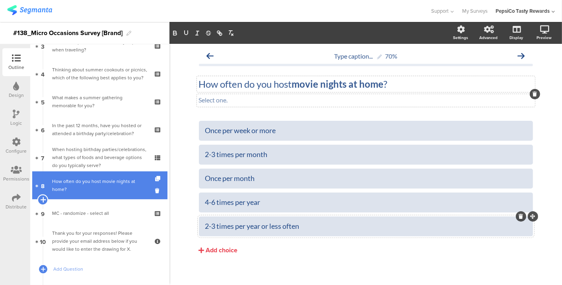
click at [43, 205] on div at bounding box center [42, 199] width 11 height 11
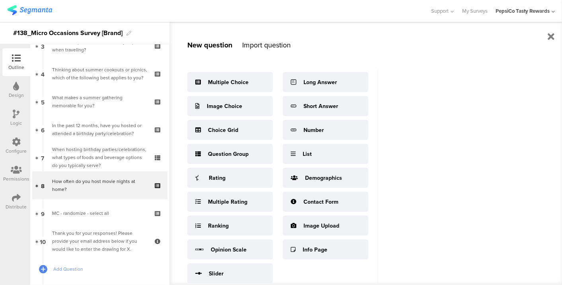
click at [358, 211] on div "Multiple Choice Image Choice Choice Grid Question Group Rating Multiple Rating …" at bounding box center [282, 187] width 191 height 239
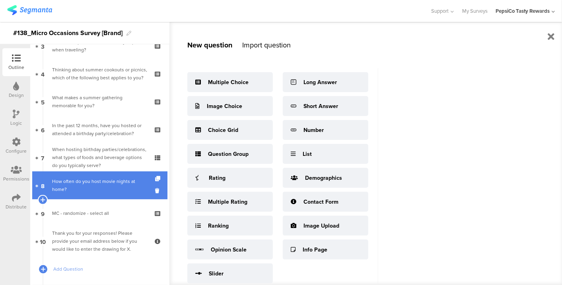
click at [83, 193] on link "8 How often do you host movie nights at home?" at bounding box center [99, 185] width 135 height 28
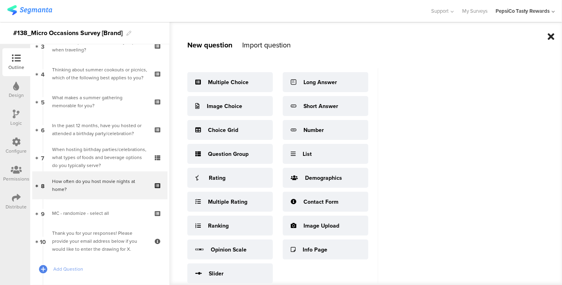
click at [550, 36] on icon at bounding box center [551, 37] width 7 height 10
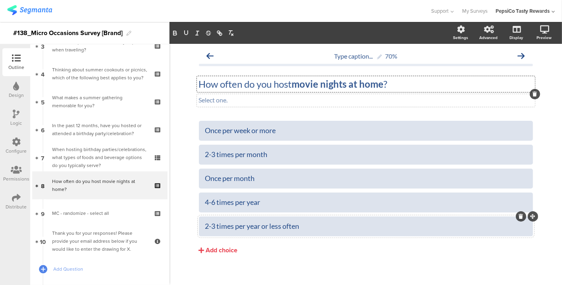
click at [277, 87] on div "How often do you host movie nights at home ? How often do you host movie nights…" at bounding box center [366, 84] width 338 height 16
click at [277, 87] on p "How often do you host movie nights at home ?" at bounding box center [366, 84] width 334 height 12
click at [293, 86] on strong "movie nights at home" at bounding box center [339, 84] width 92 height 12
drag, startPoint x: 349, startPoint y: 84, endPoint x: 388, endPoint y: 79, distance: 38.9
click at [388, 79] on p "How often do you host movie nights at home ?" at bounding box center [366, 84] width 334 height 12
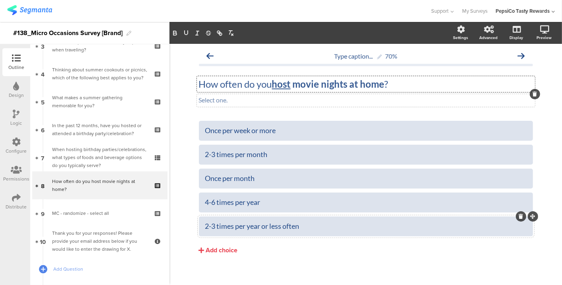
click at [281, 86] on u "host" at bounding box center [281, 84] width 19 height 12
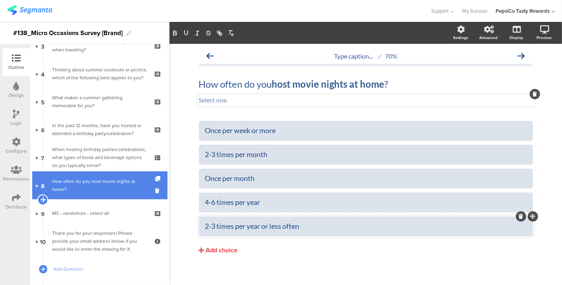
click at [37, 199] on div at bounding box center [42, 199] width 11 height 11
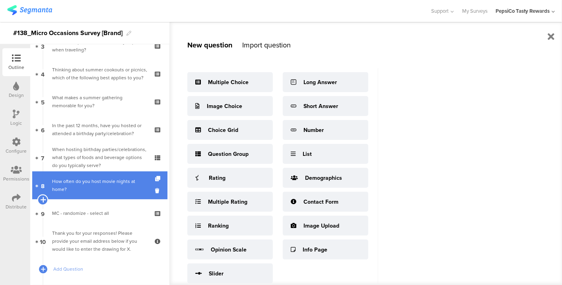
click at [42, 200] on icon at bounding box center [42, 199] width 5 height 7
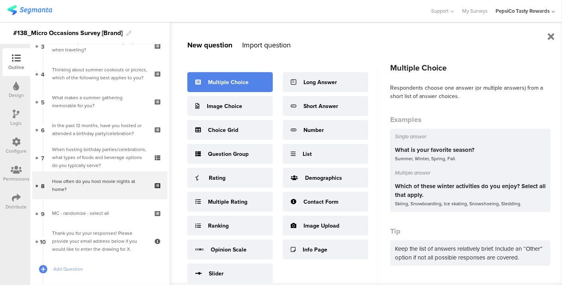
click at [228, 78] on div "Multiple Choice" at bounding box center [228, 82] width 41 height 8
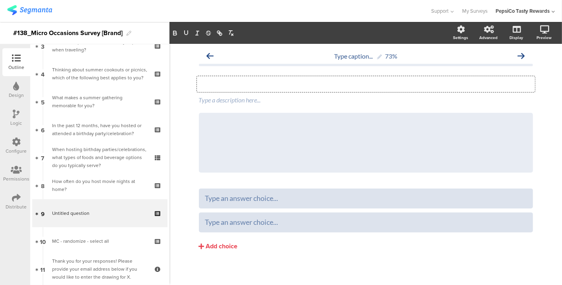
click at [228, 82] on div "Type your question here..." at bounding box center [366, 84] width 338 height 16
click at [265, 83] on p "And" at bounding box center [366, 84] width 334 height 12
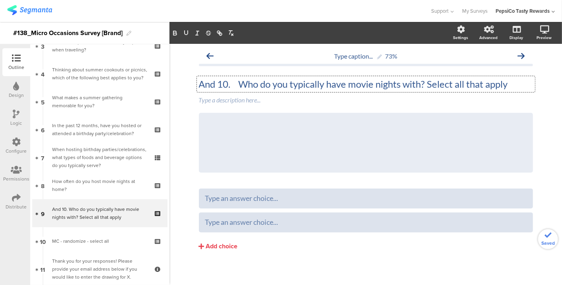
click at [232, 83] on p "And 10. Who do you typically have movie nights with? Select all that apply" at bounding box center [366, 84] width 334 height 12
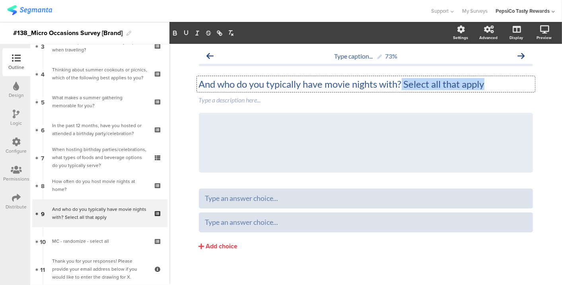
drag, startPoint x: 488, startPoint y: 88, endPoint x: 400, endPoint y: 80, distance: 87.9
click at [400, 80] on p "And who do you typically have movie nights with? Select all that apply" at bounding box center [366, 84] width 334 height 12
click at [374, 98] on div "Type a description here..." at bounding box center [366, 100] width 338 height 13
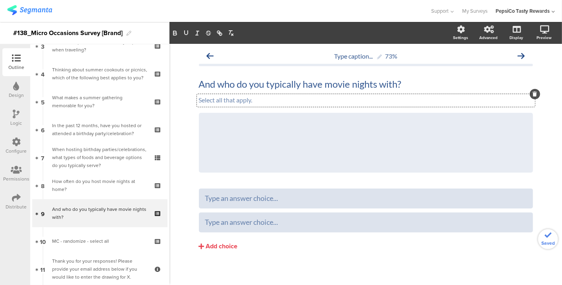
click at [199, 99] on p "Select all that apply." at bounding box center [366, 100] width 334 height 8
click at [531, 111] on icon at bounding box center [533, 112] width 4 height 5
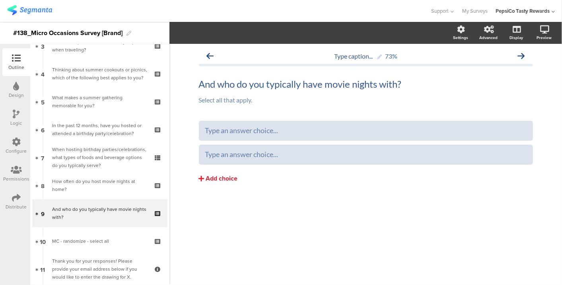
click at [232, 177] on div "Add choice" at bounding box center [222, 178] width 32 height 8
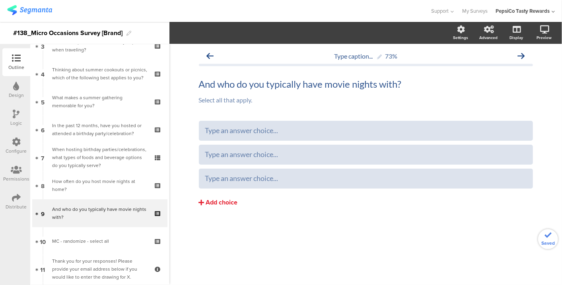
click at [228, 200] on div "Add choice" at bounding box center [222, 202] width 32 height 8
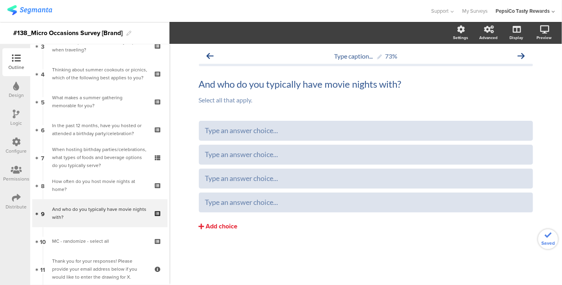
click at [223, 226] on div "Add choice" at bounding box center [222, 226] width 32 height 8
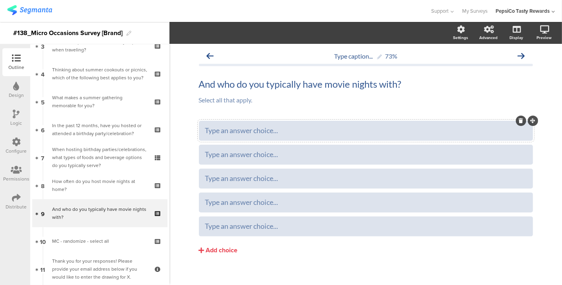
click at [291, 132] on div "Type an answer choice..." at bounding box center [366, 130] width 322 height 9
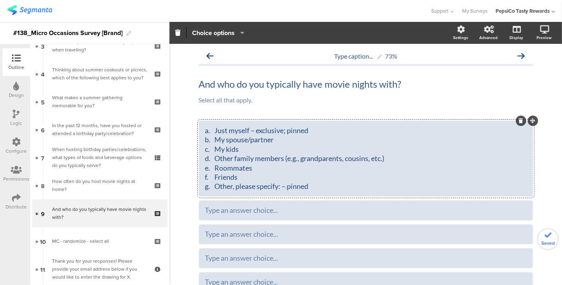
click at [214, 134] on div "a. Just myself – exclusive; pinned b. My spouse/partner c. My kids d. Other fam…" at bounding box center [366, 158] width 322 height 65
click at [214, 138] on div "Just myself – exclusive; pinned b. My spouse/partner c. My kids d. Other family…" at bounding box center [366, 158] width 322 height 65
click at [213, 148] on div "Just myself – exclusive; pinned My spouse/partner c. My kids d. Other family me…" at bounding box center [366, 158] width 322 height 65
click at [214, 165] on div "Just myself – exclusive; pinned My spouse/partner My kids Other family members …" at bounding box center [366, 158] width 322 height 65
click at [216, 180] on div "Just myself – exclusive; pinned My spouse/partner My kids Other family members …" at bounding box center [366, 158] width 322 height 65
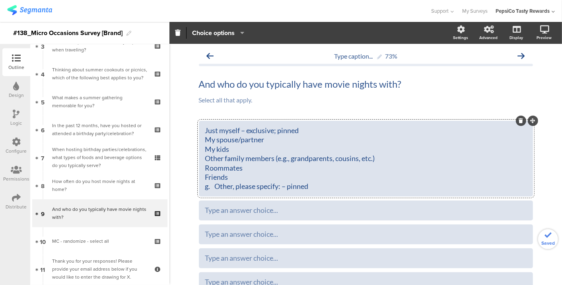
click at [212, 186] on div "Just myself – exclusive; pinned My spouse/partner My kids Other family members …" at bounding box center [366, 158] width 322 height 65
drag, startPoint x: 300, startPoint y: 190, endPoint x: 271, endPoint y: 184, distance: 28.9
click at [271, 184] on div "Just myself – exclusive; pinned My spouse/partner My kids Other family members …" at bounding box center [366, 158] width 322 height 65
drag, startPoint x: 302, startPoint y: 132, endPoint x: 239, endPoint y: 134, distance: 63.3
click at [239, 134] on div "Just myself – exclusive; pinned My spouse/partner My kids Other family members …" at bounding box center [366, 158] width 322 height 65
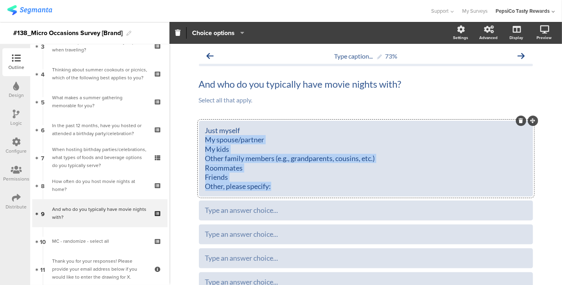
drag, startPoint x: 272, startPoint y: 189, endPoint x: 180, endPoint y: 140, distance: 103.6
click at [180, 140] on div "Type caption... 73% And who do you typically have movie nights with? And who do…" at bounding box center [366, 196] width 393 height 304
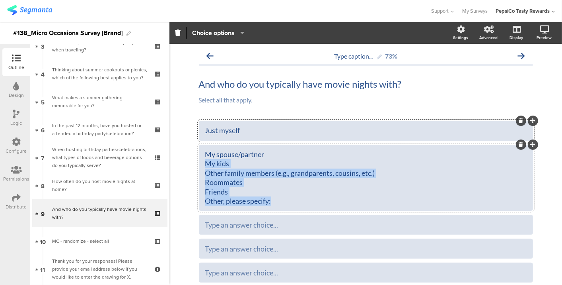
drag, startPoint x: 204, startPoint y: 163, endPoint x: 312, endPoint y: 203, distance: 115.6
click at [312, 203] on div "My spouse/partner My kids Other family members (e.g., grandparents, cousins, et…" at bounding box center [366, 178] width 322 height 56
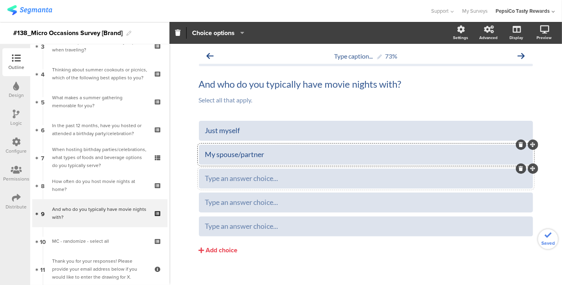
click at [277, 171] on div at bounding box center [366, 178] width 334 height 20
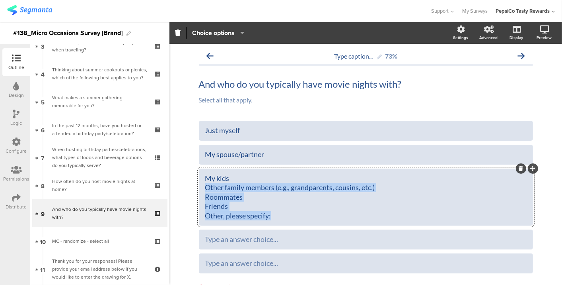
drag, startPoint x: 203, startPoint y: 188, endPoint x: 295, endPoint y: 218, distance: 97.2
click at [295, 218] on div "My kids Other family members (e.g., grandparents, cousins, etc.) Roommates Frie…" at bounding box center [366, 197] width 322 height 47
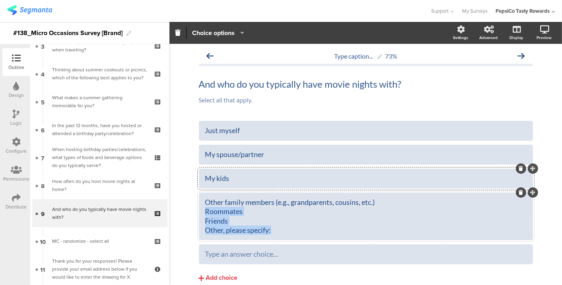
drag, startPoint x: 202, startPoint y: 209, endPoint x: 313, endPoint y: 243, distance: 116.7
click at [313, 243] on div "Just myself My spouse/partner My kids" at bounding box center [366, 192] width 334 height 143
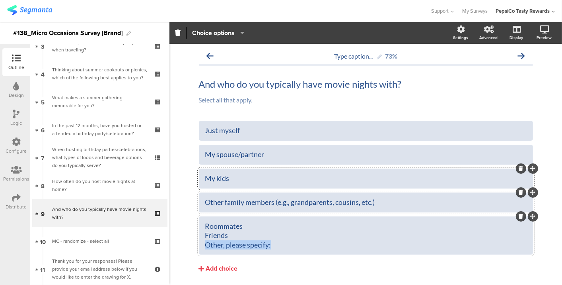
drag, startPoint x: 274, startPoint y: 242, endPoint x: 198, endPoint y: 240, distance: 76.1
click at [199, 240] on div "Roommates Friends Other, please specify:" at bounding box center [366, 235] width 334 height 38
drag, startPoint x: 203, startPoint y: 236, endPoint x: 314, endPoint y: 252, distance: 111.8
click at [314, 252] on div "Roommates Friends Other, please specify:" at bounding box center [366, 235] width 334 height 38
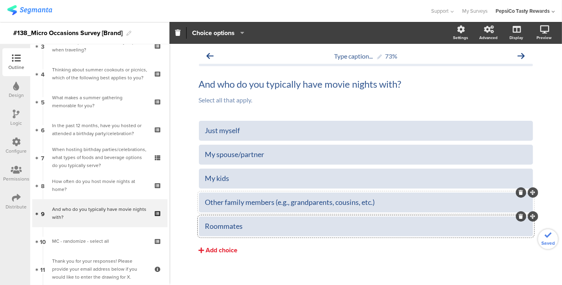
click at [220, 252] on div "Add choice" at bounding box center [222, 250] width 32 height 8
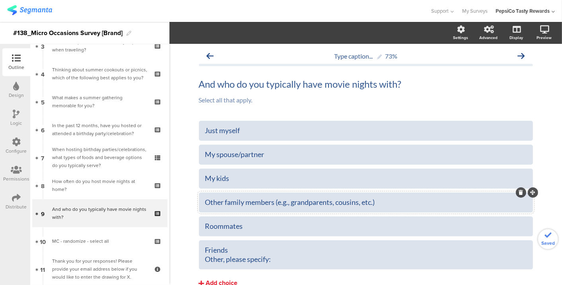
scroll to position [27, 0]
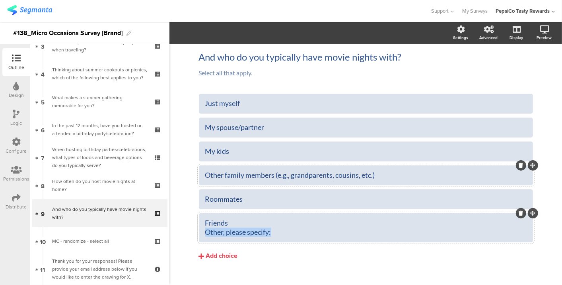
drag, startPoint x: 203, startPoint y: 232, endPoint x: 287, endPoint y: 240, distance: 85.1
click at [287, 240] on div "Friends Other, please specify:" at bounding box center [366, 227] width 334 height 29
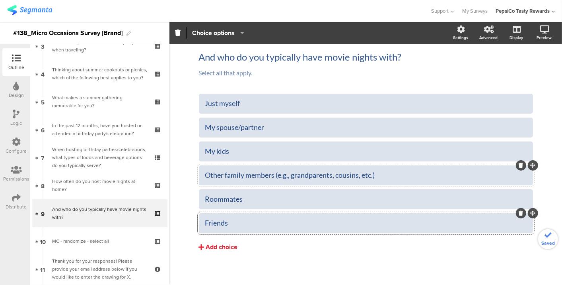
click at [209, 243] on div "Add choice" at bounding box center [222, 247] width 32 height 8
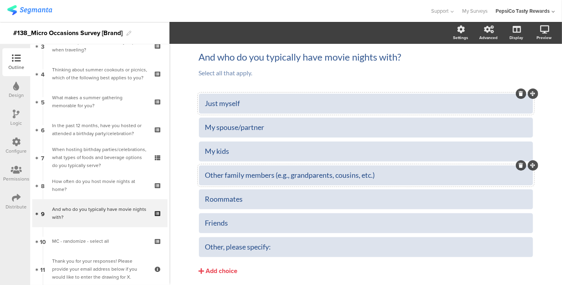
click at [233, 105] on div "Just myself" at bounding box center [366, 103] width 322 height 9
click at [229, 36] on span "Choice options" at bounding box center [213, 32] width 43 height 9
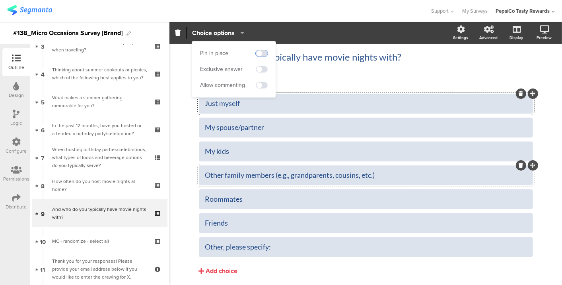
click at [261, 56] on span at bounding box center [262, 53] width 12 height 6
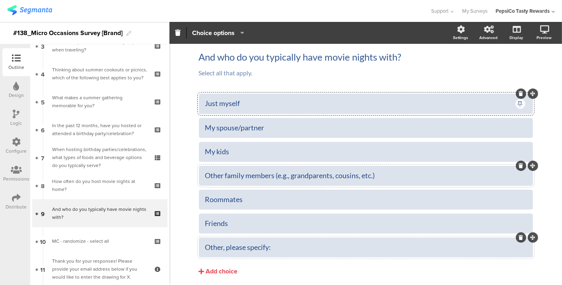
click at [287, 250] on div "Other, please specify:" at bounding box center [366, 246] width 322 height 9
click at [226, 43] on section "Pin in place Exclusive answer Allow commenting Choice options Settings Advanced…" at bounding box center [366, 33] width 393 height 22
click at [250, 247] on div "Other, please specify:" at bounding box center [366, 246] width 322 height 9
click at [219, 27] on button "Choice options" at bounding box center [218, 32] width 53 height 17
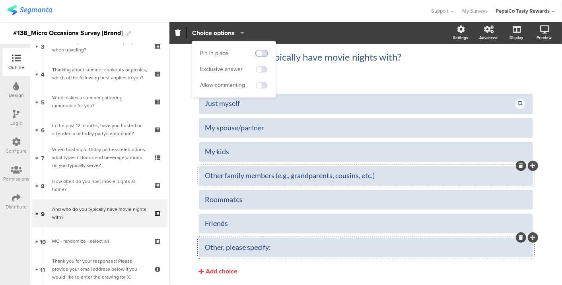
click at [257, 53] on span at bounding box center [262, 53] width 12 height 6
click at [259, 85] on span at bounding box center [262, 85] width 12 height 6
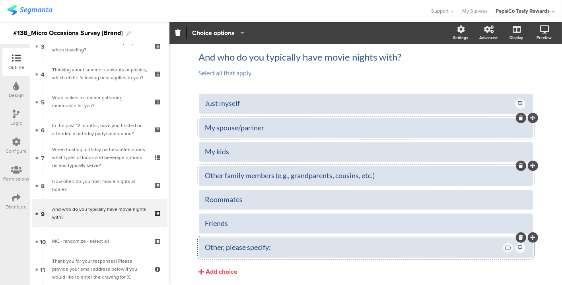
click at [431, 123] on div "My spouse/partner" at bounding box center [366, 127] width 322 height 9
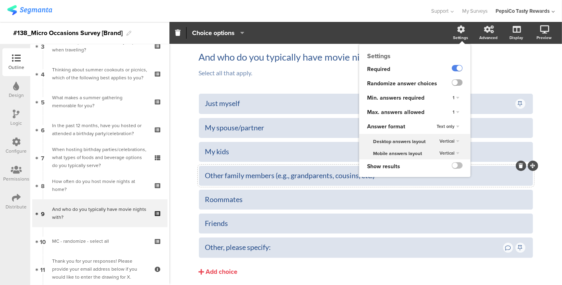
click at [452, 82] on label at bounding box center [457, 82] width 11 height 6
click at [0, 0] on input "checkbox" at bounding box center [0, 0] width 0 height 0
click at [450, 110] on div "1" at bounding box center [456, 112] width 13 height 10
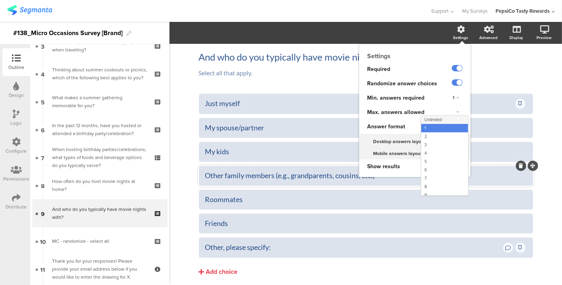
click at [443, 117] on div "Unlimited" at bounding box center [444, 119] width 47 height 8
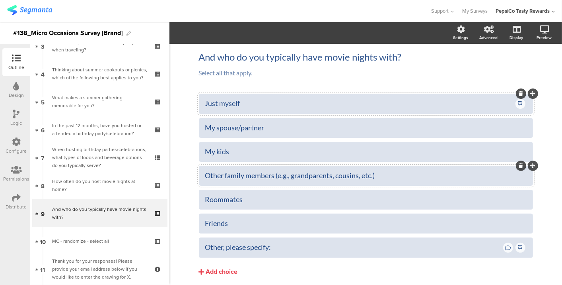
scroll to position [0, 0]
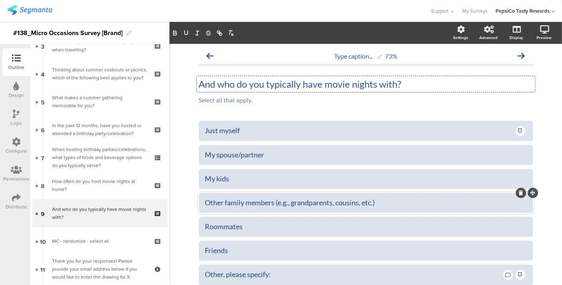
click at [226, 82] on div "And who do you typically have movie nights with? And who do you typically have …" at bounding box center [366, 84] width 338 height 16
click at [226, 82] on p "And who do you typically have movie nights with?" at bounding box center [366, 84] width 334 height 12
click at [462, 93] on span "And who do you typically have movie nights with? And who do you typically have …" at bounding box center [366, 91] width 334 height 27
click at [218, 81] on div "And who do you typically have movie nights with? And who do you typically have …" at bounding box center [366, 84] width 338 height 16
click at [218, 81] on p "And who do you typically have movie nights with?" at bounding box center [366, 84] width 334 height 12
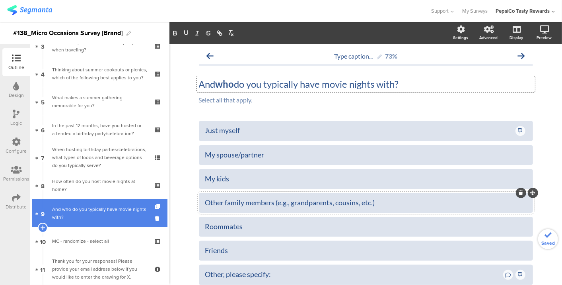
click at [92, 216] on div "And who do you typically have movie nights with?" at bounding box center [99, 213] width 95 height 16
click at [42, 225] on icon at bounding box center [42, 227] width 5 height 7
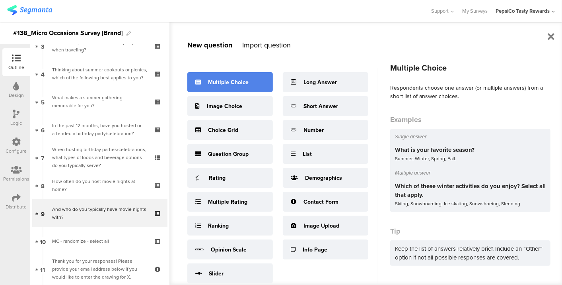
click at [211, 83] on div "Multiple Choice" at bounding box center [228, 82] width 41 height 8
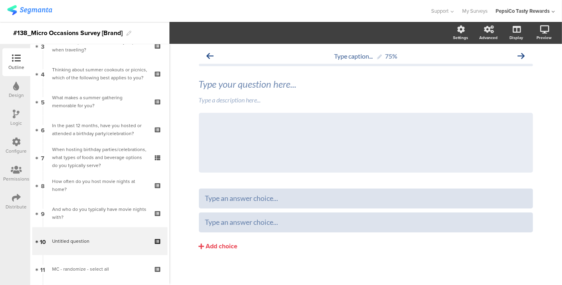
click at [286, 75] on div "Type your question here... Type a description here... /" at bounding box center [366, 125] width 334 height 110
click at [278, 84] on div "Type your question here..." at bounding box center [366, 84] width 338 height 16
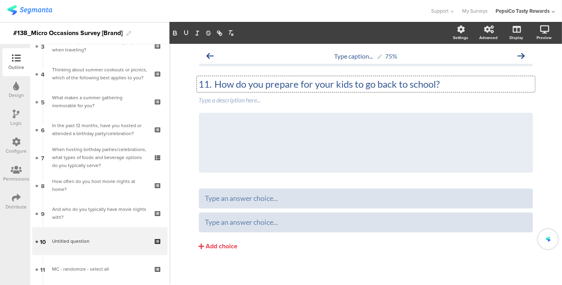
click at [209, 83] on p "11. How do you prepare for your kids to go back to school?" at bounding box center [366, 84] width 334 height 12
click at [202, 85] on p "How do you prepare for your kids to go back to school?" at bounding box center [366, 84] width 334 height 12
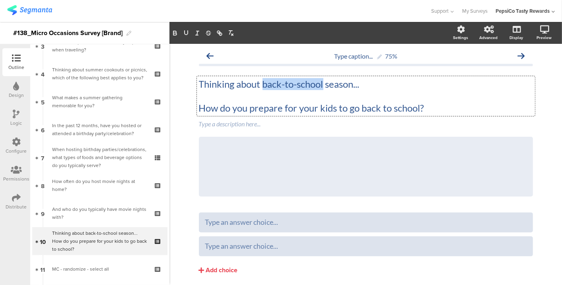
drag, startPoint x: 322, startPoint y: 86, endPoint x: 261, endPoint y: 87, distance: 60.9
click at [261, 87] on p "Thinking about back-to-school season..." at bounding box center [366, 84] width 334 height 12
click at [225, 125] on div "Type a description here..." at bounding box center [366, 124] width 338 height 13
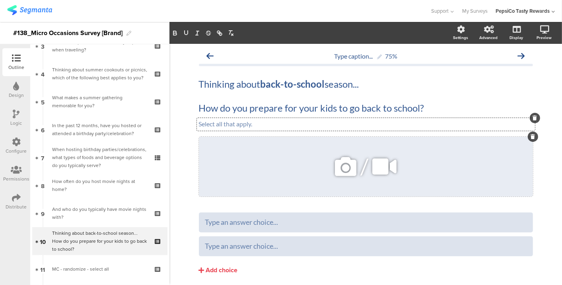
drag, startPoint x: 527, startPoint y: 142, endPoint x: 528, endPoint y: 137, distance: 4.4
click at [528, 137] on div "/" at bounding box center [366, 167] width 334 height 60
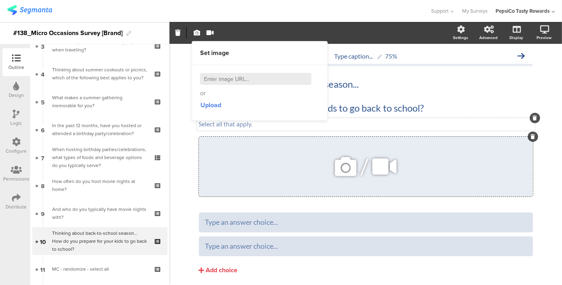
click at [531, 137] on icon at bounding box center [533, 136] width 4 height 5
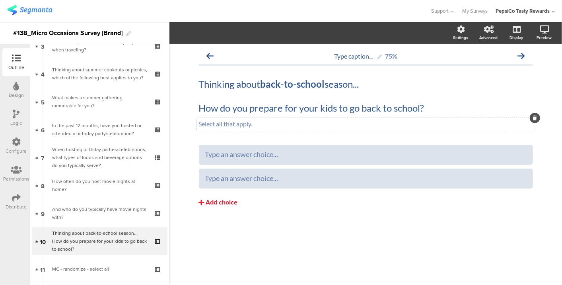
click at [225, 197] on button "Add choice" at bounding box center [366, 202] width 334 height 20
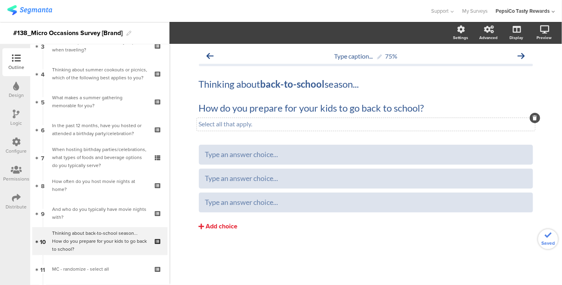
click at [216, 228] on div "Add choice" at bounding box center [222, 226] width 32 height 8
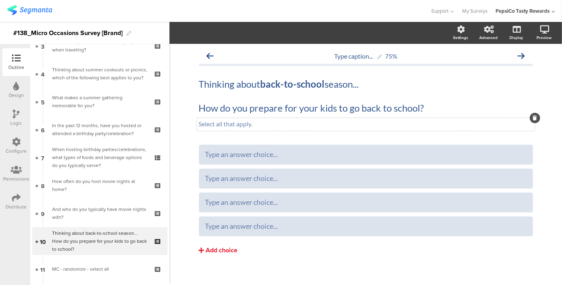
click at [210, 250] on div "Add choice" at bounding box center [222, 250] width 32 height 8
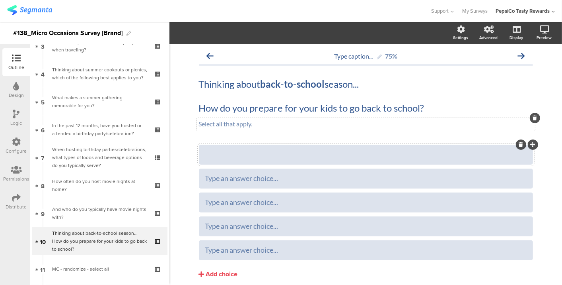
click at [234, 160] on div at bounding box center [366, 154] width 322 height 13
click at [260, 157] on div "Type an answer choice..." at bounding box center [366, 154] width 322 height 9
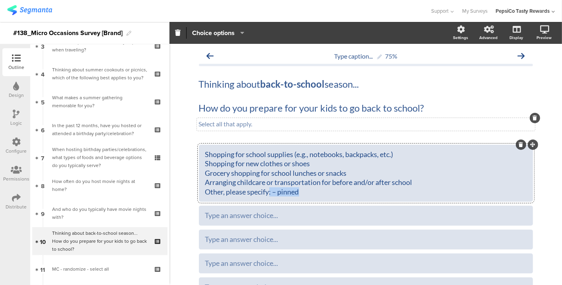
drag, startPoint x: 303, startPoint y: 191, endPoint x: 267, endPoint y: 192, distance: 36.2
click at [267, 192] on div "Shopping for school supplies (e.g., notebooks, backpacks, etc.) Shopping for ne…" at bounding box center [366, 173] width 322 height 47
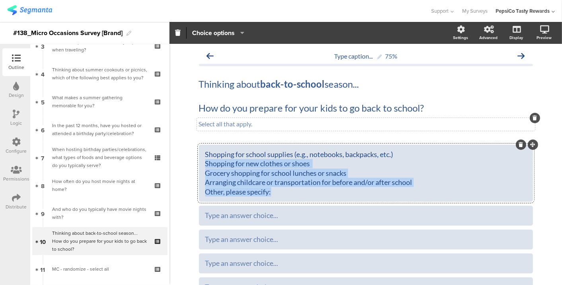
drag, startPoint x: 288, startPoint y: 191, endPoint x: 197, endPoint y: 163, distance: 95.0
click at [199, 163] on div "Shopping for school supplies (e.g., notebooks, backpacks, etc.) Shopping for ne…" at bounding box center [366, 172] width 334 height 57
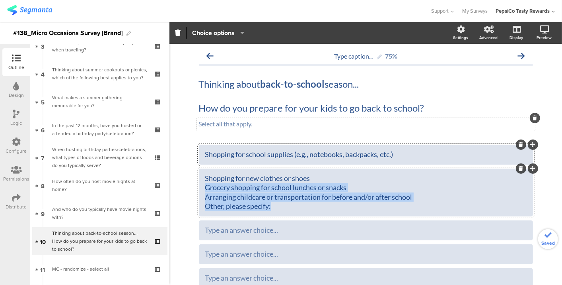
drag, startPoint x: 203, startPoint y: 187, endPoint x: 371, endPoint y: 215, distance: 170.6
click at [371, 215] on div "Shopping for new clothes or shoes Grocery shopping for school lunches or snacks…" at bounding box center [366, 192] width 334 height 48
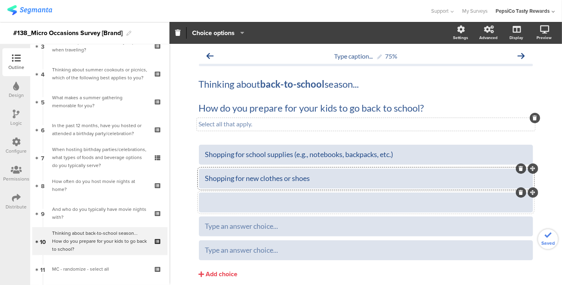
click at [326, 198] on div at bounding box center [366, 201] width 322 height 9
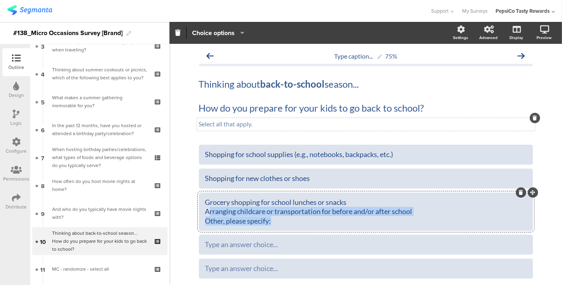
drag, startPoint x: 204, startPoint y: 212, endPoint x: 276, endPoint y: 225, distance: 73.2
click at [276, 225] on div "Grocery shopping for school lunches or snacks Arranging childcare or transporta…" at bounding box center [366, 211] width 322 height 28
drag, startPoint x: 276, startPoint y: 225, endPoint x: 187, endPoint y: 215, distance: 89.7
click at [187, 215] on div "Type caption... 75% Thinking about back-to-school season... How do you prepare …" at bounding box center [366, 189] width 393 height 290
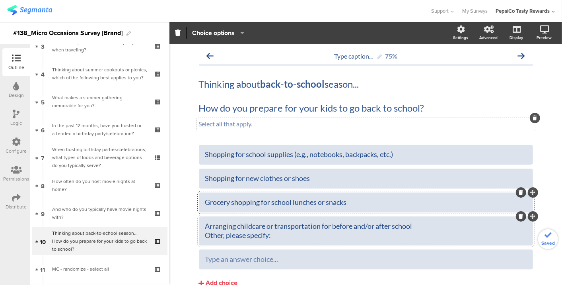
click at [215, 225] on div "Arranging childcare or transportation for before and/or after school Other, ple…" at bounding box center [366, 230] width 322 height 19
drag, startPoint x: 281, startPoint y: 234, endPoint x: 179, endPoint y: 238, distance: 101.2
click at [179, 238] on div "Type caption... 75% Thinking about back-to-school season... How do you prepare …" at bounding box center [366, 184] width 393 height 281
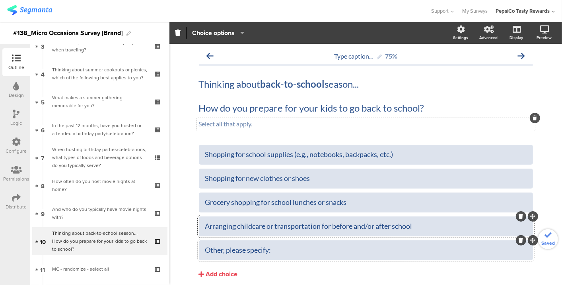
click at [288, 248] on div "Other, please specify:" at bounding box center [366, 249] width 322 height 9
click at [219, 39] on section "Pin in place Exclusive answer Allow commenting Choice options Settings Advanced…" at bounding box center [366, 33] width 393 height 22
click at [248, 248] on div "Other, please specify:" at bounding box center [366, 249] width 322 height 9
click at [218, 34] on span "Choice options" at bounding box center [213, 32] width 43 height 9
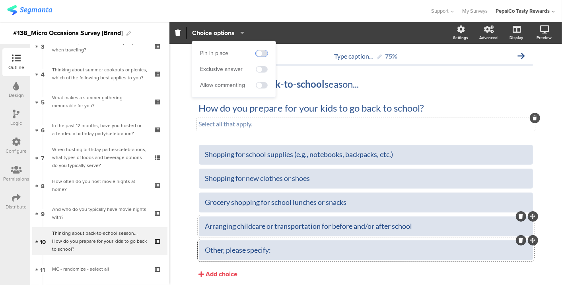
click at [259, 52] on span at bounding box center [262, 53] width 12 height 6
click at [261, 84] on span at bounding box center [262, 85] width 12 height 6
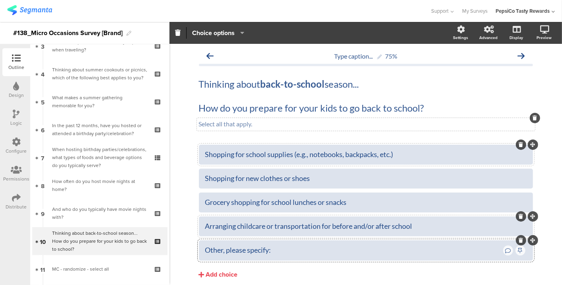
click at [266, 150] on div "Shopping for school supplies (e.g., notebooks, backpacks, etc.)" at bounding box center [366, 154] width 322 height 9
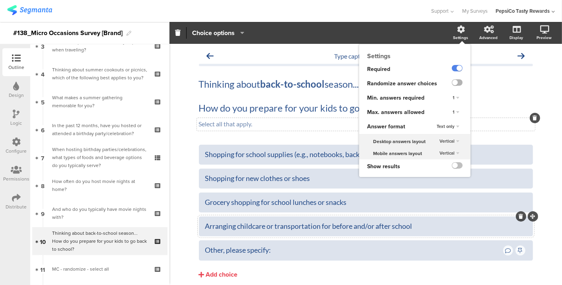
click at [452, 79] on label at bounding box center [457, 82] width 11 height 6
click at [0, 0] on input "checkbox" at bounding box center [0, 0] width 0 height 0
click at [450, 112] on div "1" at bounding box center [456, 112] width 13 height 10
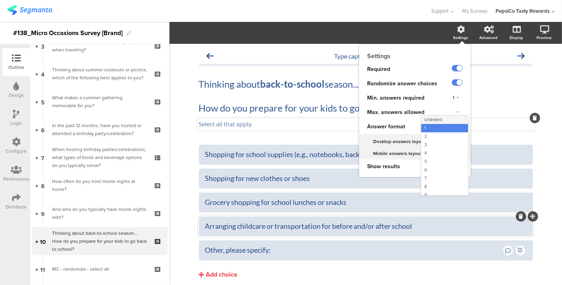
click at [440, 117] on div "Unlimited" at bounding box center [444, 119] width 47 height 8
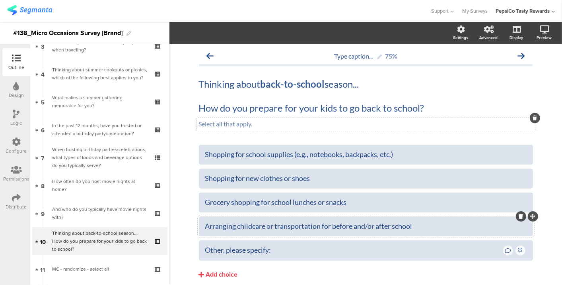
click at [533, 115] on div "Type caption... 75% Thinking about back-to-school season... How do you prepare …" at bounding box center [366, 180] width 350 height 272
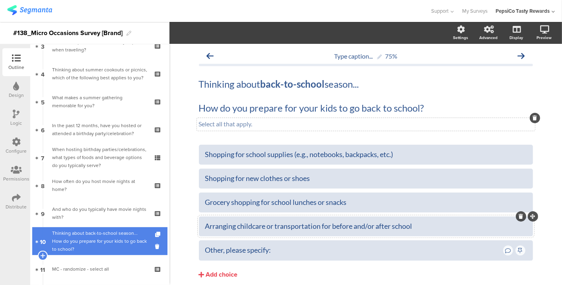
scroll to position [198, 0]
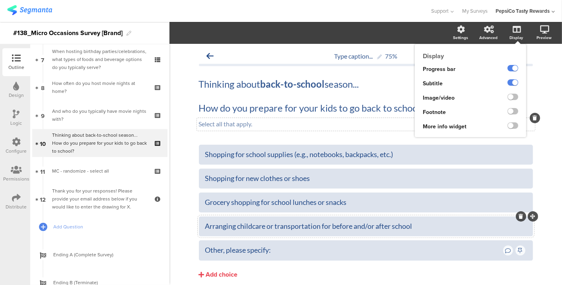
drag, startPoint x: 524, startPoint y: 42, endPoint x: 460, endPoint y: 65, distance: 68.6
click at [460, 65] on div "Progress bar" at bounding box center [452, 69] width 75 height 14
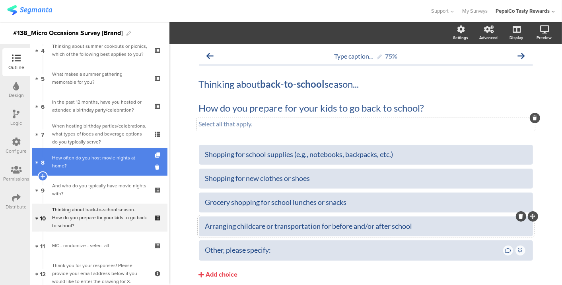
scroll to position [124, 0]
click at [92, 159] on div "How often do you host movie nights at home?" at bounding box center [99, 161] width 95 height 16
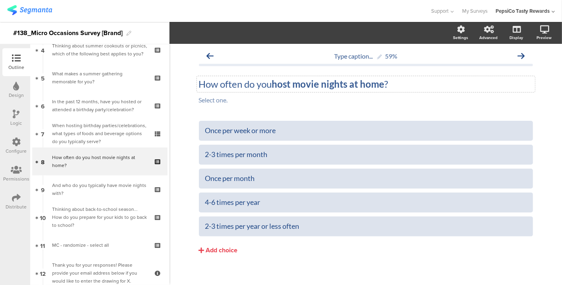
click at [200, 87] on div "How often do you host movie nights at home ? How often do you host movie nights…" at bounding box center [366, 84] width 338 height 16
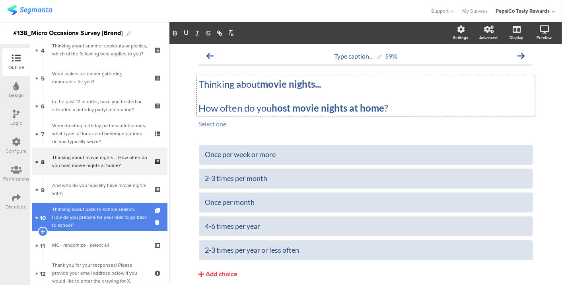
scroll to position [182, 0]
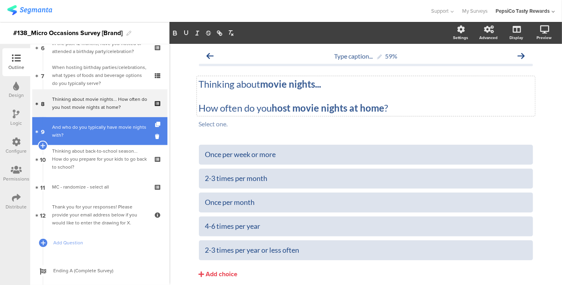
click at [84, 134] on div "And who do you typically have movie nights with?" at bounding box center [99, 131] width 95 height 16
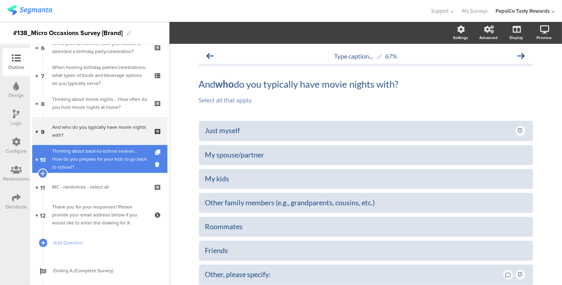
click at [90, 158] on div "Thinking about back-to-school season... How do you prepare for your kids to go …" at bounding box center [99, 159] width 95 height 24
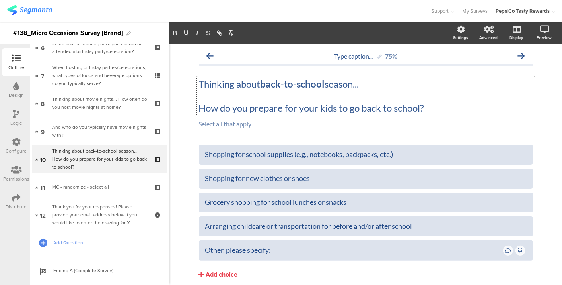
click at [336, 84] on div "Thinking about back-to-school season... How do you prepare for your kids to go …" at bounding box center [366, 96] width 338 height 40
click at [336, 84] on p "Thinking about back-to-school season..." at bounding box center [366, 84] width 334 height 12
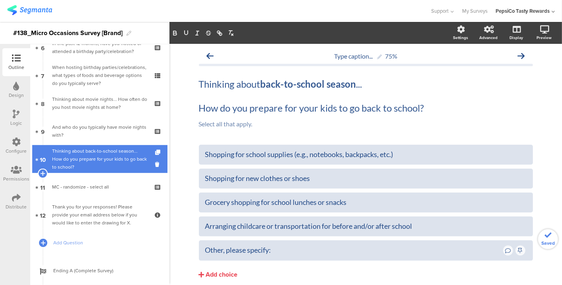
click at [74, 152] on div "Thinking about back-to-school season... How do you prepare for your kids to go …" at bounding box center [99, 159] width 95 height 24
click at [42, 172] on icon at bounding box center [42, 173] width 5 height 7
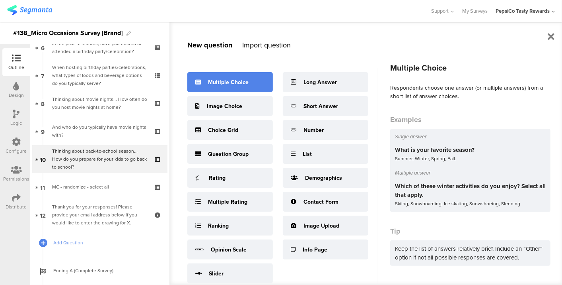
click at [200, 80] on icon at bounding box center [198, 82] width 6 height 6
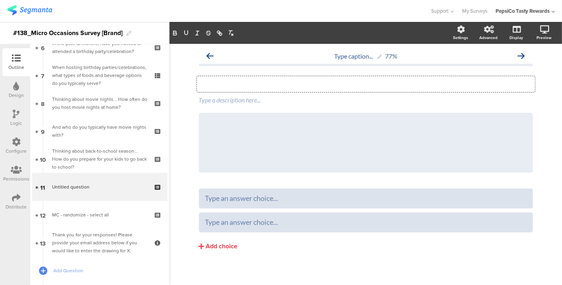
click at [215, 83] on div "Type your question here..." at bounding box center [366, 84] width 338 height 16
click at [215, 83] on p at bounding box center [366, 84] width 334 height 12
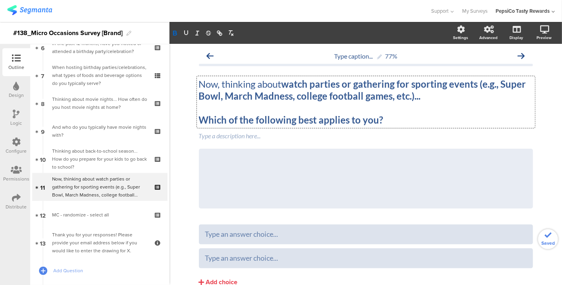
click at [287, 123] on strong "Which of the following best applies to you?" at bounding box center [291, 120] width 185 height 12
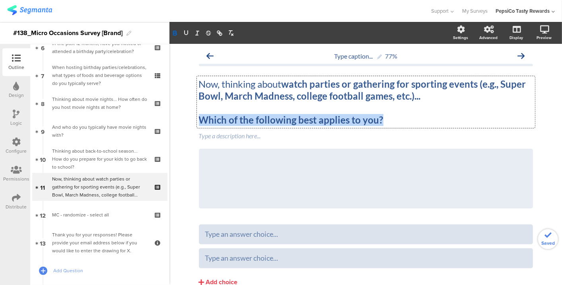
click at [287, 123] on strong "Which of the following best applies to you?" at bounding box center [291, 120] width 185 height 12
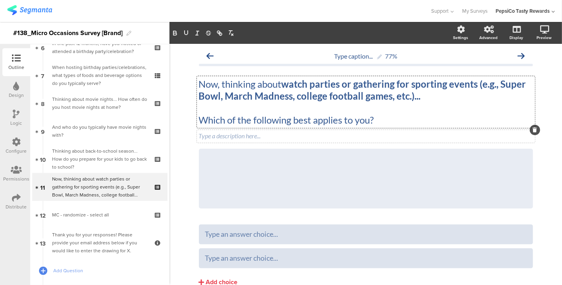
click at [257, 138] on div "Type a description here..." at bounding box center [366, 136] width 338 height 13
click at [528, 151] on div at bounding box center [533, 148] width 10 height 10
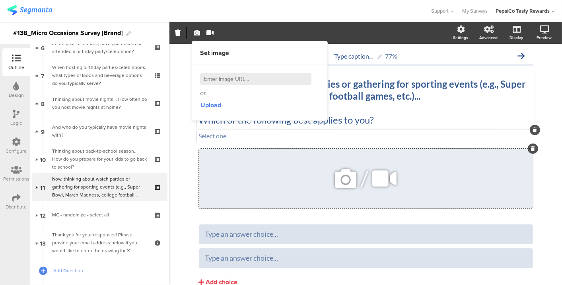
click at [528, 151] on div at bounding box center [533, 148] width 10 height 10
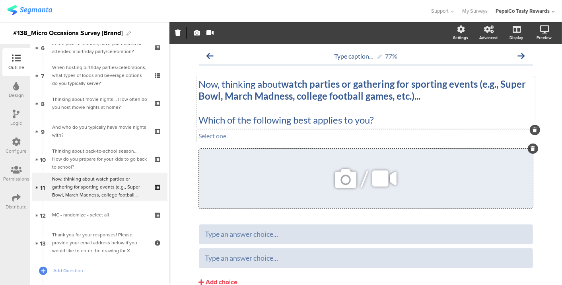
click at [528, 151] on div at bounding box center [533, 148] width 10 height 10
click at [528, 145] on div at bounding box center [533, 148] width 10 height 10
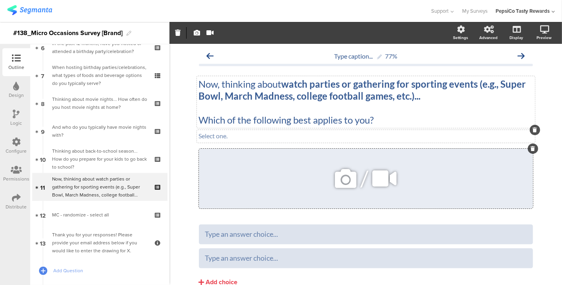
click at [528, 145] on div at bounding box center [533, 148] width 10 height 10
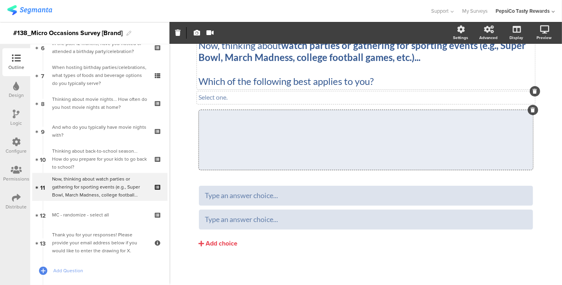
click at [538, 111] on div "Type caption... 77% Now, thinking about watch parties or gathering for sporting…" at bounding box center [366, 145] width 393 height 280
click at [531, 111] on icon at bounding box center [533, 109] width 4 height 5
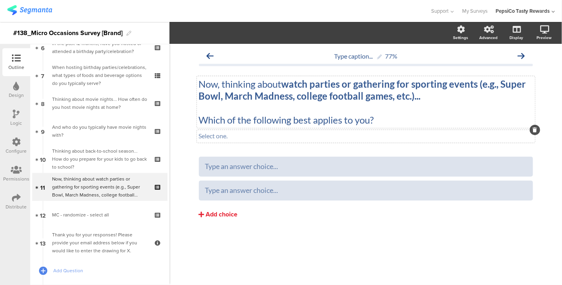
click at [232, 211] on div "Add choice" at bounding box center [222, 214] width 32 height 8
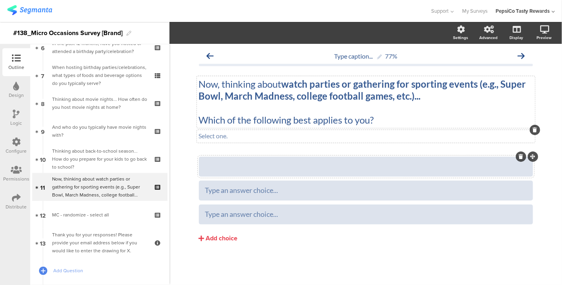
click at [252, 171] on div at bounding box center [366, 166] width 322 height 13
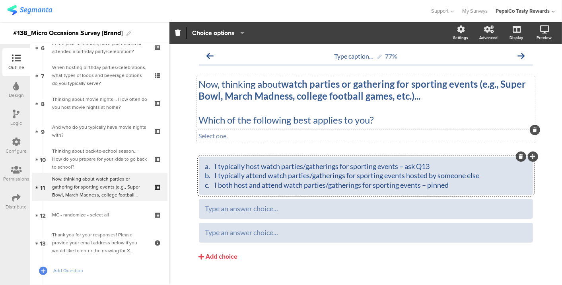
click at [209, 164] on div "a. I typically host watch parties/gatherings for sporting events – ask Q13 b. I…" at bounding box center [366, 176] width 322 height 28
click at [213, 165] on div "a. I typically host watch parties/gatherings for sporting events – ask Q13 b. I…" at bounding box center [366, 176] width 322 height 28
click at [212, 177] on div "I typically host watch parties/gatherings for sporting events – ask Q13 b. I ty…" at bounding box center [366, 176] width 322 height 28
click at [212, 181] on div "I typically host watch parties/gatherings for sporting events – ask Q13 I typic…" at bounding box center [366, 176] width 322 height 28
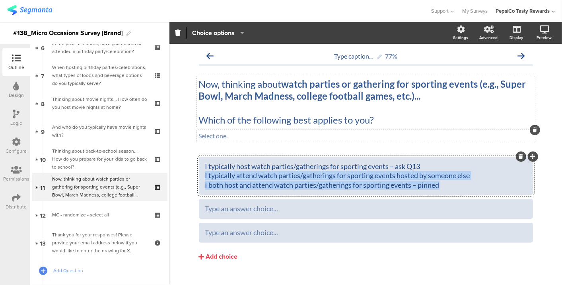
drag, startPoint x: 203, startPoint y: 177, endPoint x: 491, endPoint y: 184, distance: 288.6
click at [491, 184] on div "I typically host watch parties/gatherings for sporting events – ask Q13 I typic…" at bounding box center [366, 176] width 322 height 28
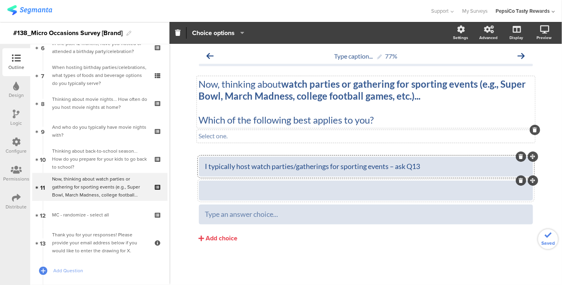
click at [408, 185] on div at bounding box center [366, 189] width 322 height 13
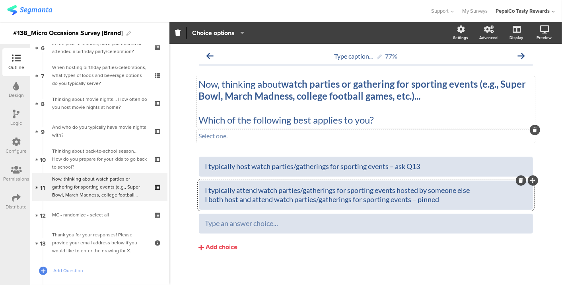
click at [201, 202] on div at bounding box center [366, 194] width 334 height 29
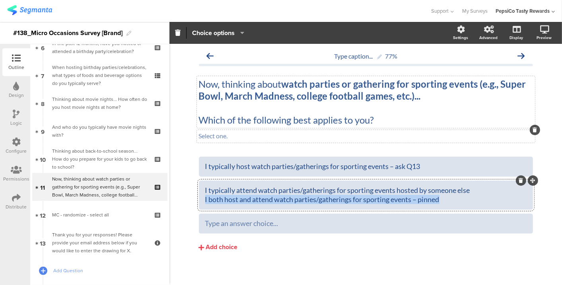
drag, startPoint x: 202, startPoint y: 199, endPoint x: 475, endPoint y: 205, distance: 272.7
click at [475, 205] on div "I typically attend watch parties/gatherings for sporting events hosted by someo…" at bounding box center [366, 194] width 322 height 23
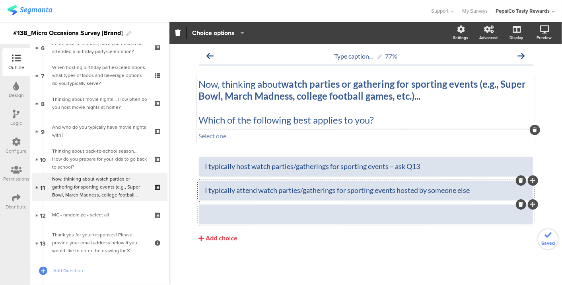
click at [418, 213] on div at bounding box center [366, 213] width 322 height 9
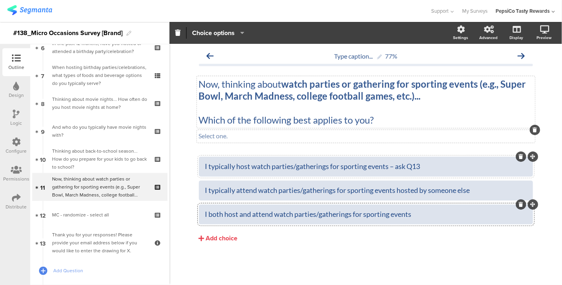
click at [433, 159] on div at bounding box center [366, 166] width 334 height 20
click at [429, 168] on div "I typically host watch parties/gatherings for sporting events – ask Q13" at bounding box center [366, 166] width 322 height 9
click at [242, 163] on div "I typically host watch parties/gatherings for sporting events" at bounding box center [366, 166] width 322 height 9
click at [250, 189] on div "I typically attend watch parties/gatherings for sporting events hosted by someo…" at bounding box center [366, 189] width 322 height 9
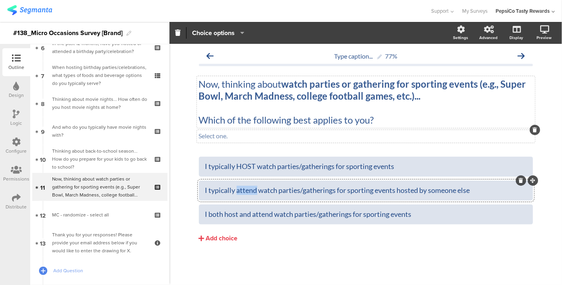
click at [250, 189] on div "I typically attend watch parties/gatherings for sporting events hosted by someo…" at bounding box center [366, 189] width 322 height 9
drag, startPoint x: 227, startPoint y: 214, endPoint x: 262, endPoint y: 215, distance: 34.6
click at [262, 215] on div "I both host and attend watch parties/gatherings for sporting events" at bounding box center [366, 213] width 322 height 9
click at [251, 192] on div "I typically ATTEND watch parties/gatherings for sporting events hosted by someo…" at bounding box center [366, 189] width 322 height 9
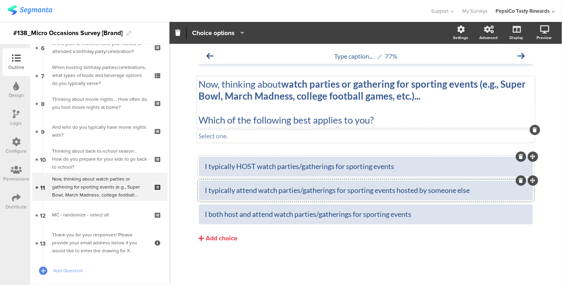
click at [244, 164] on div "I typically HOST watch parties/gatherings for sporting events" at bounding box center [366, 166] width 322 height 9
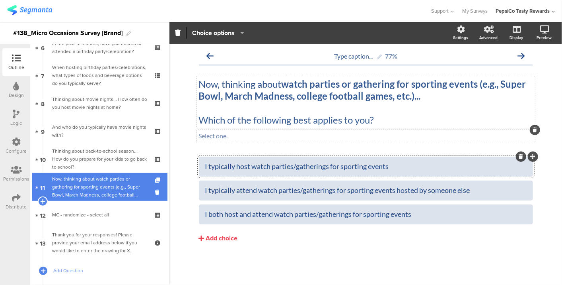
click at [112, 184] on div "Now, thinking about watch parties or gathering for sporting events (e.g., Super…" at bounding box center [99, 187] width 95 height 24
click at [42, 200] on icon at bounding box center [42, 200] width 5 height 7
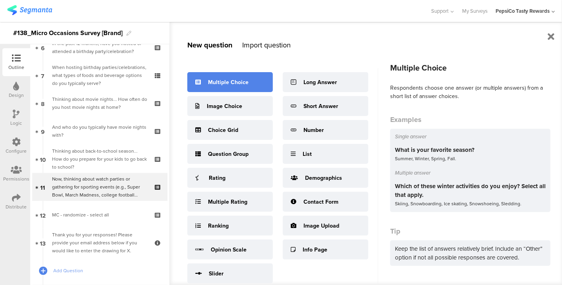
click at [223, 83] on div "Multiple Choice" at bounding box center [228, 82] width 41 height 8
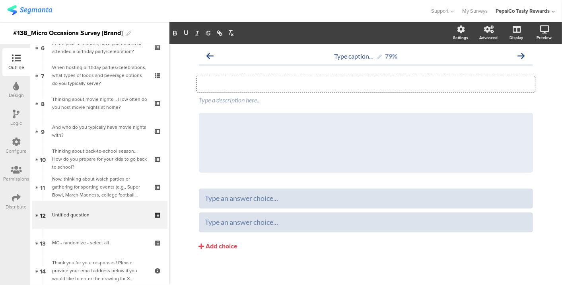
click at [228, 81] on div "Type your question here..." at bounding box center [366, 84] width 338 height 16
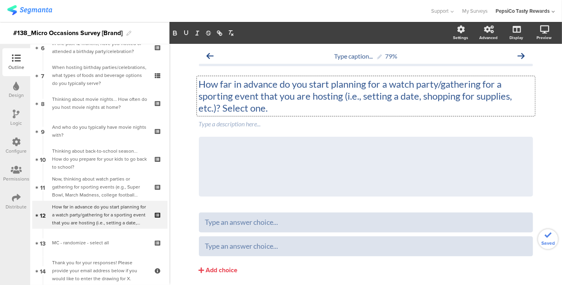
drag, startPoint x: 267, startPoint y: 107, endPoint x: 222, endPoint y: 109, distance: 45.0
click at [222, 109] on p "How far in advance do you start planning for a watch party/gathering for a spor…" at bounding box center [366, 96] width 334 height 36
click at [219, 126] on div "Type a description here..." at bounding box center [366, 124] width 338 height 13
click at [490, 142] on div "/" at bounding box center [366, 167] width 334 height 60
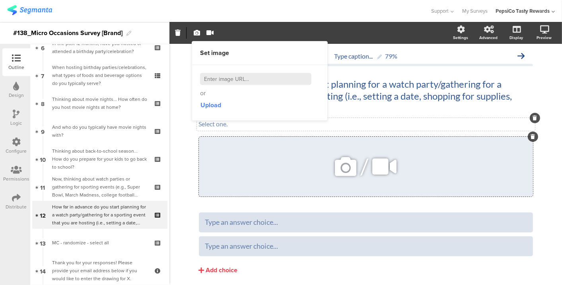
click at [531, 135] on icon at bounding box center [533, 136] width 4 height 5
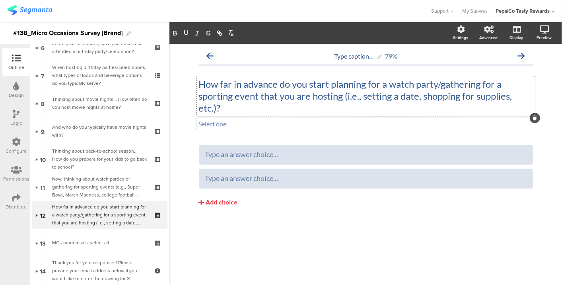
click at [251, 107] on div "How far in advance do you start planning for a watch party/gathering for a spor…" at bounding box center [366, 96] width 338 height 40
click at [222, 200] on div "Add choice" at bounding box center [222, 202] width 32 height 8
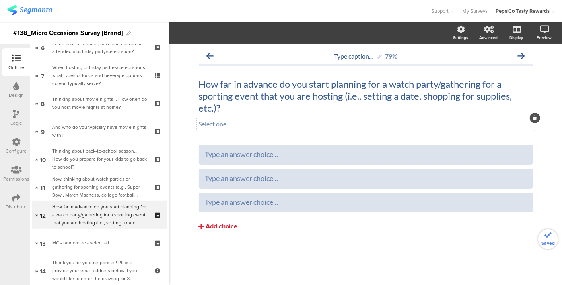
click at [225, 228] on div "Add choice" at bounding box center [222, 226] width 32 height 8
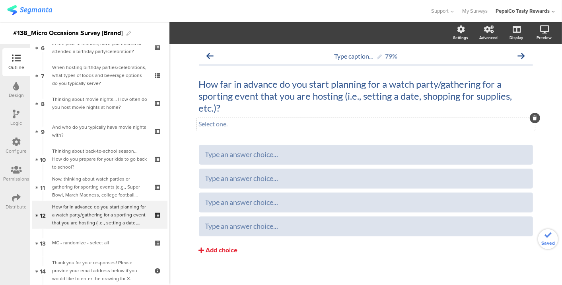
click at [226, 250] on div "Add choice" at bounding box center [222, 250] width 32 height 8
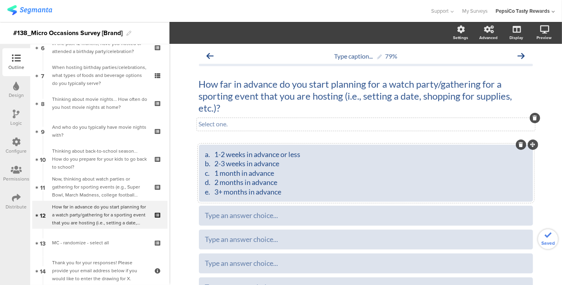
click at [213, 155] on div "a. 1-2 weeks in advance or less b. 2-3 weeks in advance c. 1 month in advance d…" at bounding box center [366, 173] width 322 height 47
click at [214, 162] on div "1-2 weeks in advance or less b. 2-3 weeks in advance c. 1 month in advance d. 2…" at bounding box center [366, 173] width 322 height 47
click at [213, 175] on div "1-2 weeks in advance or less 2-3 weeks in advance c. 1 month in advance d. 2 mo…" at bounding box center [366, 173] width 322 height 47
click at [213, 181] on div "1-2 weeks in advance or less 2-3 weeks in advance 1 month in advance d. 2 month…" at bounding box center [366, 173] width 322 height 47
click at [214, 191] on div "1-2 weeks in advance or less 2-3 weeks in advance 1 month in advance 2 months i…" at bounding box center [366, 173] width 322 height 47
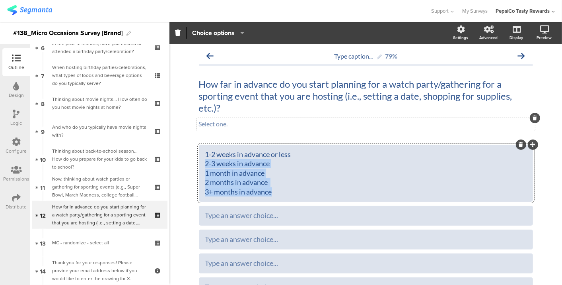
drag, startPoint x: 279, startPoint y: 189, endPoint x: 197, endPoint y: 164, distance: 86.1
click at [199, 164] on div "1-2 weeks in advance or less 2-3 weeks in advance 1 month in advance 2 months i…" at bounding box center [366, 172] width 334 height 57
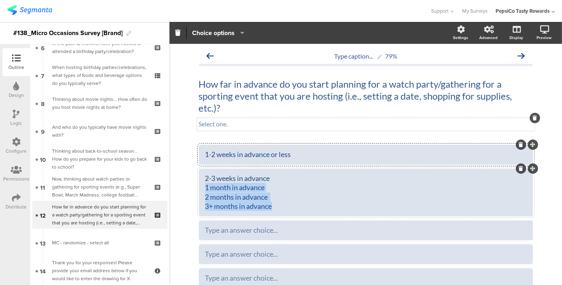
drag, startPoint x: 202, startPoint y: 187, endPoint x: 340, endPoint y: 218, distance: 141.5
click at [340, 218] on div "1-2 weeks in advance or less 2-3 weeks in advance 1 month in advance 2 months i…" at bounding box center [366, 215] width 334 height 143
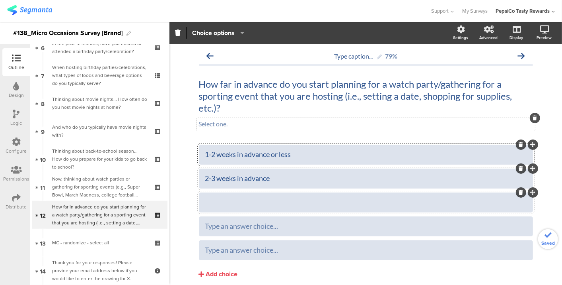
click at [295, 203] on div at bounding box center [366, 201] width 322 height 9
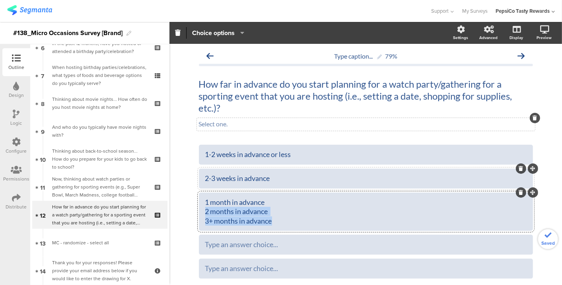
drag, startPoint x: 269, startPoint y: 223, endPoint x: 179, endPoint y: 213, distance: 90.4
click at [179, 213] on div "Type caption... 79% How far in advance do you start planning for a watch party/…" at bounding box center [366, 189] width 393 height 290
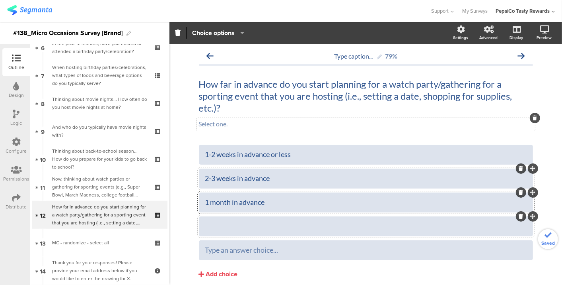
click at [221, 220] on div at bounding box center [366, 225] width 322 height 13
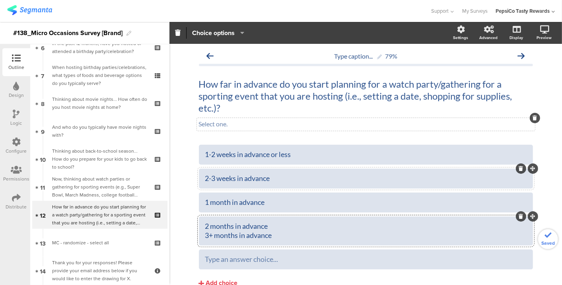
click at [280, 240] on div "2 months in advance 3+ months in advance" at bounding box center [366, 230] width 322 height 23
drag, startPoint x: 275, startPoint y: 235, endPoint x: 172, endPoint y: 238, distance: 102.7
click at [172, 238] on div "Type caption... 79% How far in advance do you start planning for a watch party/…" at bounding box center [366, 184] width 393 height 281
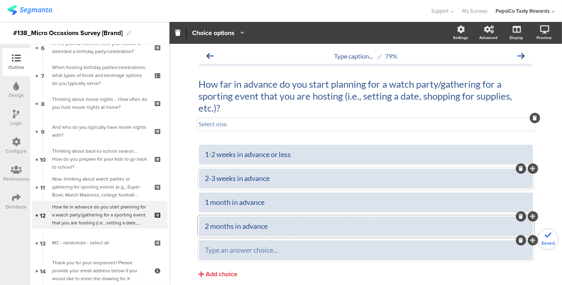
click at [224, 243] on div "Type an answer choice..." at bounding box center [366, 249] width 322 height 13
click at [264, 162] on div at bounding box center [366, 154] width 334 height 20
click at [279, 250] on div "3+ months in advance" at bounding box center [366, 249] width 322 height 9
click at [209, 248] on div "3+ months in advance" at bounding box center [366, 249] width 322 height 9
click at [281, 246] on div "3 months in advance" at bounding box center [366, 249] width 322 height 9
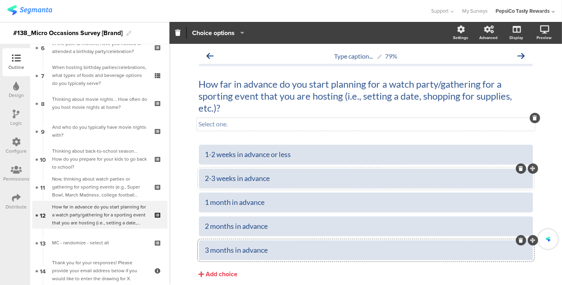
click at [215, 251] on div "3 months in advance" at bounding box center [366, 249] width 322 height 9
click at [210, 250] on div "3 months in advance" at bounding box center [366, 249] width 322 height 9
click at [304, 160] on div "1-2 weeks in advance or less" at bounding box center [366, 154] width 322 height 13
click at [231, 36] on span "Choice options" at bounding box center [213, 32] width 43 height 9
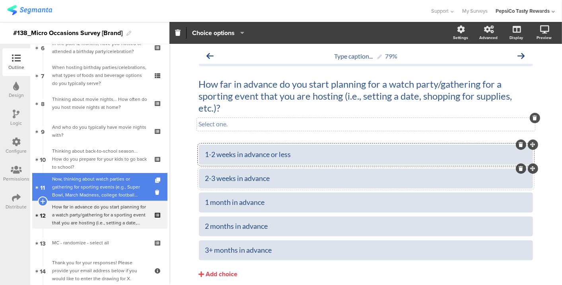
click at [93, 179] on div "Now, thinking about watch parties or gathering for sporting events (e.g., Super…" at bounding box center [99, 187] width 95 height 24
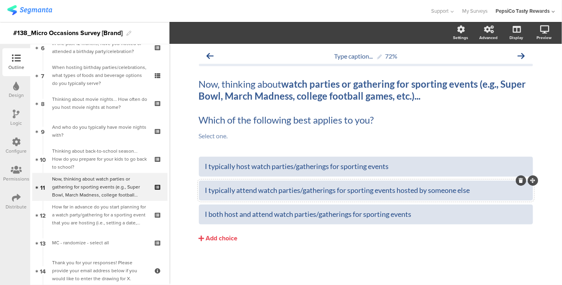
click at [260, 190] on div "I typically attend watch parties/gatherings for sporting events hosted by someo…" at bounding box center [366, 189] width 322 height 9
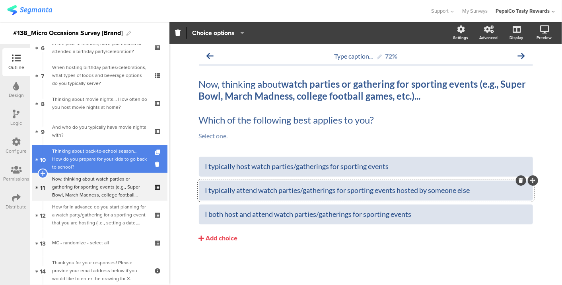
click at [75, 153] on div "Thinking about back-to-school season... How do you prepare for your kids to go …" at bounding box center [99, 159] width 95 height 24
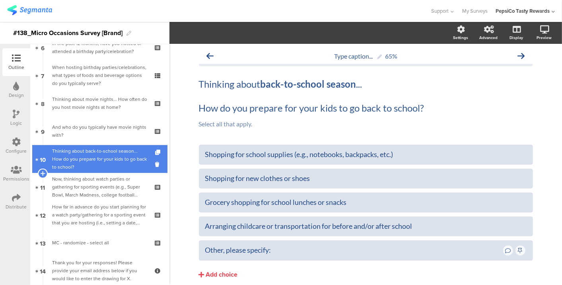
click at [75, 153] on div "Thinking about back-to-school season... How do you prepare for your kids to go …" at bounding box center [99, 159] width 95 height 24
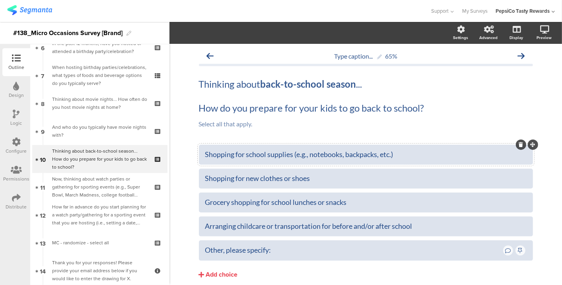
click at [235, 154] on div "Shopping for school supplies (e.g., notebooks, backpacks, etc.)" at bounding box center [366, 154] width 322 height 9
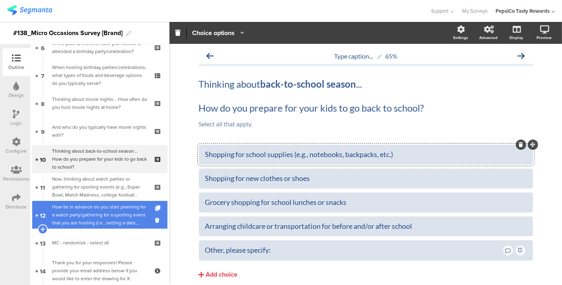
click at [59, 212] on div "How far in advance do you start planning for a watch party/gathering for a spor…" at bounding box center [99, 215] width 95 height 24
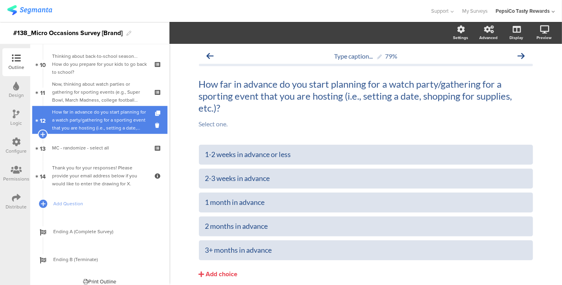
scroll to position [281, 0]
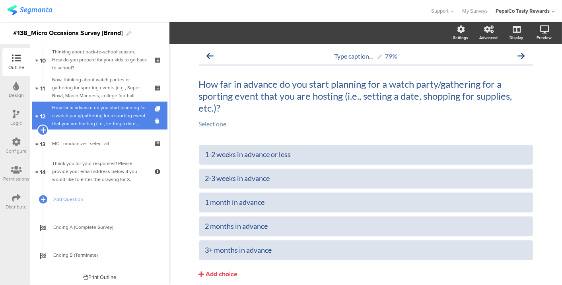
click at [42, 129] on icon at bounding box center [42, 129] width 5 height 7
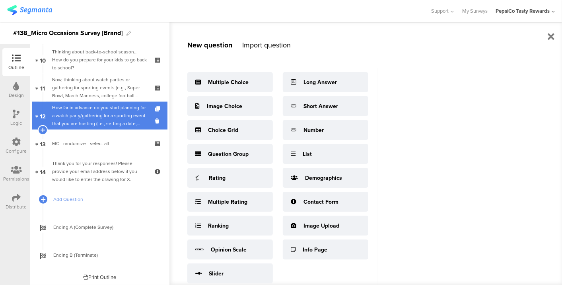
click at [84, 115] on div "How far in advance do you start planning for a watch party/gathering for a spor…" at bounding box center [99, 115] width 95 height 24
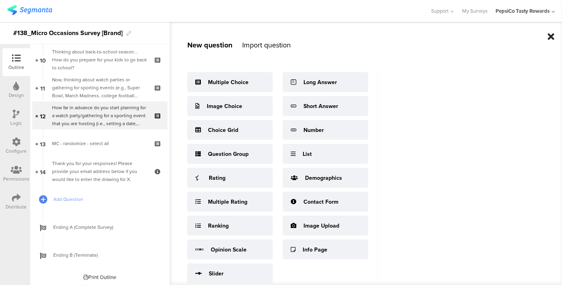
click at [553, 35] on icon at bounding box center [551, 37] width 7 height 10
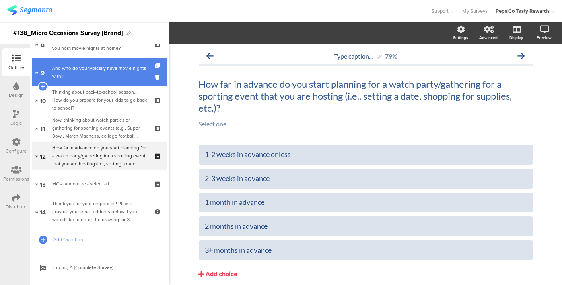
scroll to position [283, 0]
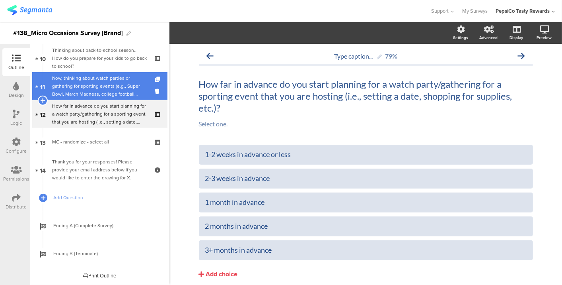
click at [59, 77] on div "Now, thinking about watch parties or gathering for sporting events (e.g., Super…" at bounding box center [99, 86] width 95 height 24
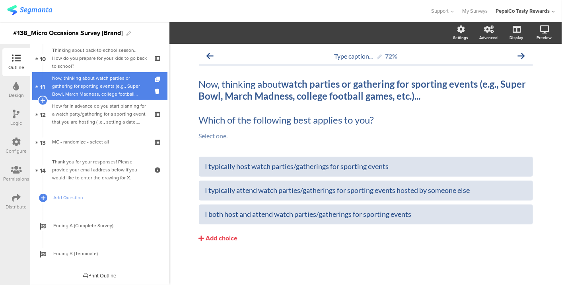
click at [109, 91] on div "Now, thinking about watch parties or gathering for sporting events (e.g., Super…" at bounding box center [99, 86] width 95 height 24
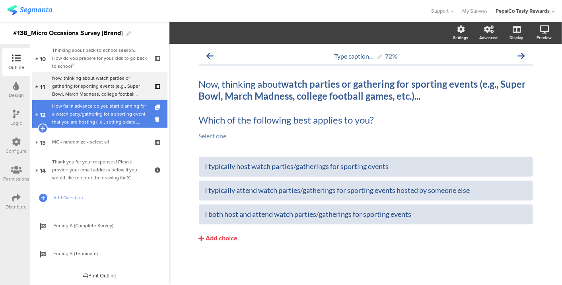
click at [91, 110] on div "How far in advance do you start planning for a watch party/gathering for a spor…" at bounding box center [99, 114] width 95 height 24
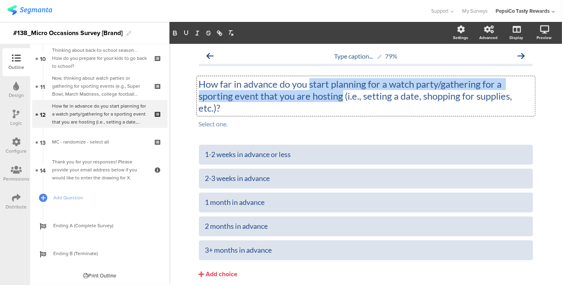
drag, startPoint x: 307, startPoint y: 86, endPoint x: 339, endPoint y: 97, distance: 33.9
click at [339, 97] on div "How far in advance do you start planning for a watch party/gathering for a spor…" at bounding box center [366, 96] width 338 height 40
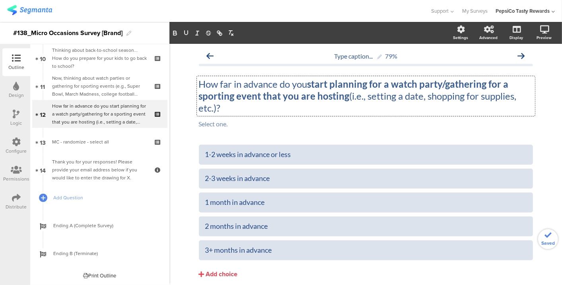
click at [337, 103] on p "How far in advance do you start planning for a watch party/gathering for a spor…" at bounding box center [366, 96] width 334 height 36
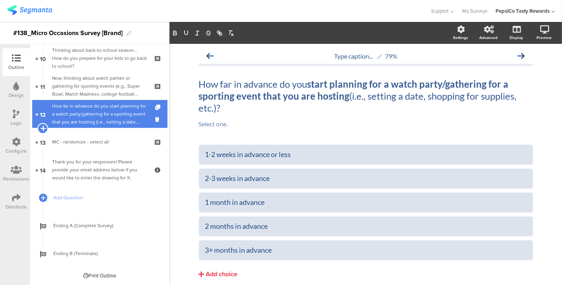
click at [42, 129] on icon at bounding box center [42, 128] width 5 height 7
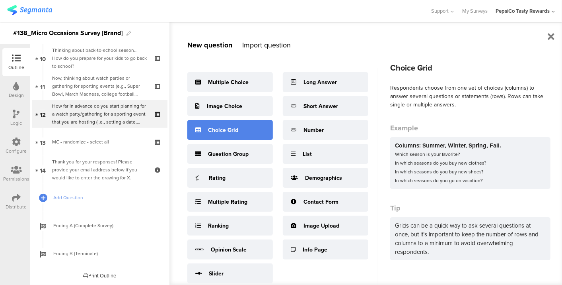
click at [208, 121] on div "Choice Grid" at bounding box center [230, 130] width 86 height 20
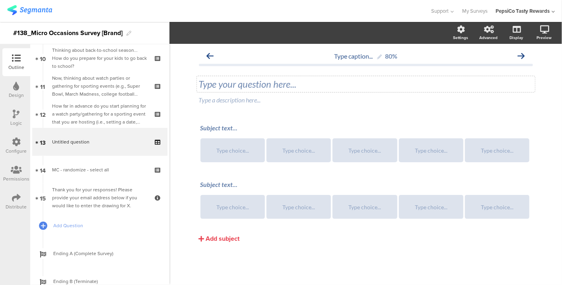
click at [241, 82] on div "Type your question here..." at bounding box center [366, 84] width 338 height 16
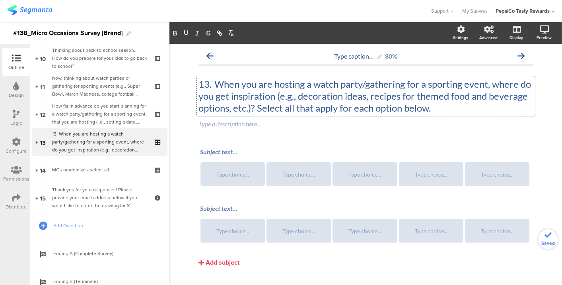
click at [212, 84] on p "13. When you are hosting a watch party/gathering for a sporting event, where do…" at bounding box center [366, 96] width 334 height 36
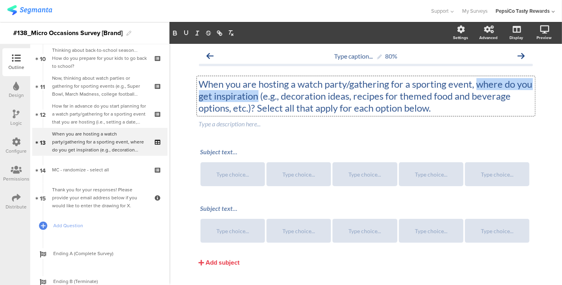
drag, startPoint x: 477, startPoint y: 81, endPoint x: 273, endPoint y: 90, distance: 204.3
click at [273, 90] on p "When you are hosting a watch party/gathering for a sporting event, where do you…" at bounding box center [366, 96] width 334 height 36
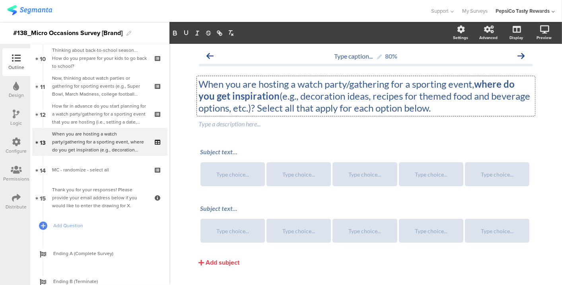
drag, startPoint x: 255, startPoint y: 108, endPoint x: 443, endPoint y: 113, distance: 187.9
click at [443, 113] on div "When you are hosting a watch party/gathering for a sporting event, where do you…" at bounding box center [366, 96] width 338 height 40
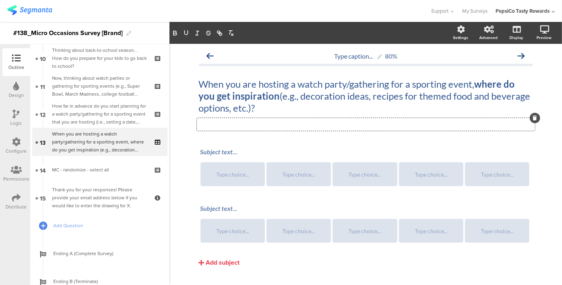
click at [309, 127] on div "Type a description here..." at bounding box center [366, 124] width 338 height 13
drag, startPoint x: 255, startPoint y: 86, endPoint x: 298, endPoint y: 74, distance: 43.7
click at [298, 74] on div "When you are hosting a watch party/gathering for a sporting event, where do you…" at bounding box center [366, 103] width 334 height 66
click at [476, 84] on strong "where do you get inspiration" at bounding box center [358, 89] width 318 height 23
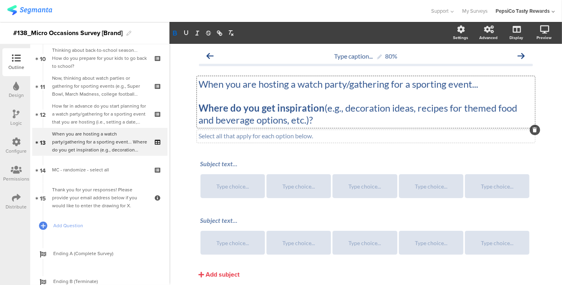
click at [371, 124] on p "Where do you get inspiration (e.g., decoration ideas, recipes for themed food a…" at bounding box center [366, 114] width 334 height 24
click at [203, 107] on strong "Where do you get inspiration" at bounding box center [262, 108] width 126 height 12
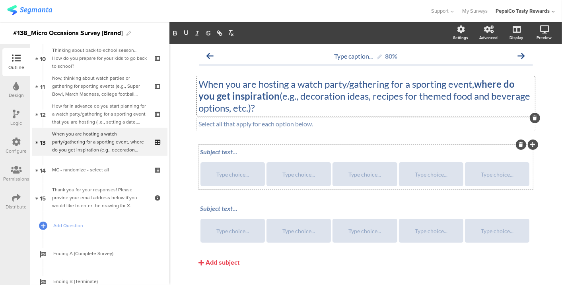
drag, startPoint x: 211, startPoint y: 154, endPoint x: 207, endPoint y: 152, distance: 4.6
click at [211, 154] on div "Subject text..." at bounding box center [366, 152] width 335 height 13
click at [230, 180] on div "Type choice..." at bounding box center [233, 174] width 62 height 24
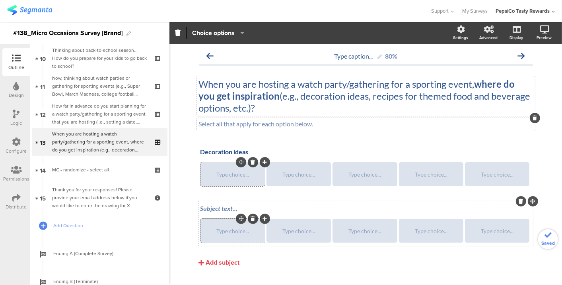
click at [216, 209] on div "Subject text..." at bounding box center [366, 208] width 335 height 13
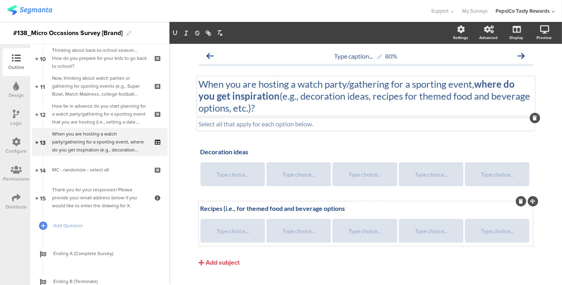
click at [232, 206] on p "Recipes (i.e., for themed food and beverage options" at bounding box center [366, 208] width 331 height 8
click at [211, 259] on div "Add subject" at bounding box center [223, 261] width 34 height 9
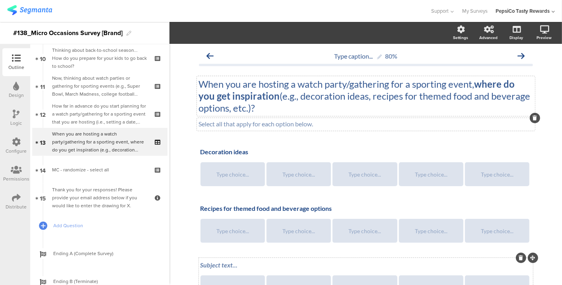
click at [216, 266] on div "Subject text..." at bounding box center [366, 265] width 335 height 13
click at [232, 182] on div "Type choice..." at bounding box center [233, 174] width 62 height 24
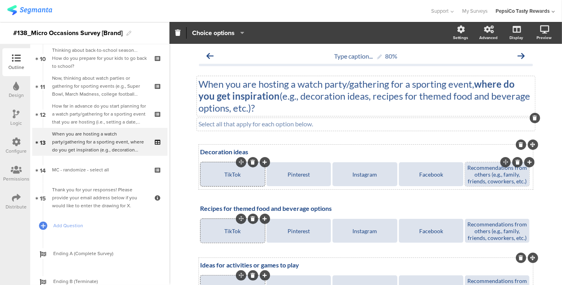
click at [528, 162] on icon at bounding box center [530, 162] width 4 height 5
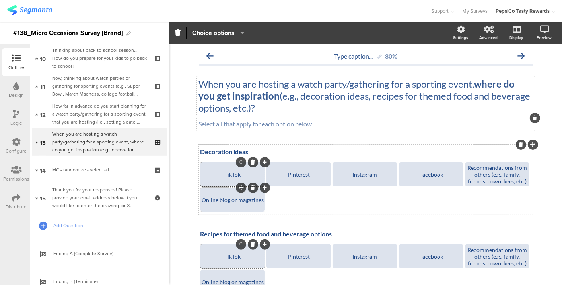
click at [260, 188] on div at bounding box center [265, 187] width 10 height 10
click at [263, 189] on icon at bounding box center [265, 187] width 4 height 5
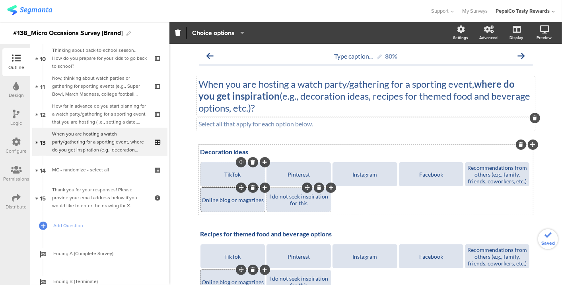
click at [299, 195] on div "I do not seek inspiration for this" at bounding box center [299, 200] width 62 height 14
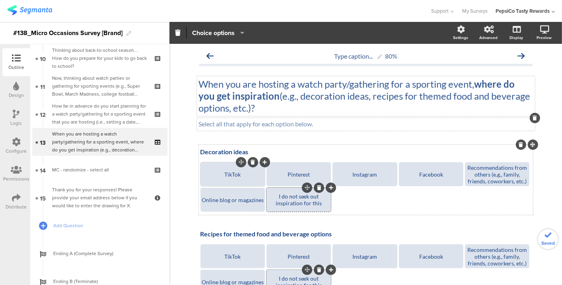
click at [309, 207] on div "I do not seek out inspiration for this" at bounding box center [299, 199] width 62 height 24
click at [302, 201] on div "I do not seek out inspiration for this" at bounding box center [299, 200] width 62 height 14
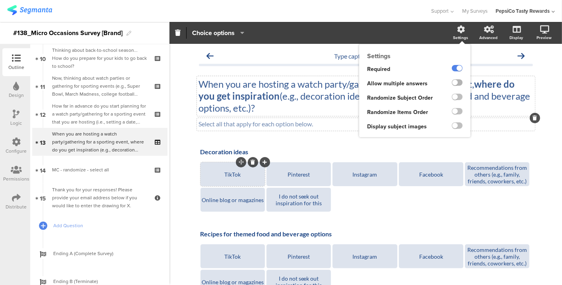
click at [452, 81] on label at bounding box center [457, 82] width 11 height 6
click at [0, 0] on input "checkbox" at bounding box center [0, 0] width 0 height 0
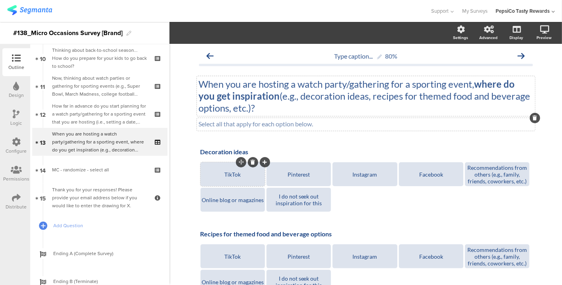
click at [220, 174] on div "TikTok" at bounding box center [233, 174] width 62 height 7
click at [223, 35] on span "Choice options" at bounding box center [213, 32] width 43 height 9
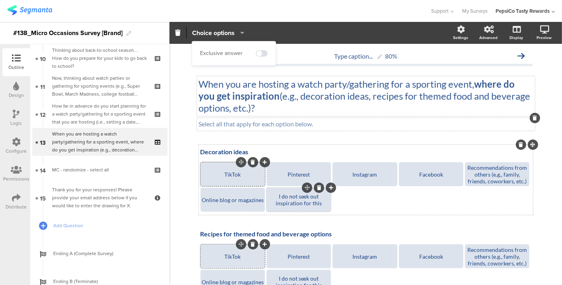
click at [304, 204] on div "I do not seek out inspiration for this" at bounding box center [299, 200] width 62 height 14
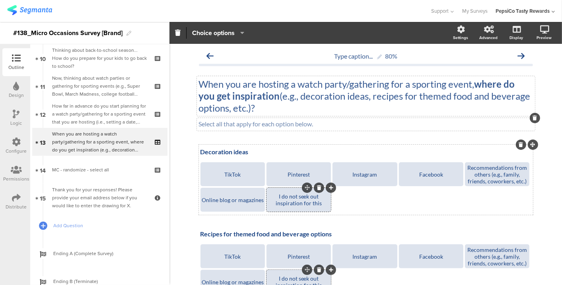
drag, startPoint x: 304, startPoint y: 204, endPoint x: 277, endPoint y: 200, distance: 27.3
drag, startPoint x: 275, startPoint y: 202, endPoint x: 289, endPoint y: 204, distance: 14.0
click at [289, 204] on div "I do not seek out inspiration for this" at bounding box center [299, 200] width 62 height 14
click at [220, 33] on span "Choice options" at bounding box center [213, 32] width 43 height 9
click at [258, 51] on span at bounding box center [262, 53] width 12 height 6
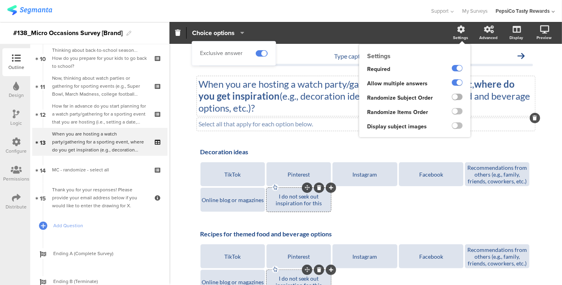
click at [452, 96] on label at bounding box center [457, 97] width 11 height 6
click at [0, 0] on input "checkbox" at bounding box center [0, 0] width 0 height 0
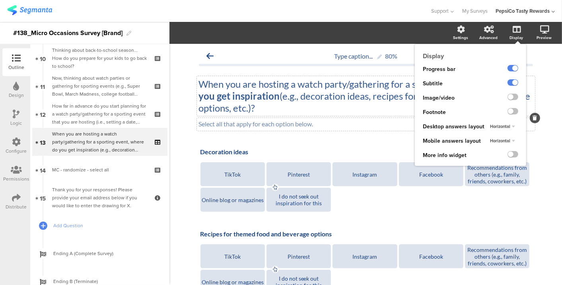
click at [501, 127] on span "Horizontal" at bounding box center [500, 126] width 20 height 6
click at [499, 139] on div "Vertical" at bounding box center [500, 142] width 47 height 8
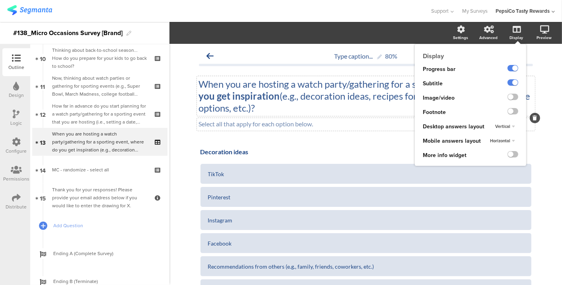
click at [499, 139] on span "Horizontal" at bounding box center [500, 140] width 20 height 6
click at [497, 158] on div "Vertical" at bounding box center [500, 156] width 47 height 8
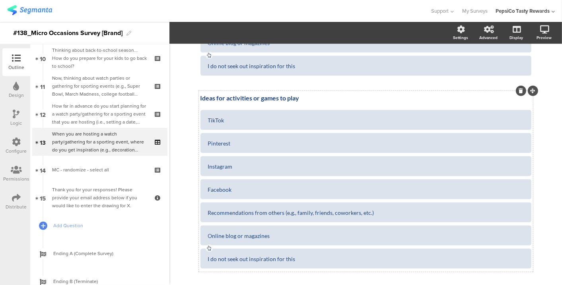
scroll to position [478, 0]
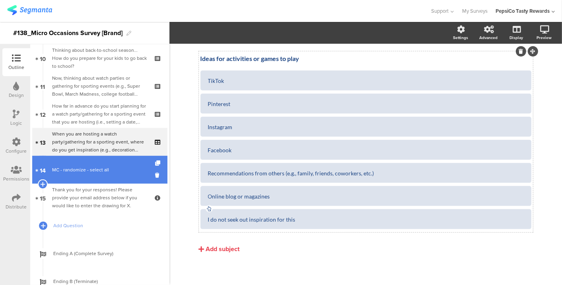
click at [105, 173] on link "14 MC - randomize - select all" at bounding box center [99, 170] width 135 height 28
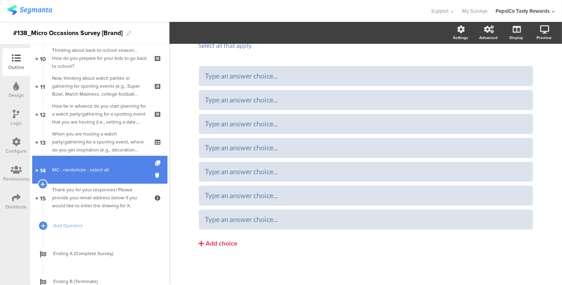
click at [155, 160] on icon at bounding box center [158, 162] width 7 height 5
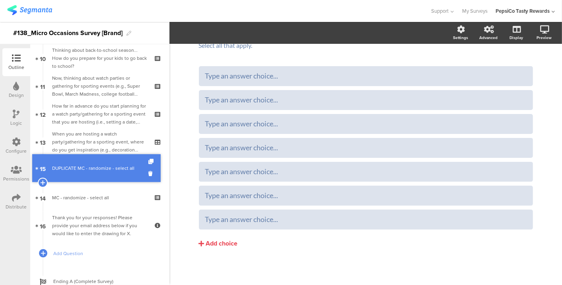
drag, startPoint x: 98, startPoint y: 194, endPoint x: 99, endPoint y: 165, distance: 29.5
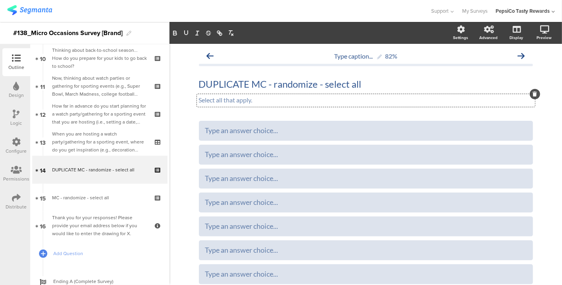
click at [277, 94] on div "Select all that apply. Select all that apply. Select all that apply." at bounding box center [366, 100] width 338 height 13
click at [275, 89] on div "DUPLICATE MC - randomize - select all DUPLICATE MC - randomize - select all" at bounding box center [366, 84] width 338 height 16
click at [275, 89] on p "DUPLICATE MC - randomize - select all" at bounding box center [366, 84] width 334 height 12
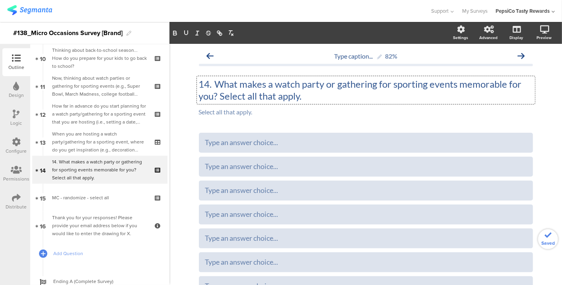
click at [211, 88] on p "14. What makes a watch party or gathering for sporting events memorable for you…" at bounding box center [366, 90] width 334 height 24
click at [454, 89] on p "What makes a watch party or gathering for sporting events memorable for you? Se…" at bounding box center [366, 90] width 334 height 24
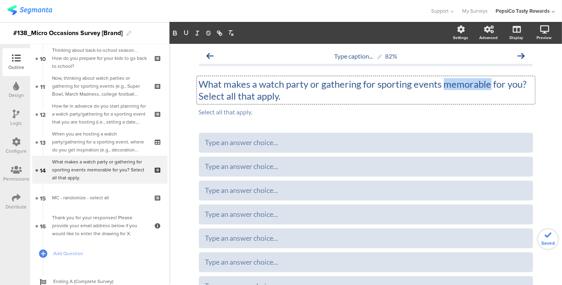
click at [454, 89] on p "What makes a watch party or gathering for sporting events memorable for you? Se…" at bounding box center [366, 90] width 334 height 24
click at [437, 86] on p "What makes a watch party or gathering for sporting events memorable for you? Se…" at bounding box center [366, 90] width 334 height 24
click at [376, 86] on p "What makes a watch party or gathering for sporting event memorable for you? Sel…" at bounding box center [366, 90] width 334 height 24
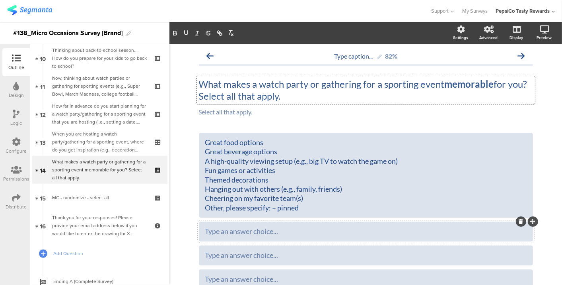
drag, startPoint x: 203, startPoint y: 153, endPoint x: 383, endPoint y: 229, distance: 195.3
click at [383, 229] on div "Great food options Great beverage options A high-quality viewing setup (e.g., b…" at bounding box center [366, 247] width 334 height 228
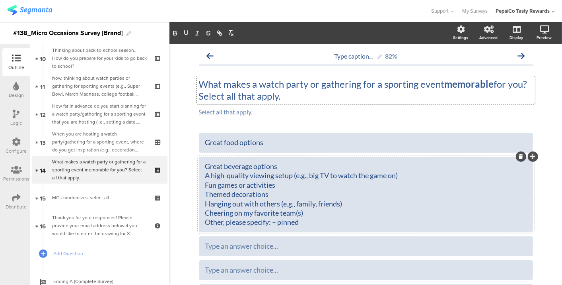
drag, startPoint x: 202, startPoint y: 177, endPoint x: 303, endPoint y: 227, distance: 113.0
click at [303, 227] on div "Great beverage options A high-quality viewing setup (e.g., big TV to watch the …" at bounding box center [366, 194] width 322 height 69
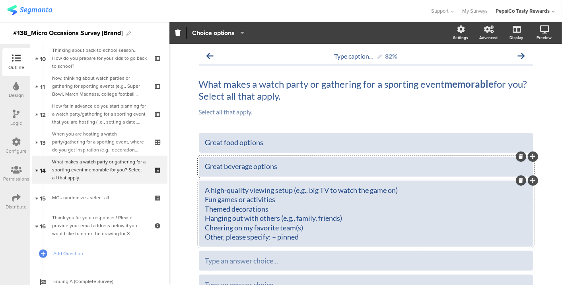
drag, startPoint x: 203, startPoint y: 200, endPoint x: 360, endPoint y: 248, distance: 164.7
click at [360, 248] on div "Great food options Great beverage options A high-quality viewing setup (e.g., b…" at bounding box center [366, 237] width 334 height 209
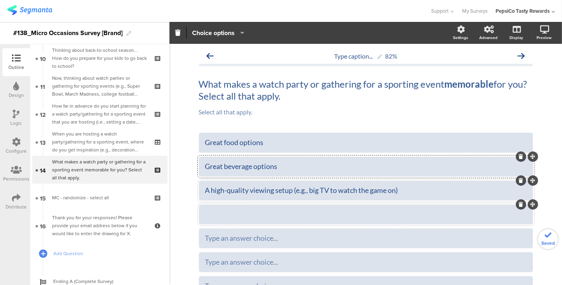
click at [290, 211] on div at bounding box center [366, 213] width 322 height 9
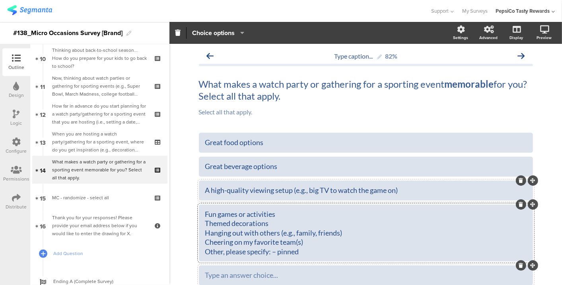
drag, startPoint x: 203, startPoint y: 224, endPoint x: 360, endPoint y: 273, distance: 165.0
click at [360, 273] on div "Great food options Great beverage options A high-quality viewing setup (e.g., b…" at bounding box center [366, 233] width 334 height 200
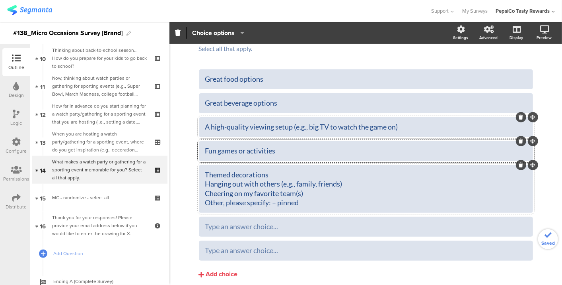
scroll to position [83, 0]
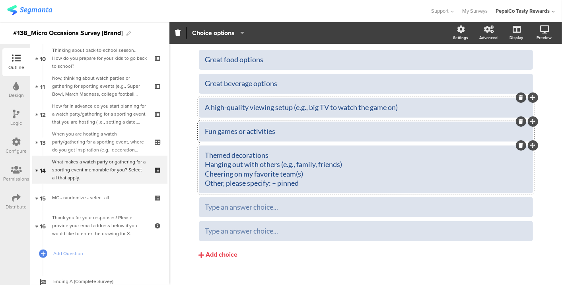
drag, startPoint x: 299, startPoint y: 181, endPoint x: 179, endPoint y: 167, distance: 120.2
click at [179, 167] on div "Type caption... 82% What makes a watch party or gathering for a sporting event …" at bounding box center [366, 128] width 393 height 335
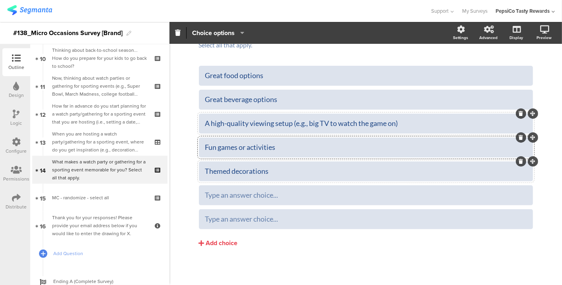
scroll to position [66, 0]
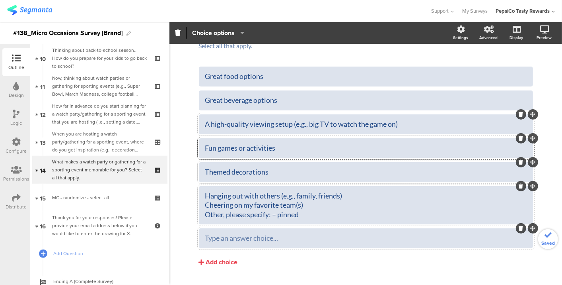
drag, startPoint x: 202, startPoint y: 202, endPoint x: 374, endPoint y: 230, distance: 174.2
click at [374, 230] on div "Great food options Great beverage options A high-quality viewing setup (e.g., b…" at bounding box center [366, 156] width 334 height 181
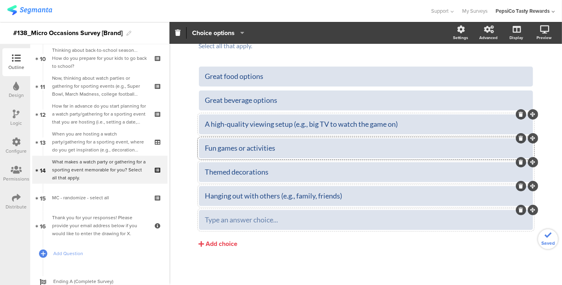
click at [317, 218] on div "Type an answer choice..." at bounding box center [366, 219] width 322 height 9
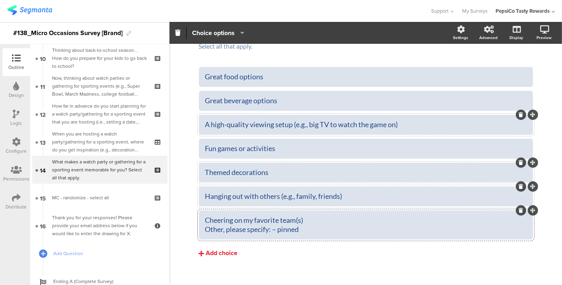
drag, startPoint x: 203, startPoint y: 228, endPoint x: 400, endPoint y: 245, distance: 198.1
click at [400, 245] on div "Great food options Great beverage options A high-quality viewing setup (e.g., b…" at bounding box center [366, 165] width 334 height 196
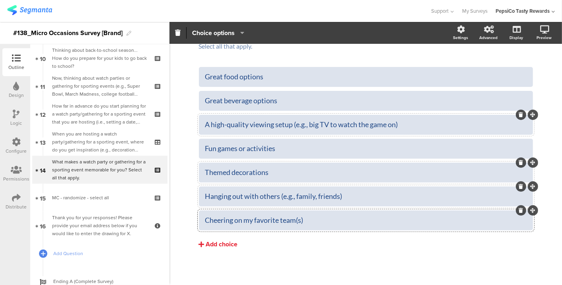
scroll to position [66, 0]
click at [211, 241] on div "Add choice" at bounding box center [222, 244] width 32 height 8
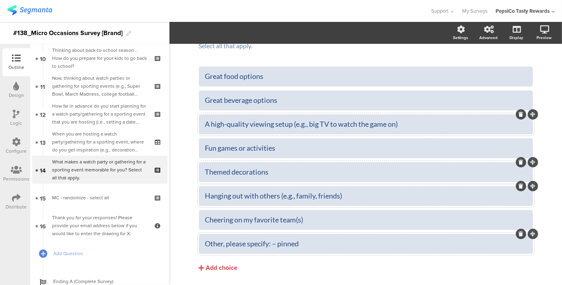
drag, startPoint x: 324, startPoint y: 241, endPoint x: 270, endPoint y: 244, distance: 54.6
click at [270, 244] on div "Other, please specify: – pinned" at bounding box center [366, 243] width 322 height 9
click at [217, 32] on span "Choice options" at bounding box center [213, 32] width 43 height 9
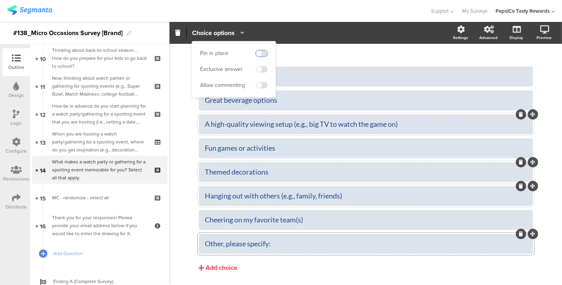
click at [261, 53] on span at bounding box center [262, 53] width 12 height 6
click at [258, 85] on span at bounding box center [262, 85] width 12 height 6
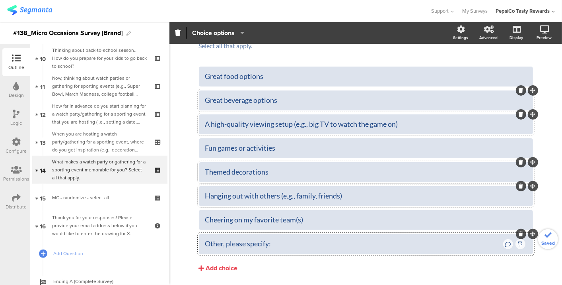
click at [377, 107] on div at bounding box center [366, 100] width 334 height 20
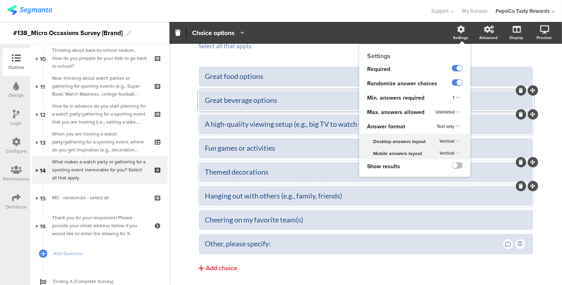
click at [456, 33] on div "Settings" at bounding box center [465, 33] width 28 height 20
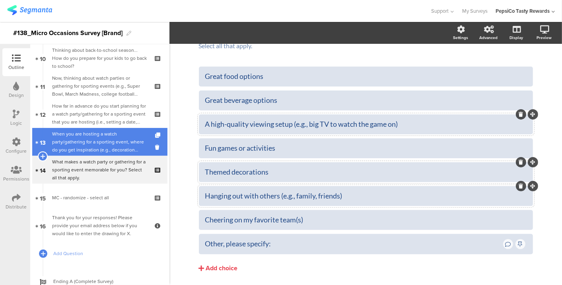
click at [66, 147] on div "When you are hosting a watch party/gathering for a sporting event, where do you…" at bounding box center [99, 142] width 95 height 24
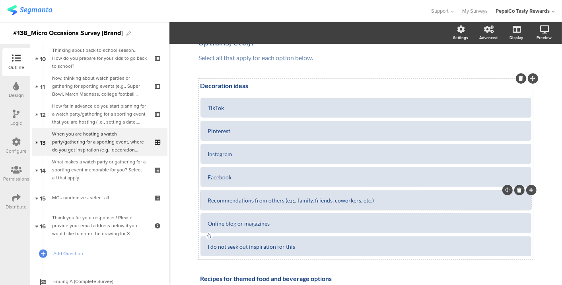
click at [361, 197] on div "Recommendations from others (e.g., family, friends, coworkers, etc.)" at bounding box center [366, 200] width 316 height 7
click at [336, 195] on div "Recommendations from others (e.g., family, friends, coworkers)" at bounding box center [366, 200] width 316 height 20
click at [337, 199] on div "Recommendations from others (e.g., family, friends, coworkers)" at bounding box center [366, 200] width 316 height 7
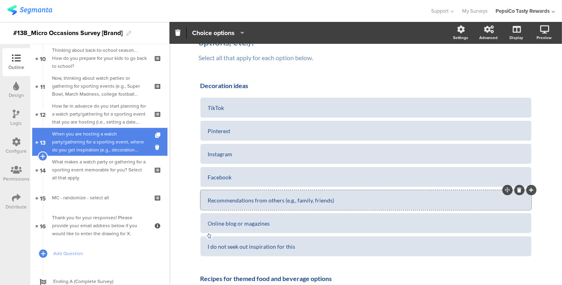
click at [98, 138] on div "When you are hosting a watch party/gathering for a sporting event, where do you…" at bounding box center [99, 142] width 95 height 24
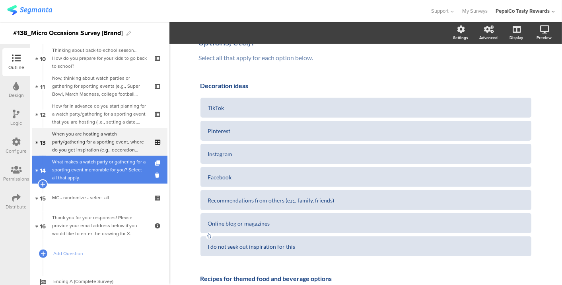
click at [98, 168] on div "What makes a watch party or gathering for a sporting event memorable for you? S…" at bounding box center [99, 170] width 95 height 24
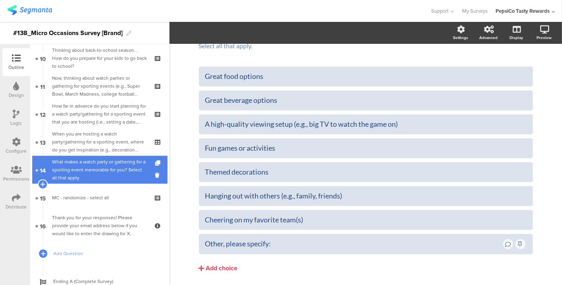
scroll to position [78, 0]
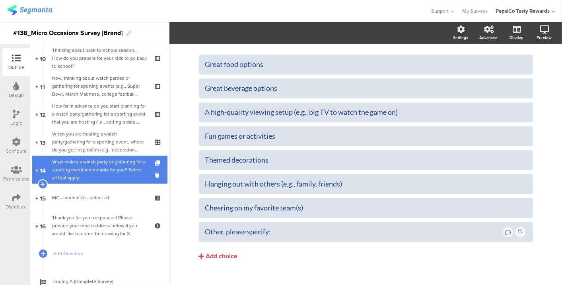
click at [98, 168] on div "What makes a watch party or gathering for a sporting event memorable for you? S…" at bounding box center [99, 170] width 95 height 24
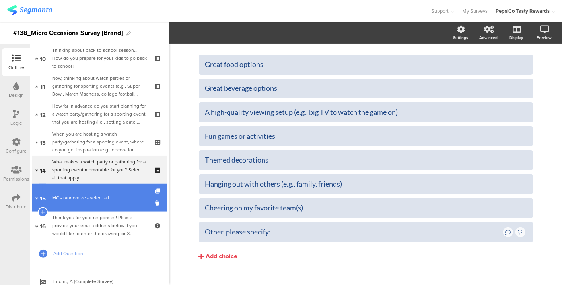
click at [90, 201] on div "MC - randomize - select all" at bounding box center [99, 197] width 95 height 8
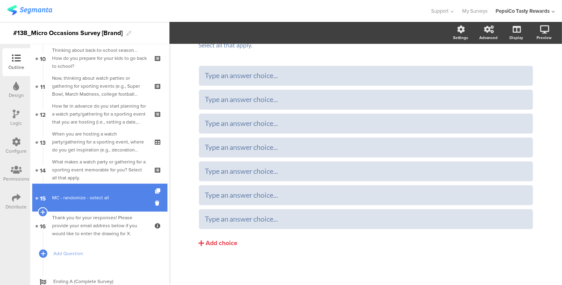
scroll to position [55, 0]
click at [155, 189] on icon at bounding box center [158, 190] width 7 height 5
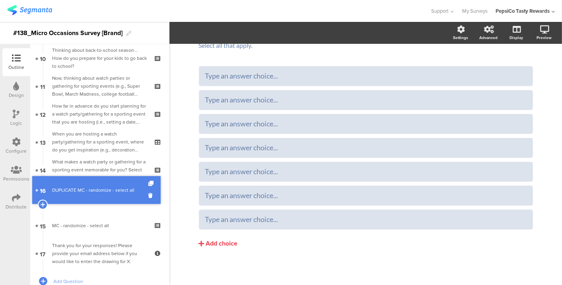
drag, startPoint x: 81, startPoint y: 220, endPoint x: 92, endPoint y: 185, distance: 36.5
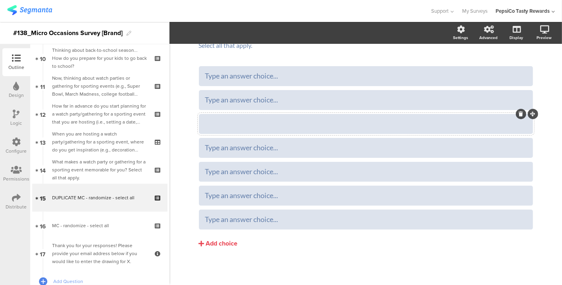
click at [330, 126] on div at bounding box center [366, 123] width 322 height 9
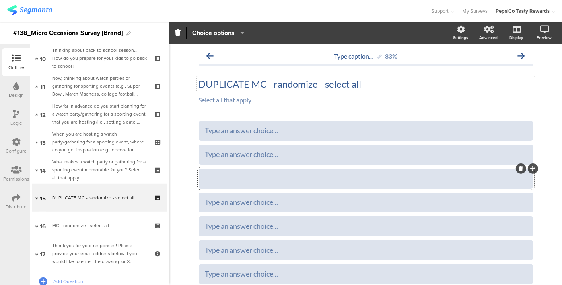
click at [303, 80] on div "DUPLICATE MC - randomize - select all DUPLICATE MC - randomize - select all" at bounding box center [366, 84] width 338 height 16
click at [303, 80] on p "DUPLICATE MC - randomize - select all" at bounding box center [366, 84] width 334 height 12
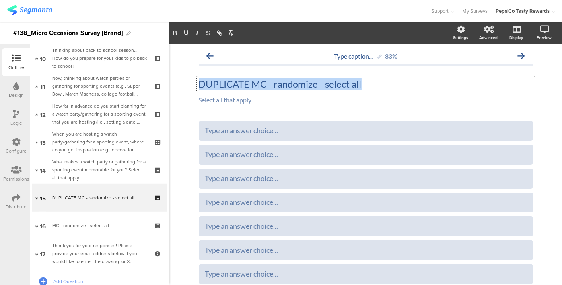
click at [303, 80] on p "DUPLICATE MC - randomize - select all" at bounding box center [366, 84] width 334 height 12
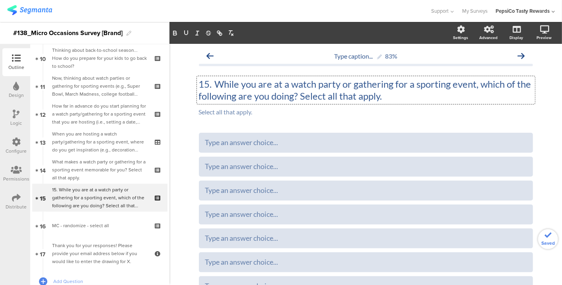
click at [211, 81] on p "15. While you are at a watch party or gathering for a sporting event, which of …" at bounding box center [366, 90] width 334 height 24
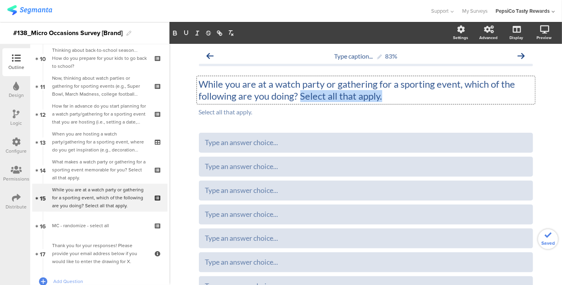
drag, startPoint x: 394, startPoint y: 99, endPoint x: 298, endPoint y: 103, distance: 96.0
click at [298, 103] on div "While you are at a watch party or gathering for a sporting event, which of the …" at bounding box center [366, 90] width 338 height 28
click at [271, 116] on div "Select all that apply. Select all that apply." at bounding box center [366, 112] width 338 height 13
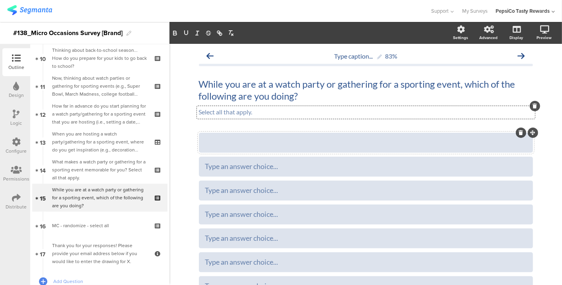
click at [285, 146] on div at bounding box center [366, 142] width 322 height 9
click at [225, 143] on div at bounding box center [366, 142] width 322 height 9
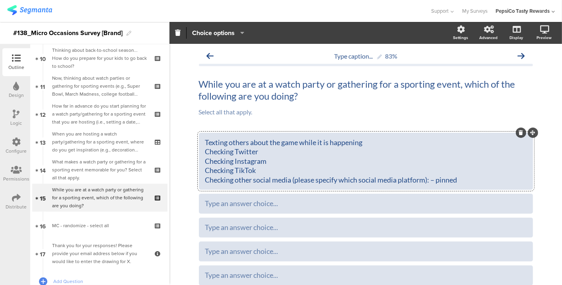
click at [465, 181] on div "Texting others about the game while it is happening Checking Twitter Checking I…" at bounding box center [366, 161] width 322 height 47
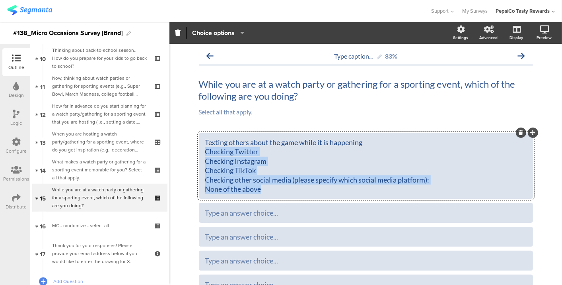
drag, startPoint x: 429, startPoint y: 187, endPoint x: 199, endPoint y: 152, distance: 232.7
click at [199, 152] on div "Texting others about the game while it is happening Checking Twitter Checking I…" at bounding box center [366, 166] width 334 height 66
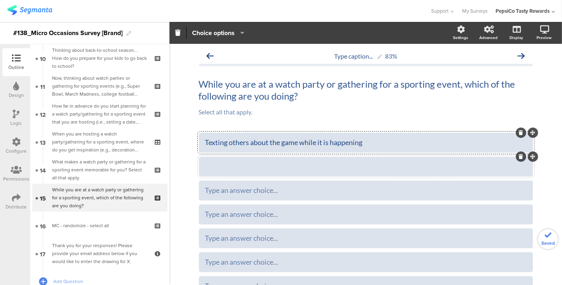
click at [219, 170] on div at bounding box center [366, 166] width 322 height 9
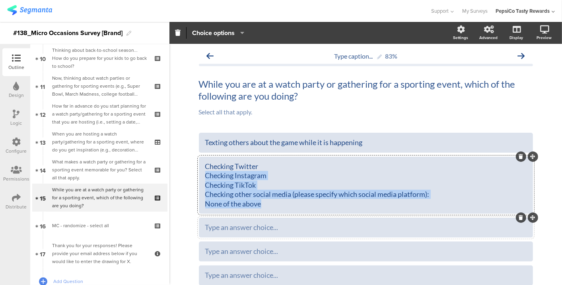
drag, startPoint x: 202, startPoint y: 176, endPoint x: 357, endPoint y: 222, distance: 161.3
click at [357, 222] on div "Texting others about the game while it is happening Checking Twitter Checking I…" at bounding box center [366, 233] width 334 height 200
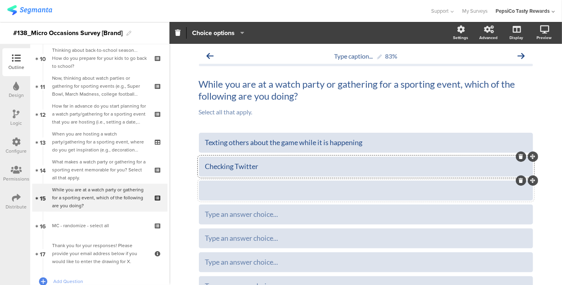
click at [323, 191] on div at bounding box center [366, 189] width 322 height 9
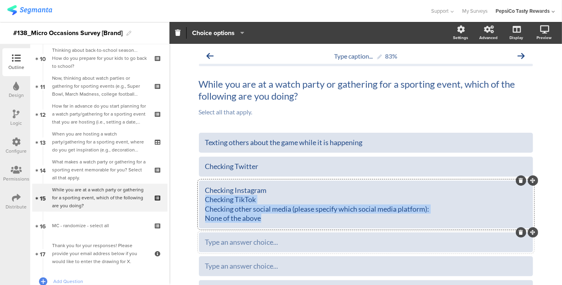
drag, startPoint x: 202, startPoint y: 199, endPoint x: 364, endPoint y: 244, distance: 167.9
click at [364, 244] on div "Texting others about the game while it is happening Checking Twitter Checking I…" at bounding box center [366, 228] width 334 height 191
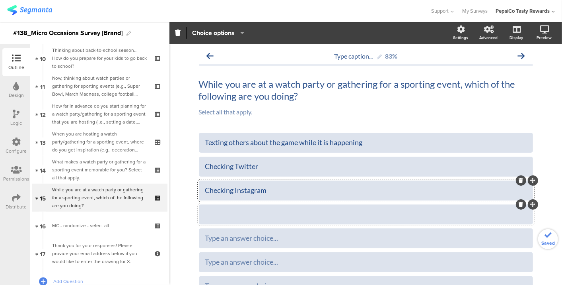
click at [331, 218] on div at bounding box center [366, 213] width 322 height 9
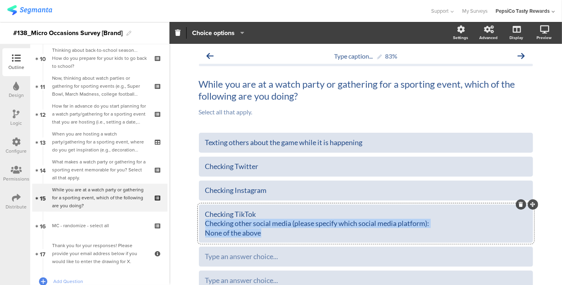
drag, startPoint x: 202, startPoint y: 224, endPoint x: 288, endPoint y: 246, distance: 88.7
click at [288, 246] on div "Texting others about the game while it is happening Checking Twitter Checking I…" at bounding box center [366, 223] width 334 height 181
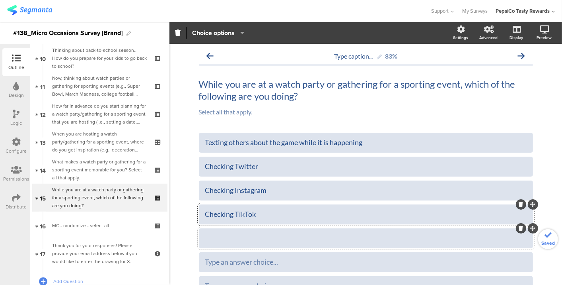
click at [285, 241] on div at bounding box center [366, 237] width 322 height 9
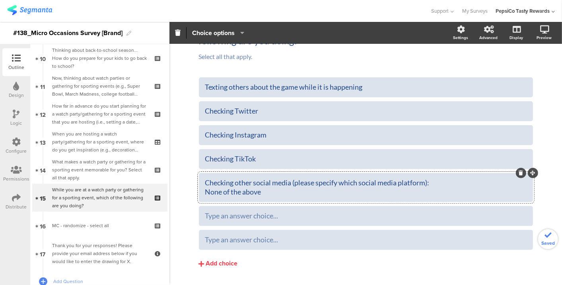
scroll to position [57, 0]
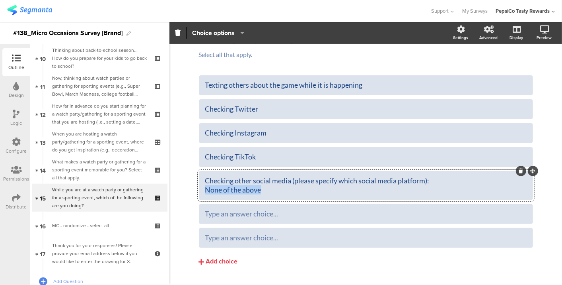
drag, startPoint x: 261, startPoint y: 190, endPoint x: 188, endPoint y: 189, distance: 73.2
click at [191, 189] on div "Type caption... 83% While you are at a watch party or gathering for a sporting …" at bounding box center [366, 144] width 350 height 317
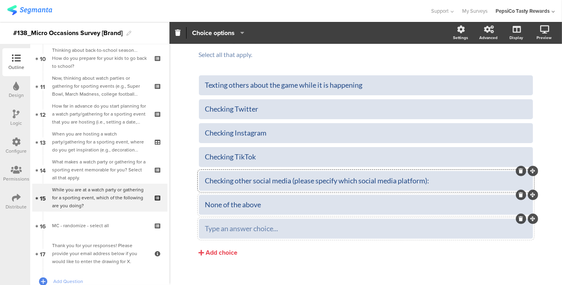
click at [519, 220] on icon at bounding box center [521, 218] width 4 height 5
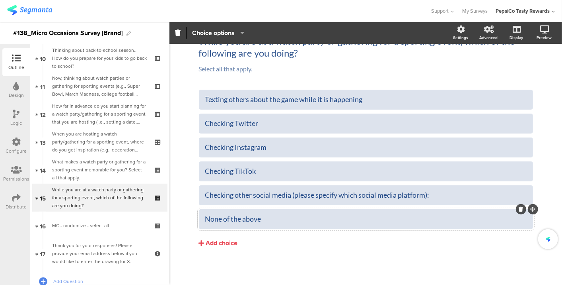
scroll to position [42, 0]
click at [379, 217] on div "None of the above" at bounding box center [366, 219] width 322 height 9
click at [215, 36] on span "Choice options" at bounding box center [213, 32] width 43 height 9
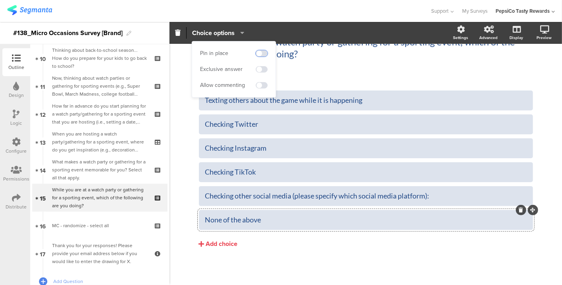
click at [257, 53] on span at bounding box center [262, 53] width 12 height 6
click at [261, 85] on span at bounding box center [262, 85] width 12 height 6
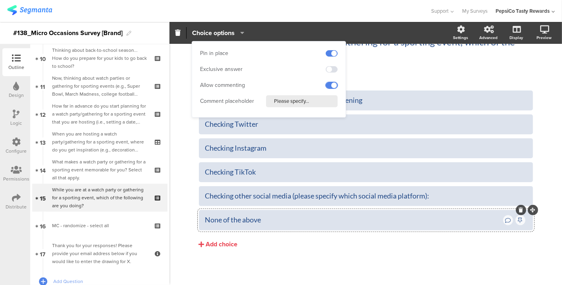
click at [330, 86] on span at bounding box center [332, 85] width 12 height 6
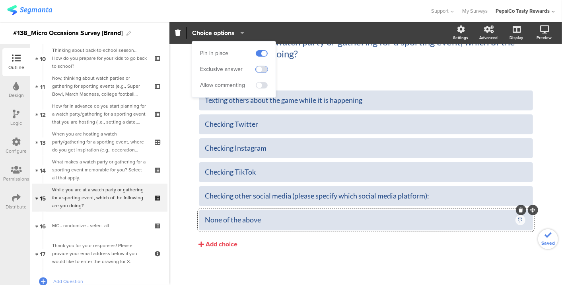
click at [258, 70] on span at bounding box center [262, 69] width 12 height 6
click at [294, 191] on div "Checking other social media (please specify which social media platform):" at bounding box center [366, 195] width 322 height 9
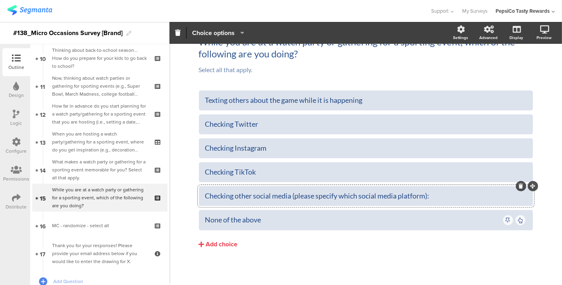
click at [225, 35] on span "Choice options" at bounding box center [213, 32] width 43 height 9
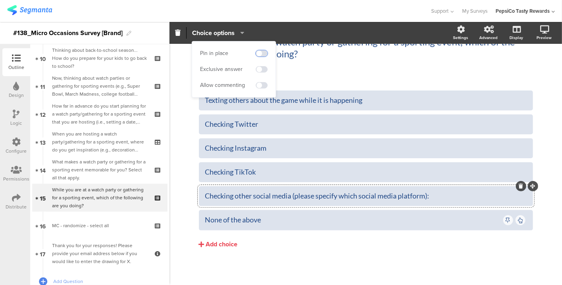
click at [259, 53] on span at bounding box center [262, 53] width 12 height 6
click at [258, 86] on span at bounding box center [262, 85] width 12 height 6
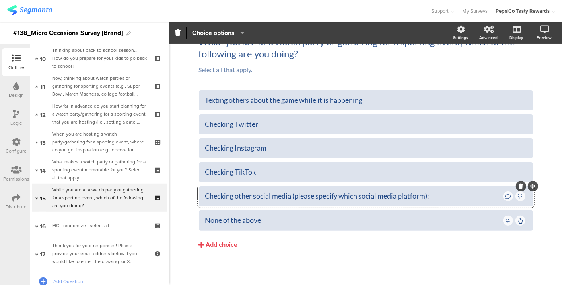
click at [550, 194] on div "Type caption... 83% While you are at a watch party or gathering for a sporting …" at bounding box center [366, 144] width 393 height 285
click at [304, 103] on div "Texting others about the game while it is happening" at bounding box center [366, 100] width 322 height 9
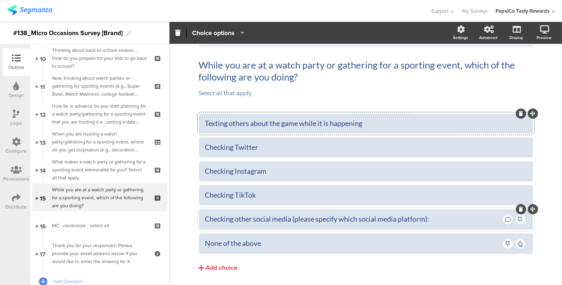
click at [425, 219] on div "Checking other social media (please specify which social media platform):" at bounding box center [353, 218] width 297 height 9
click at [425, 220] on div "Checking other social media (please specify which social media platforms):" at bounding box center [353, 218] width 297 height 9
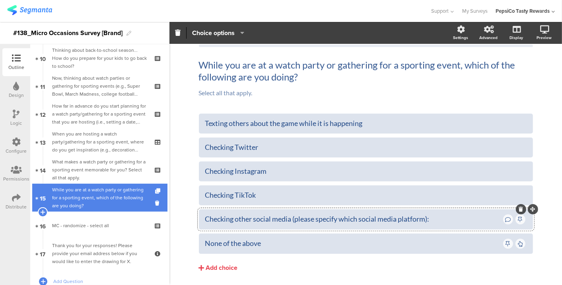
click at [88, 205] on div "While you are at a watch party or gathering for a sporting event, which of the …" at bounding box center [99, 197] width 95 height 24
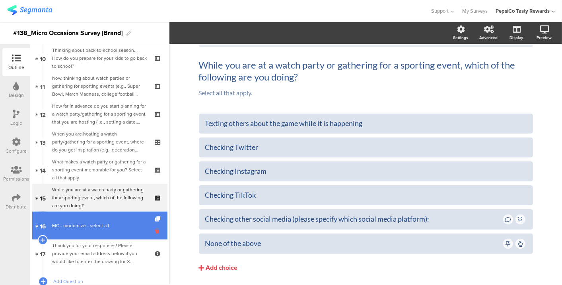
click at [155, 228] on icon at bounding box center [158, 231] width 7 height 8
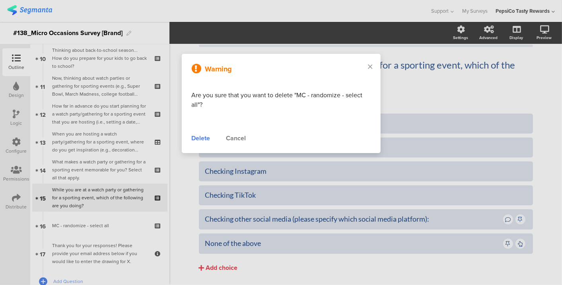
click at [199, 140] on div "Delete" at bounding box center [201, 138] width 19 height 10
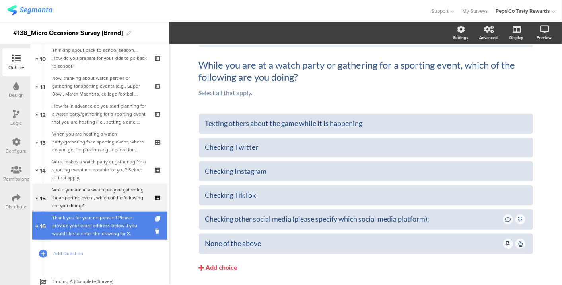
click at [76, 219] on div "Thank you for your responses! Please provide your email address below if you wo…" at bounding box center [99, 225] width 95 height 24
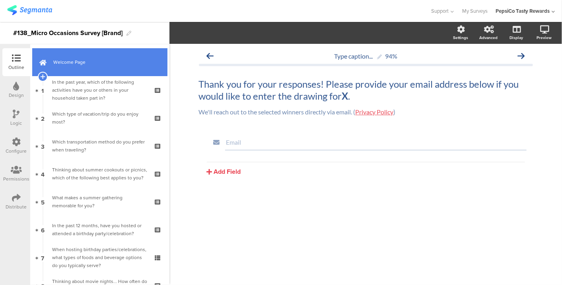
click at [88, 57] on link "Welcome Page" at bounding box center [99, 62] width 135 height 28
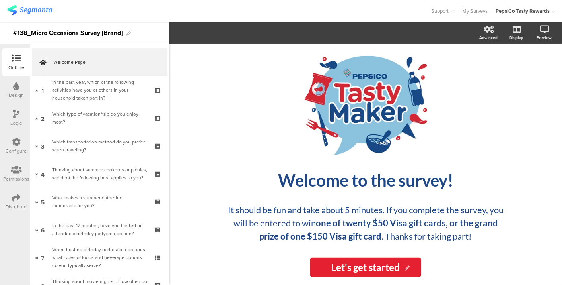
scroll to position [39, 0]
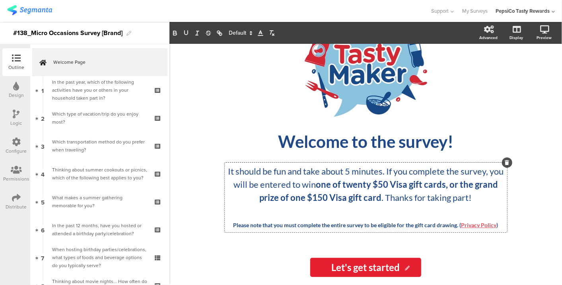
drag, startPoint x: 393, startPoint y: 237, endPoint x: 337, endPoint y: 187, distance: 75.5
click at [337, 187] on div "It should be fun and take about 5 minutes. If you complete the survey, you will…" at bounding box center [366, 197] width 283 height 70
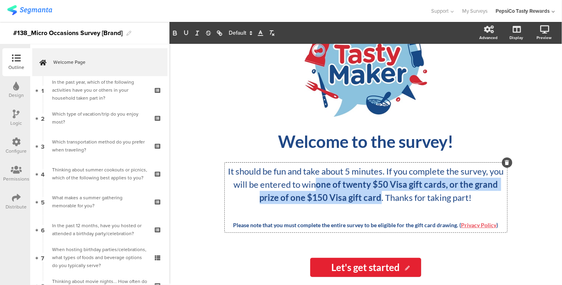
drag, startPoint x: 337, startPoint y: 187, endPoint x: 389, endPoint y: 201, distance: 54.0
click at [389, 201] on strong "one of twenty $50 Visa gift cards, or the grand prize of one $150 Visa gift card" at bounding box center [380, 191] width 240 height 24
copy strong "one of twenty $50 Visa gift cards, or the grand prize of one $150 Visa gift card"
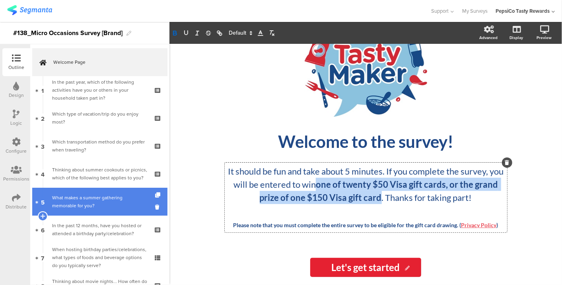
scroll to position [338, 0]
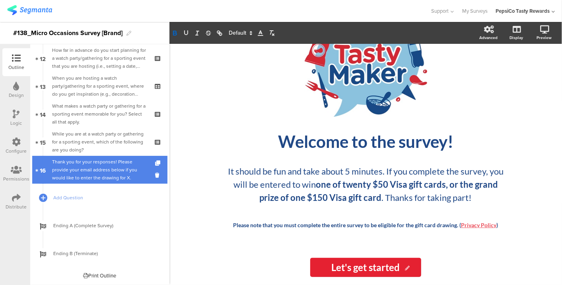
click at [91, 175] on div "Thank you for your responses! Please provide your email address below if you wo…" at bounding box center [99, 170] width 95 height 24
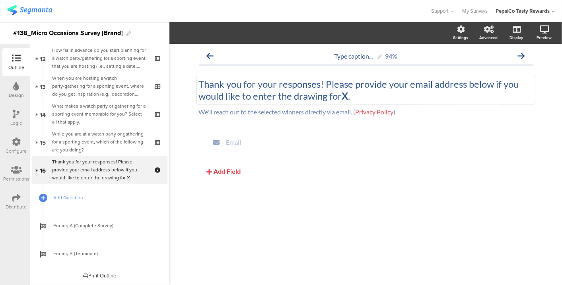
click at [350, 96] on div "Thank you for your responses! Please provide your email address below if you wo…" at bounding box center [366, 90] width 338 height 28
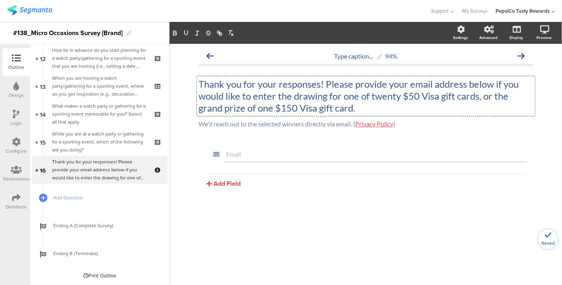
click at [344, 96] on p "Thank you for your responses! Please provide your email address below if you wo…" at bounding box center [366, 96] width 334 height 36
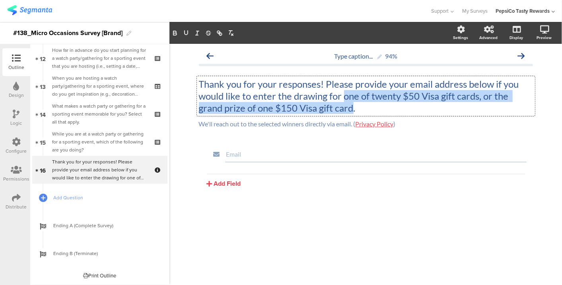
drag, startPoint x: 343, startPoint y: 98, endPoint x: 353, endPoint y: 107, distance: 13.0
click at [353, 107] on p "Thank you for your responses! Please provide your email address below if you wo…" at bounding box center [366, 96] width 334 height 36
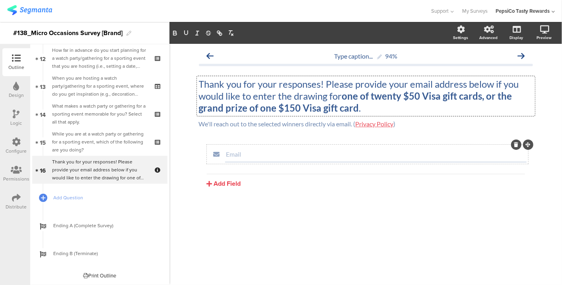
click at [261, 155] on input "Email" at bounding box center [375, 154] width 299 height 8
click at [221, 33] on span "Field options" at bounding box center [210, 32] width 37 height 9
click at [282, 244] on div "Type caption... 94% Thank you for your responses! Please provide your email add…" at bounding box center [366, 164] width 393 height 241
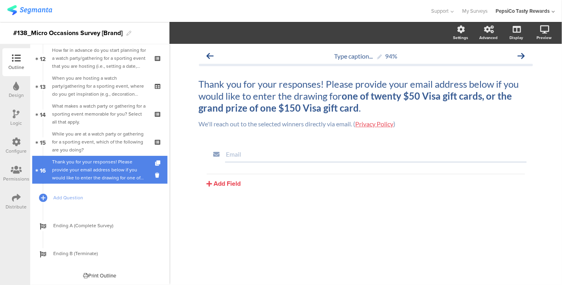
click at [76, 176] on div "Thank you for your responses! Please provide your email address below if you wo…" at bounding box center [99, 170] width 95 height 24
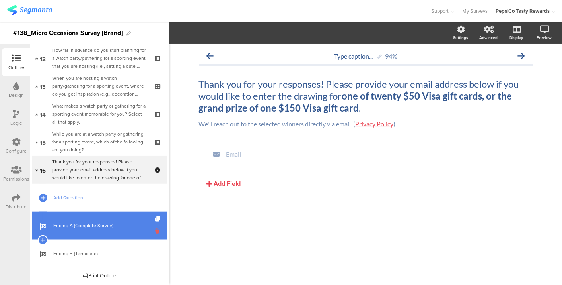
click at [155, 230] on icon at bounding box center [158, 231] width 7 height 8
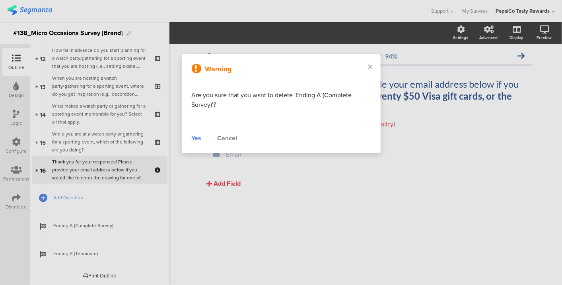
click at [197, 137] on div "Yes" at bounding box center [197, 138] width 10 height 10
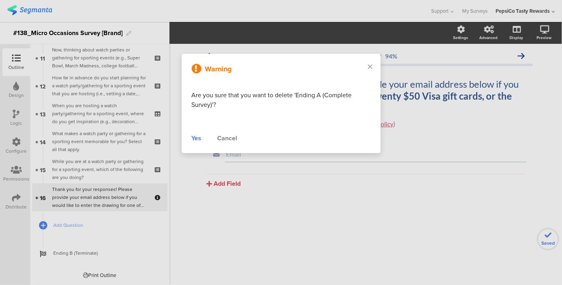
scroll to position [310, 0]
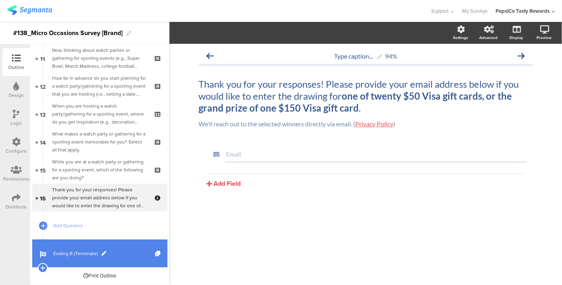
click at [121, 250] on span "Ending B (Terminate)" at bounding box center [104, 253] width 102 height 8
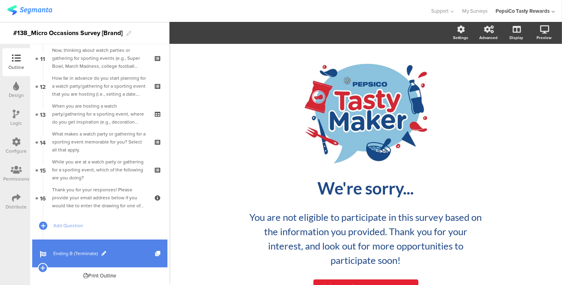
click at [102, 251] on span at bounding box center [103, 253] width 5 height 5
click at [70, 254] on input "Ending B (Terminate)" at bounding box center [82, 254] width 59 height 8
click at [77, 254] on input "Ending A (Terminate)" at bounding box center [82, 254] width 59 height 8
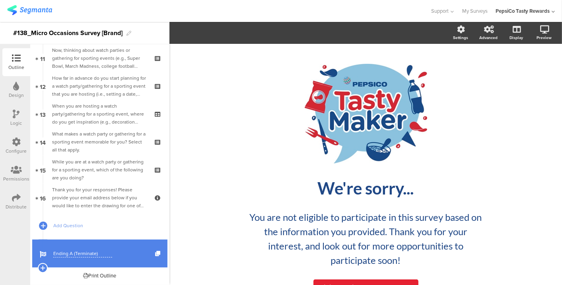
click at [77, 254] on input "Ending A (Terminate)" at bounding box center [82, 254] width 59 height 8
type input "Ending A (Complete Survey)"
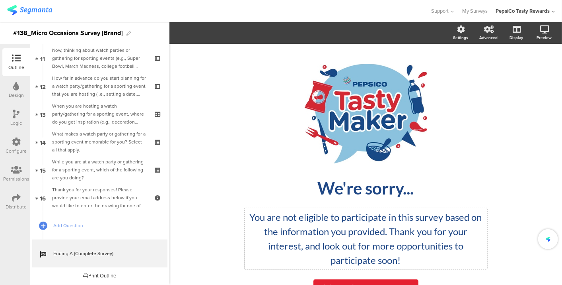
click at [367, 243] on div "You are not eligible to participate in this survey based on the information you…" at bounding box center [366, 238] width 243 height 61
click at [367, 243] on p "You are not eligible to participate in this survey based on the information you…" at bounding box center [366, 238] width 239 height 57
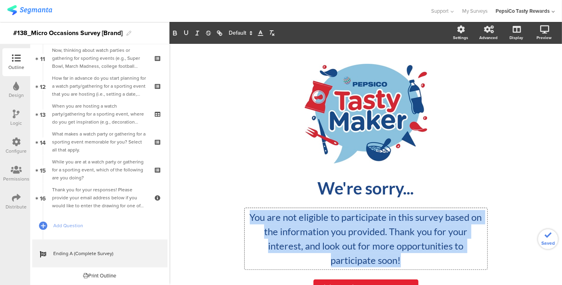
click at [367, 243] on p "You are not eligible to participate in this survey based on the information you…" at bounding box center [366, 238] width 239 height 57
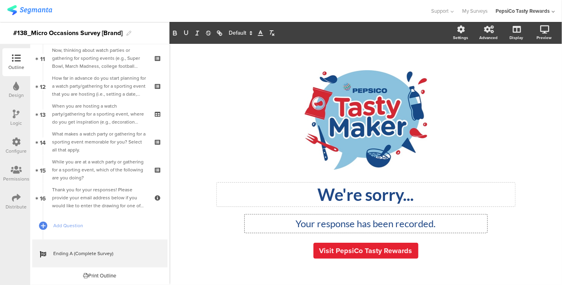
click at [364, 192] on div "We're sorry... We're sorry..." at bounding box center [366, 194] width 298 height 24
click at [479, 250] on div "Visit PepsiCo Tasty Rewards" at bounding box center [366, 250] width 294 height 16
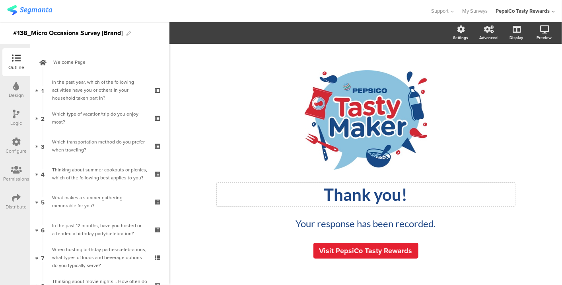
click at [399, 195] on div "Thank you! Thank you!" at bounding box center [366, 194] width 298 height 24
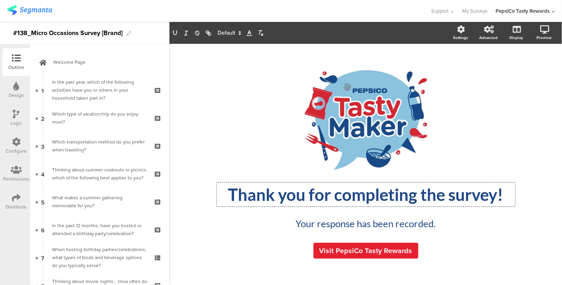
click at [467, 243] on div "Visit PepsiCo Tasty Rewards" at bounding box center [366, 250] width 294 height 16
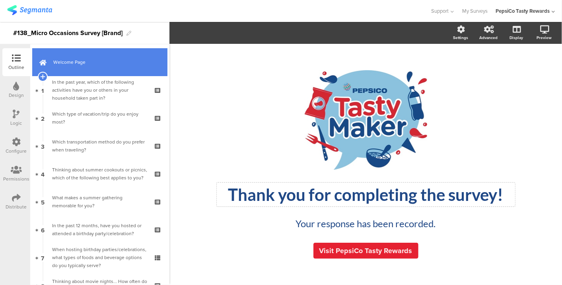
click at [94, 68] on link "Welcome Page" at bounding box center [99, 62] width 135 height 28
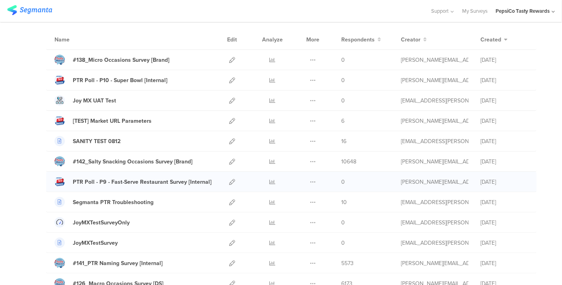
scroll to position [183, 0]
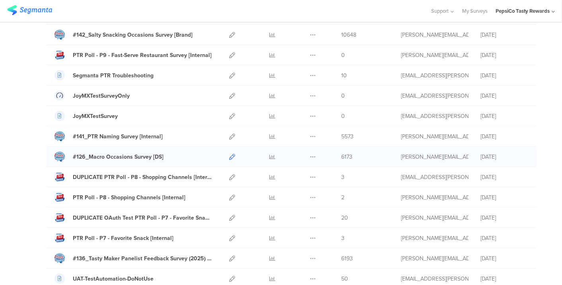
click at [229, 159] on link at bounding box center [232, 156] width 6 height 20
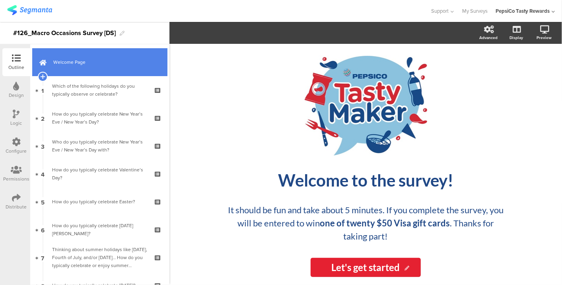
click at [92, 65] on span "Welcome Page" at bounding box center [104, 62] width 102 height 8
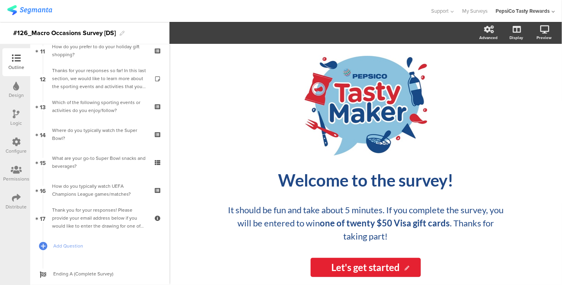
scroll to position [338, 0]
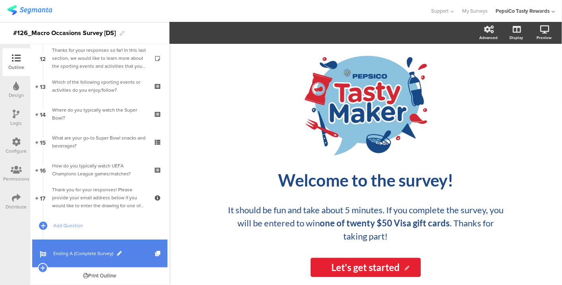
click at [89, 253] on span "Ending A (Complete Survey)" at bounding box center [104, 253] width 102 height 8
